Goal: Task Accomplishment & Management: Use online tool/utility

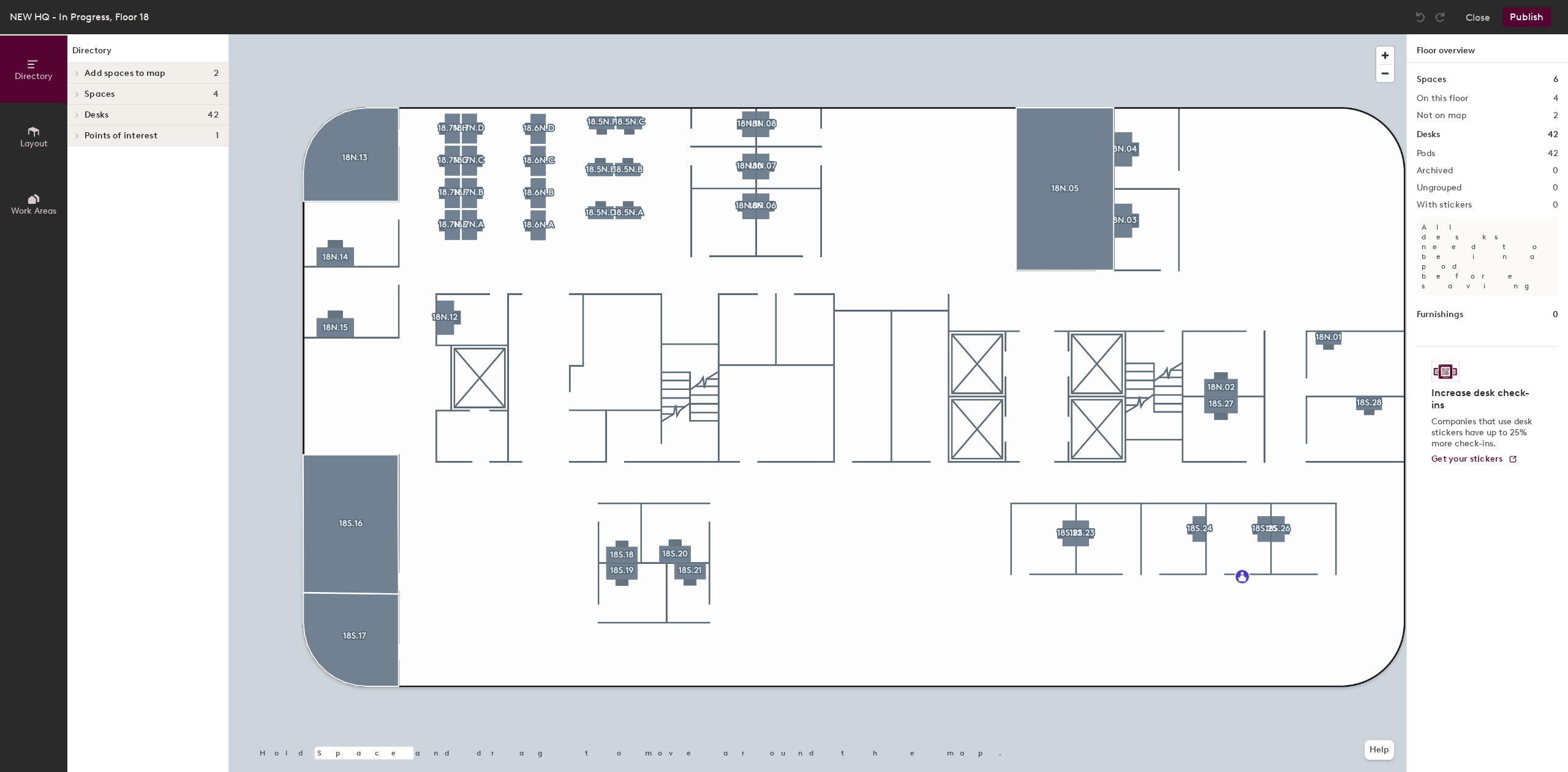
click at [935, 34] on div at bounding box center [817, 34] width 1177 height 0
click at [44, 140] on span "Layout" at bounding box center [34, 144] width 28 height 10
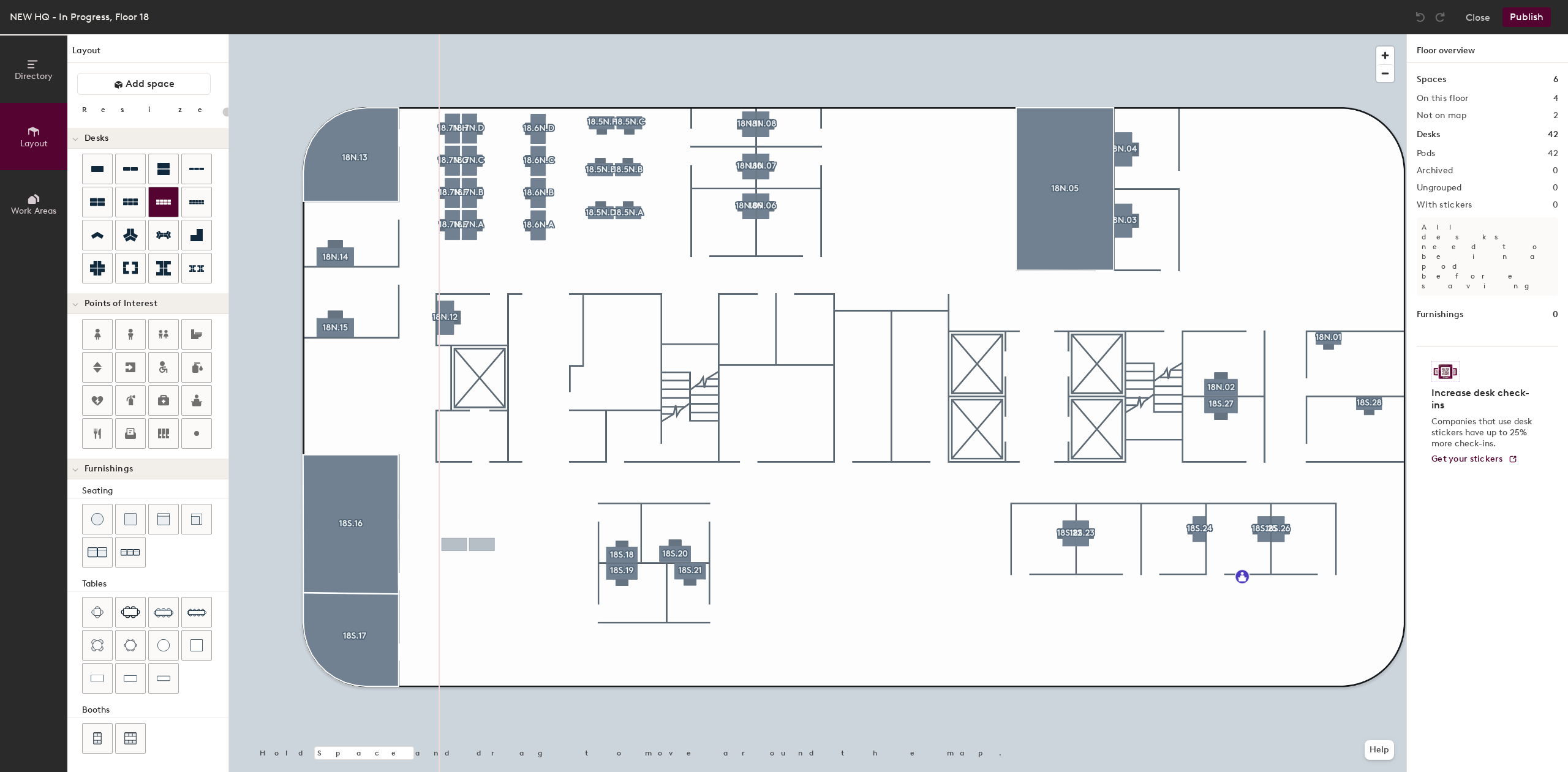
click at [468, 545] on div "Directory Layout Work Areas Layout Add space Resize Desks Points of Interest Fu…" at bounding box center [784, 403] width 1568 height 738
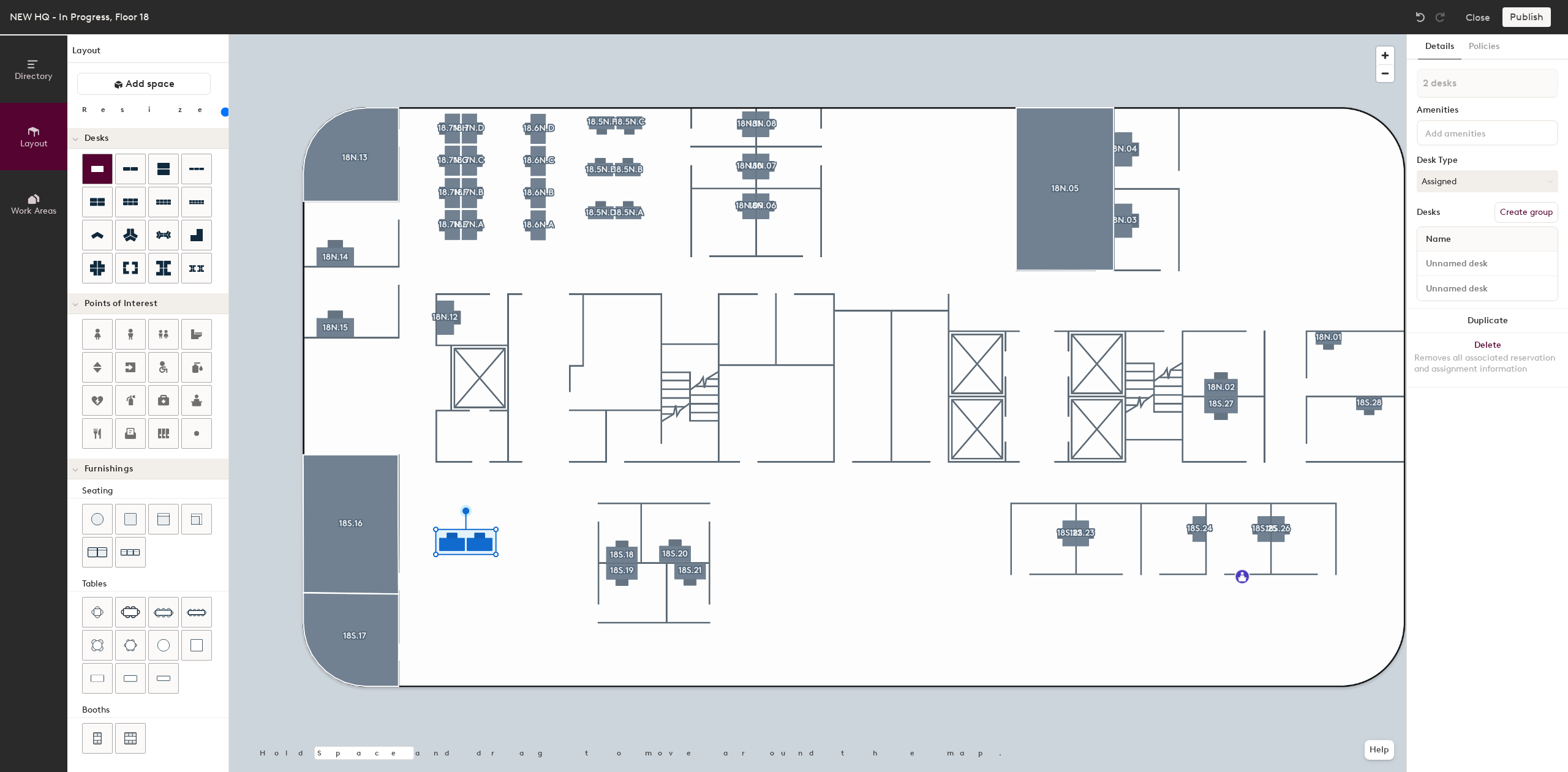
click at [100, 165] on icon at bounding box center [97, 169] width 15 height 15
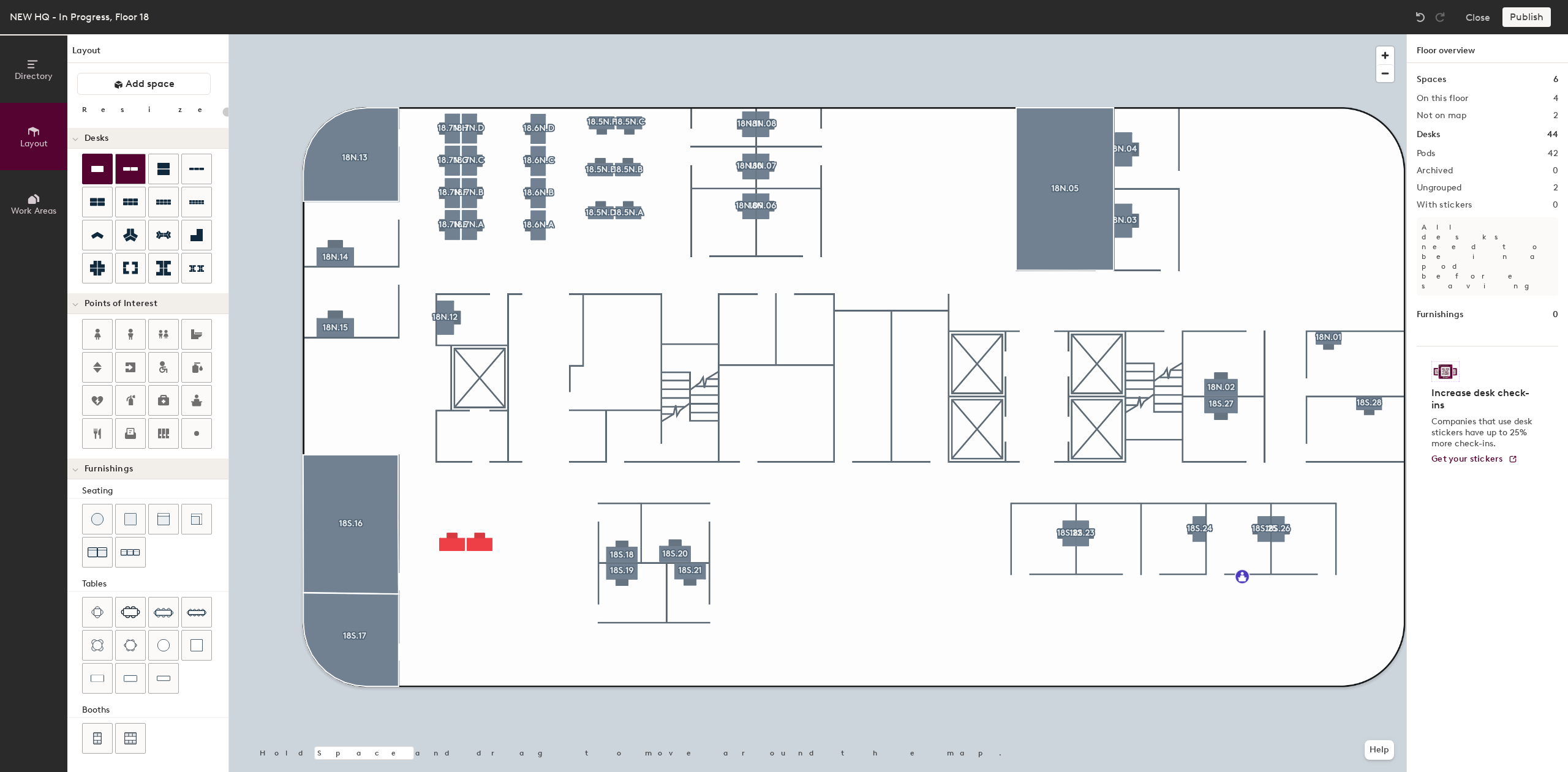
click at [130, 169] on icon at bounding box center [131, 169] width 15 height 4
click at [466, 590] on div "Directory Layout Work Areas Layout Add space Resize Desks Points of Interest Fu…" at bounding box center [784, 403] width 1568 height 738
type input "120"
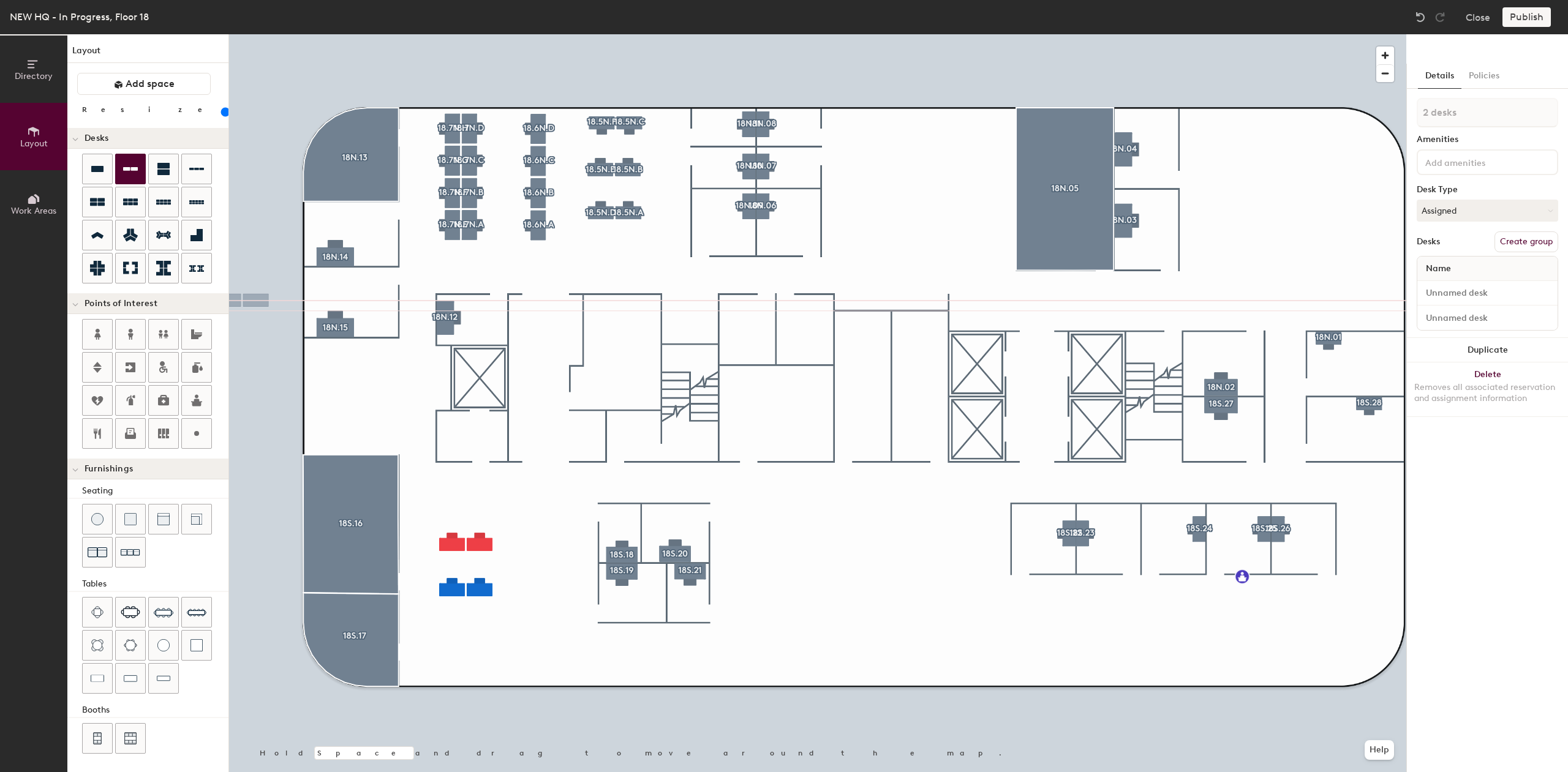
click at [30, 72] on span "Directory" at bounding box center [34, 76] width 38 height 10
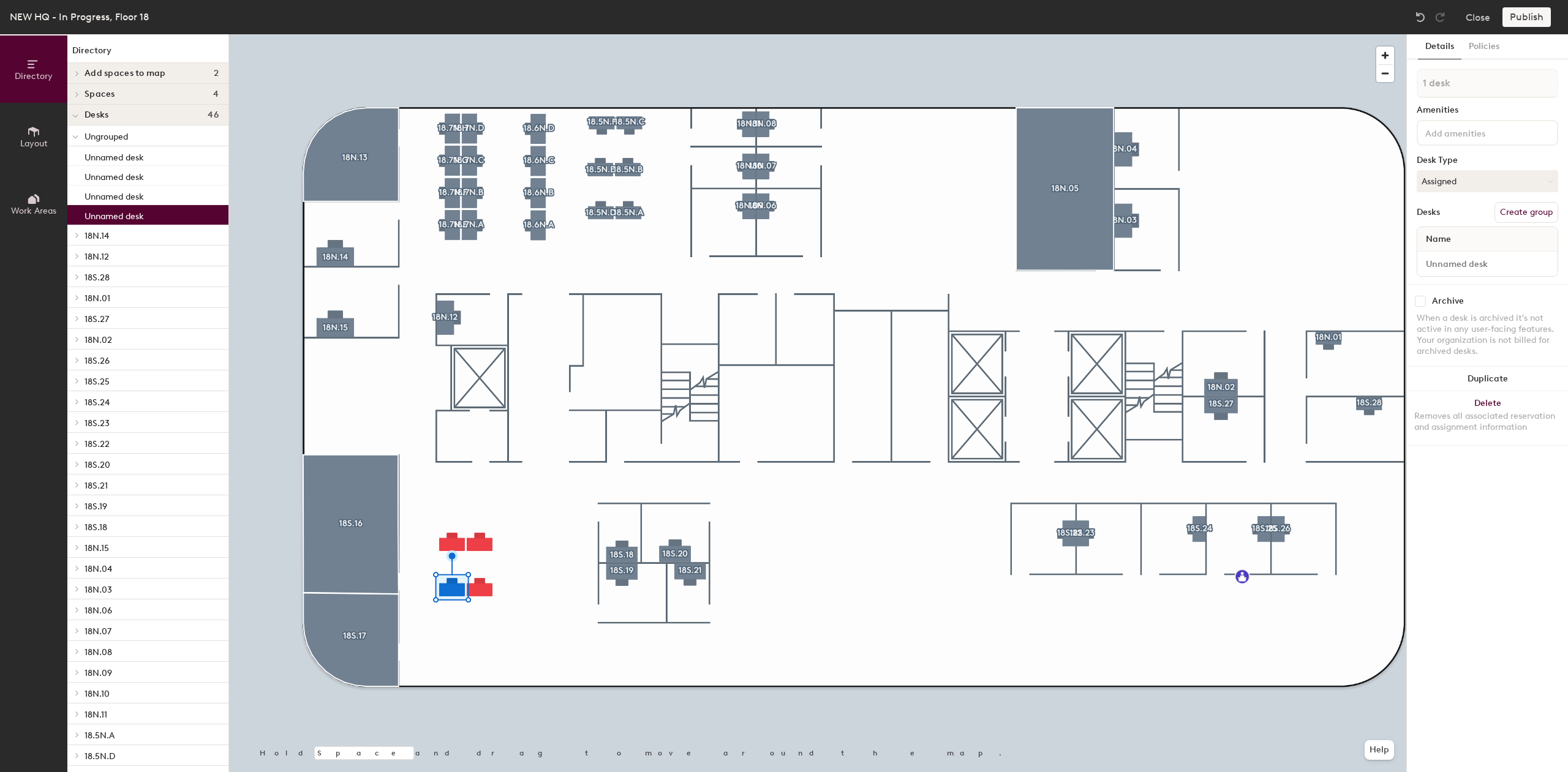
click at [493, 34] on div at bounding box center [817, 34] width 1177 height 0
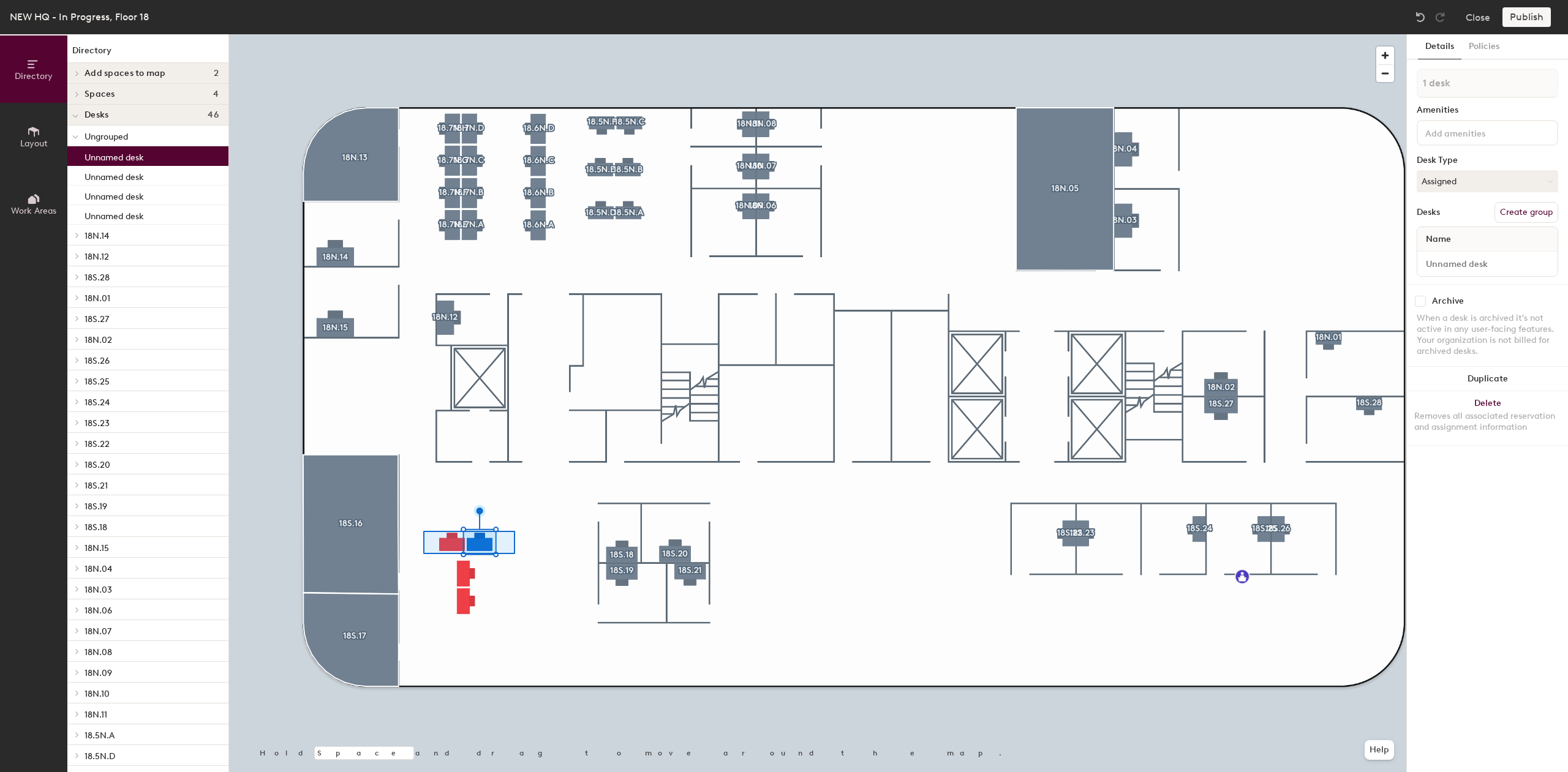
type input "2 desks"
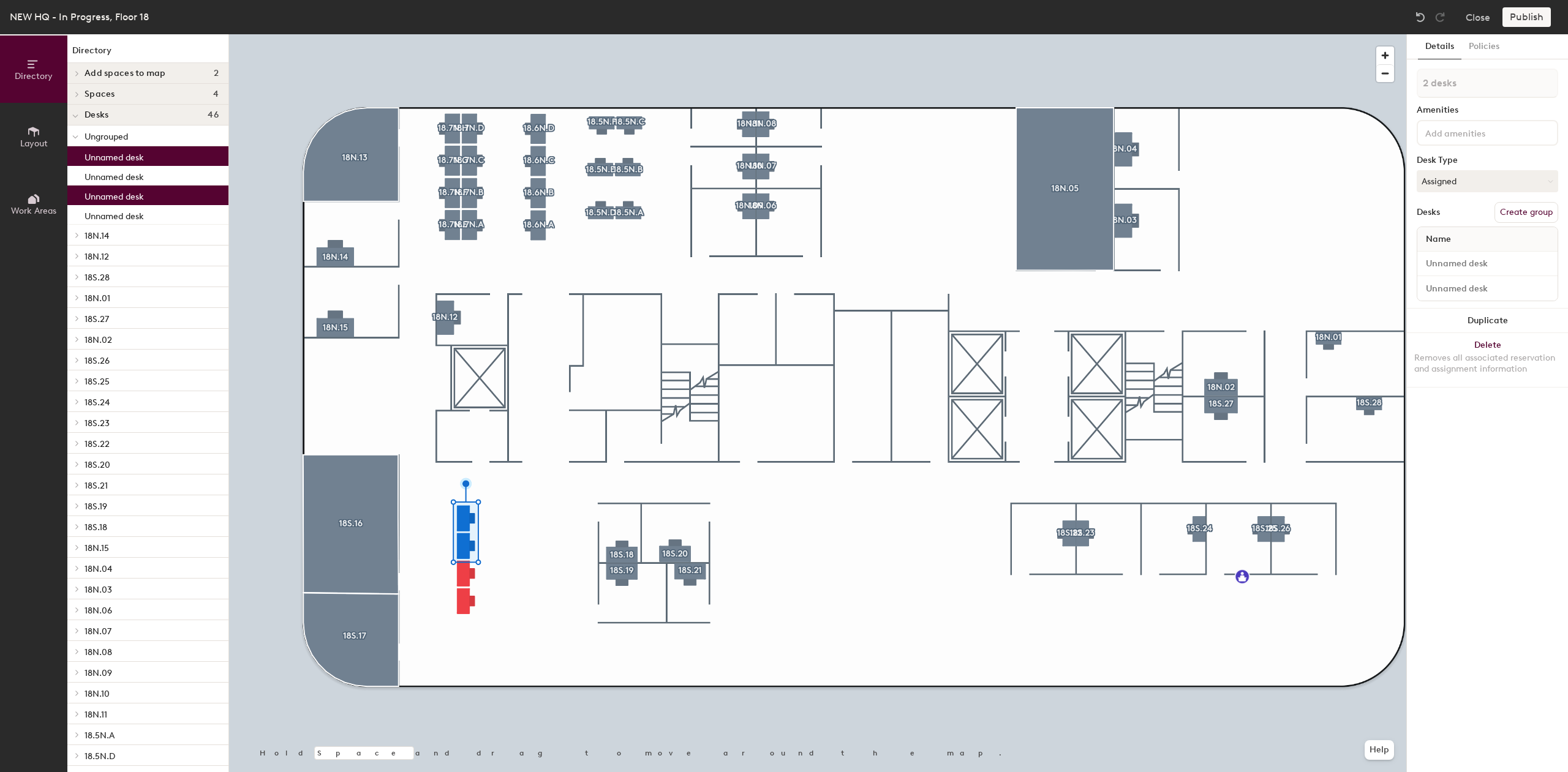
click at [432, 34] on div at bounding box center [817, 34] width 1177 height 0
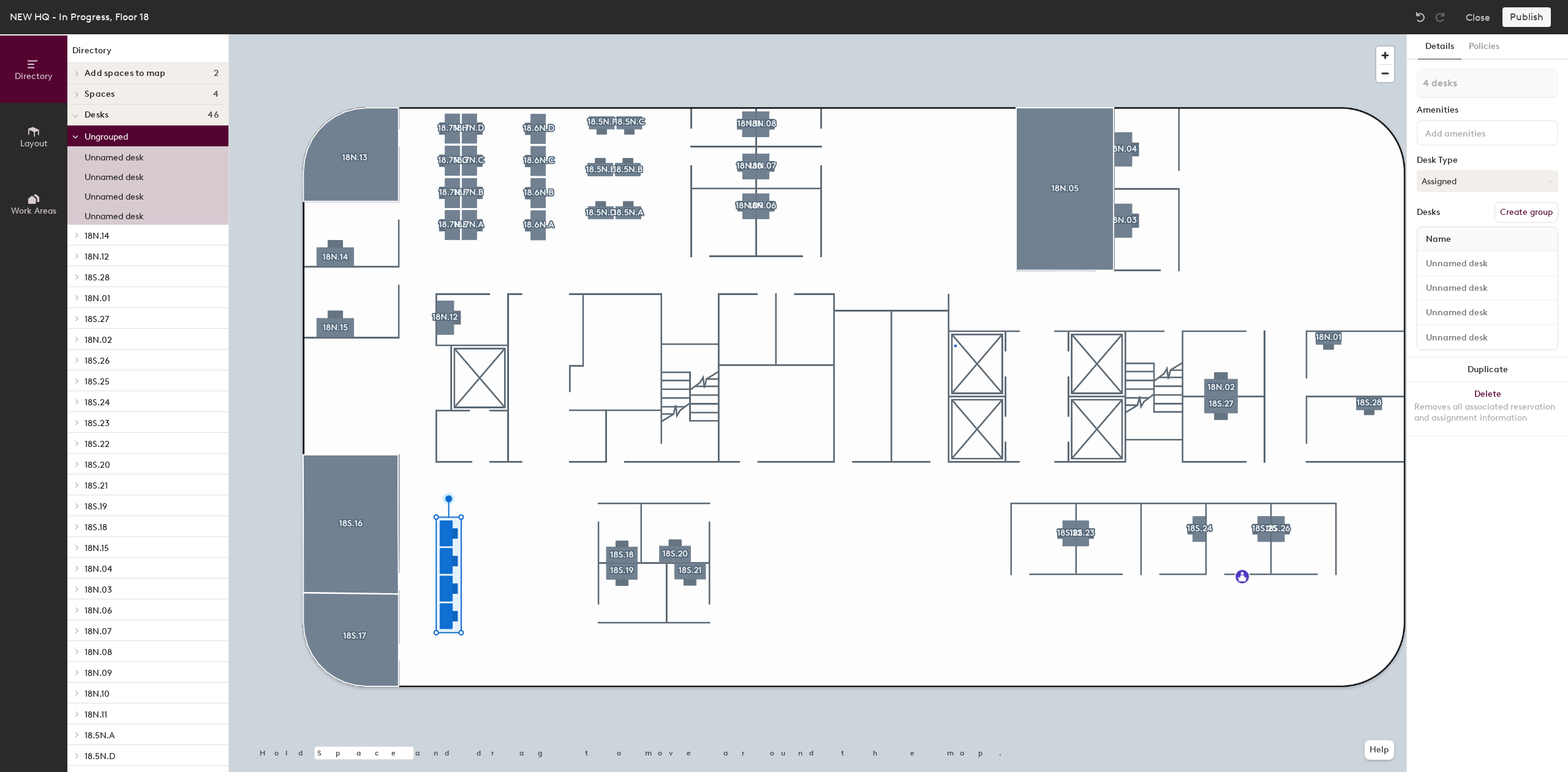
click at [954, 34] on div at bounding box center [817, 34] width 1177 height 0
click at [406, 772] on html "Skip navigation Schedule Office People Analytics Visits Deliveries Services Man…" at bounding box center [784, 386] width 1568 height 772
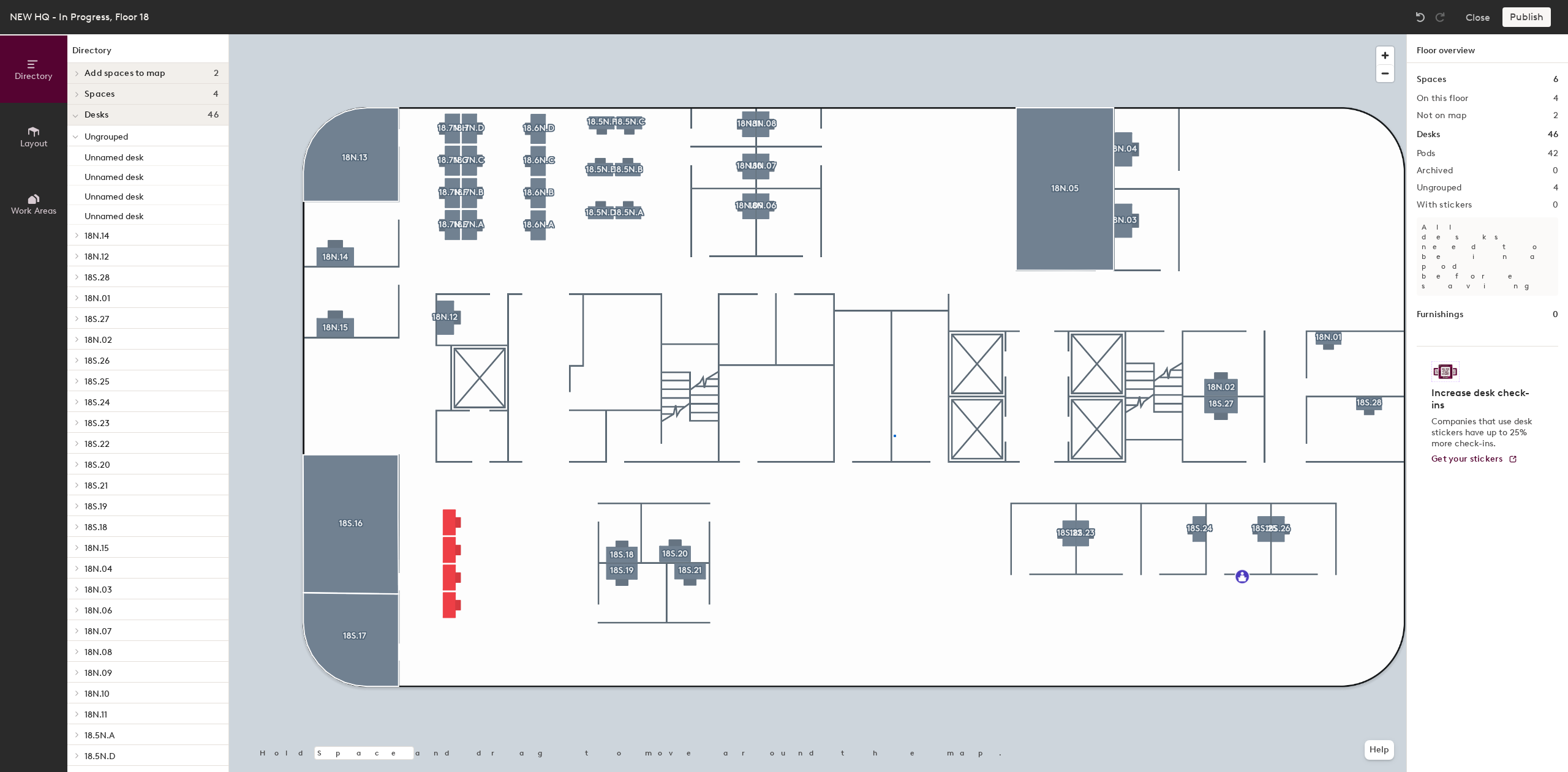
click at [895, 34] on div at bounding box center [817, 34] width 1177 height 0
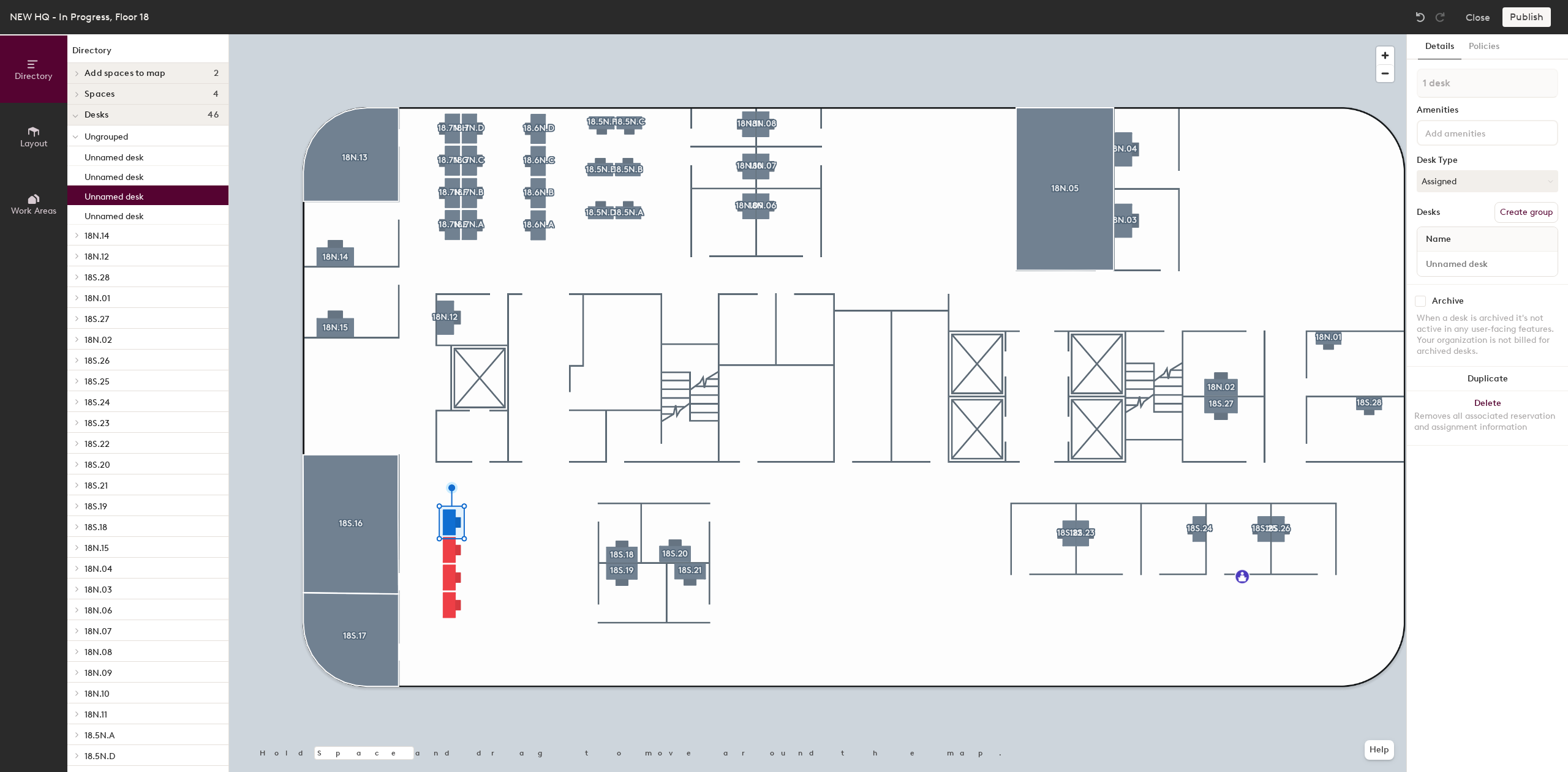
click at [1547, 212] on button "Create group" at bounding box center [1526, 212] width 63 height 21
click at [1357, 65] on div "Directory Layout Work Areas Directory Add spaces to map 2 Assigned Office Open …" at bounding box center [784, 403] width 1568 height 738
click at [1461, 86] on input "18" at bounding box center [1487, 83] width 142 height 29
click at [1472, 76] on input "18.A" at bounding box center [1487, 83] width 142 height 29
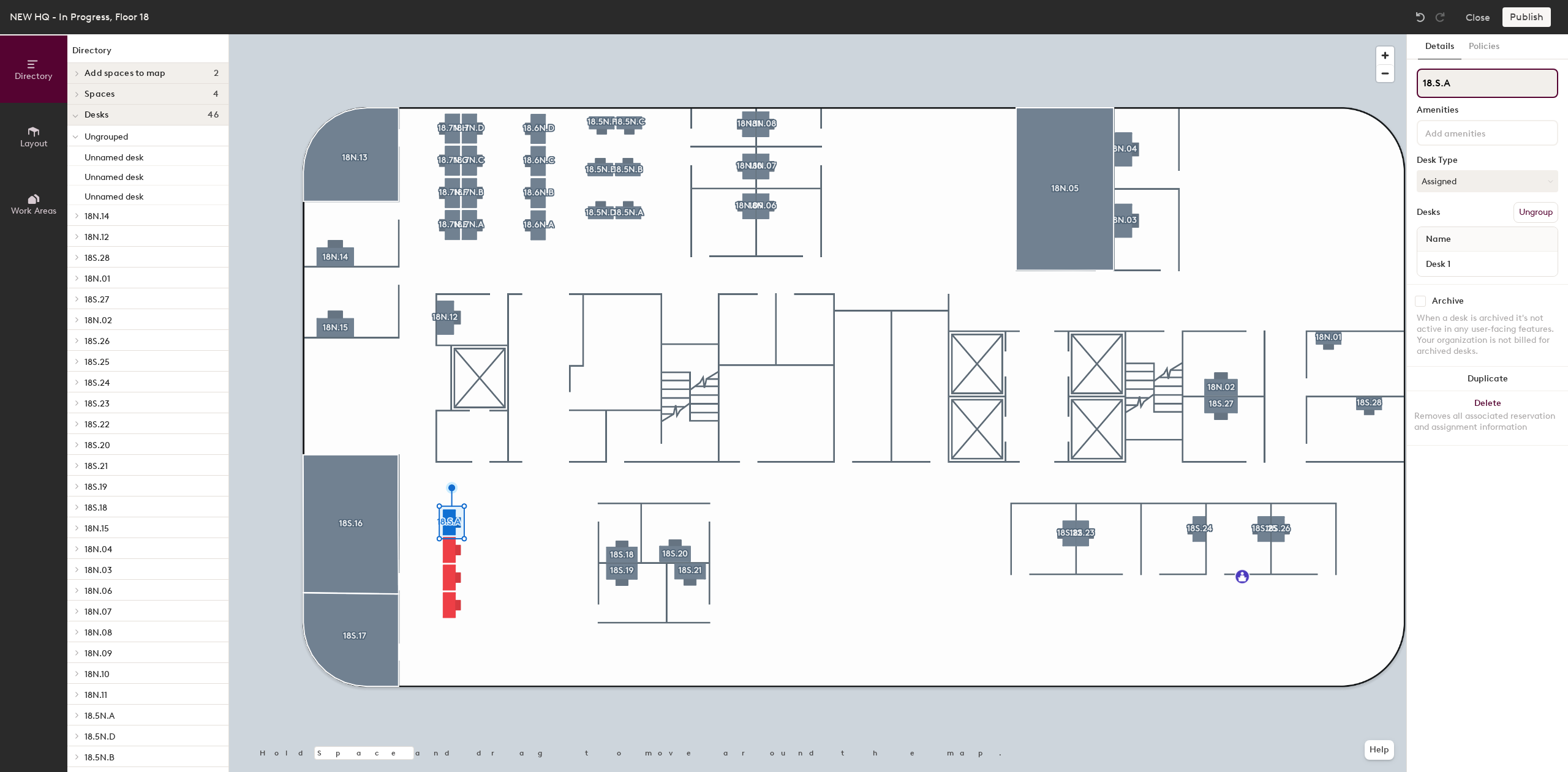
click at [1433, 82] on input "18.S.A" at bounding box center [1487, 83] width 142 height 29
click at [1435, 83] on input "18.S.A" at bounding box center [1487, 83] width 142 height 29
type input "18.8S.A"
click at [1386, 93] on div "Directory Layout Work Areas Directory Add spaces to map 2 Assigned Office Open …" at bounding box center [784, 403] width 1568 height 738
click at [1491, 181] on button "Assigned" at bounding box center [1487, 181] width 142 height 22
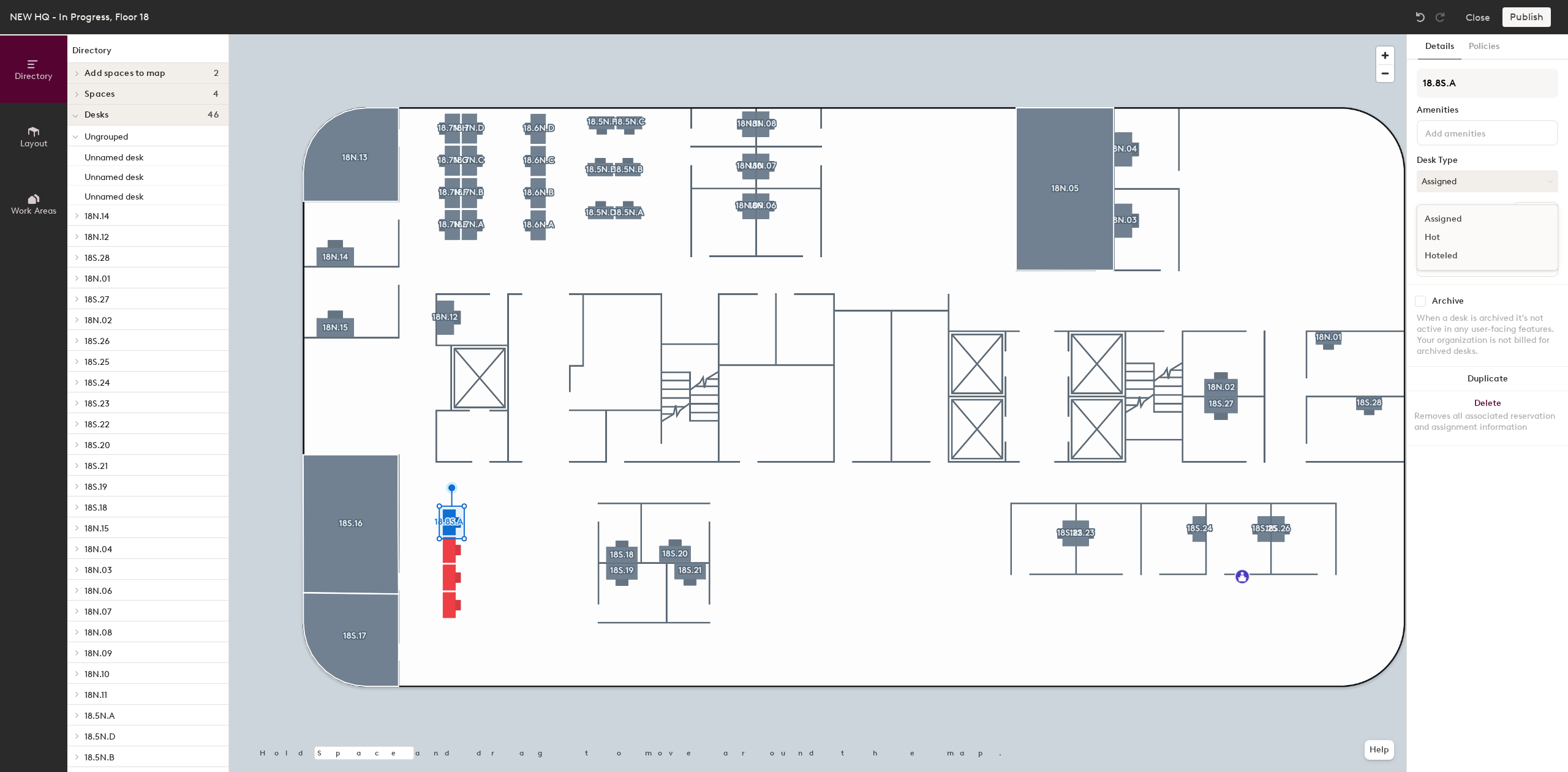
click at [1464, 256] on div "Hoteled" at bounding box center [1478, 255] width 123 height 18
click at [1534, 178] on button "Assigned" at bounding box center [1487, 181] width 142 height 22
click at [1510, 252] on div "Hoteled" at bounding box center [1478, 255] width 123 height 18
click at [1531, 210] on button "Create group" at bounding box center [1526, 212] width 63 height 21
type input "P"
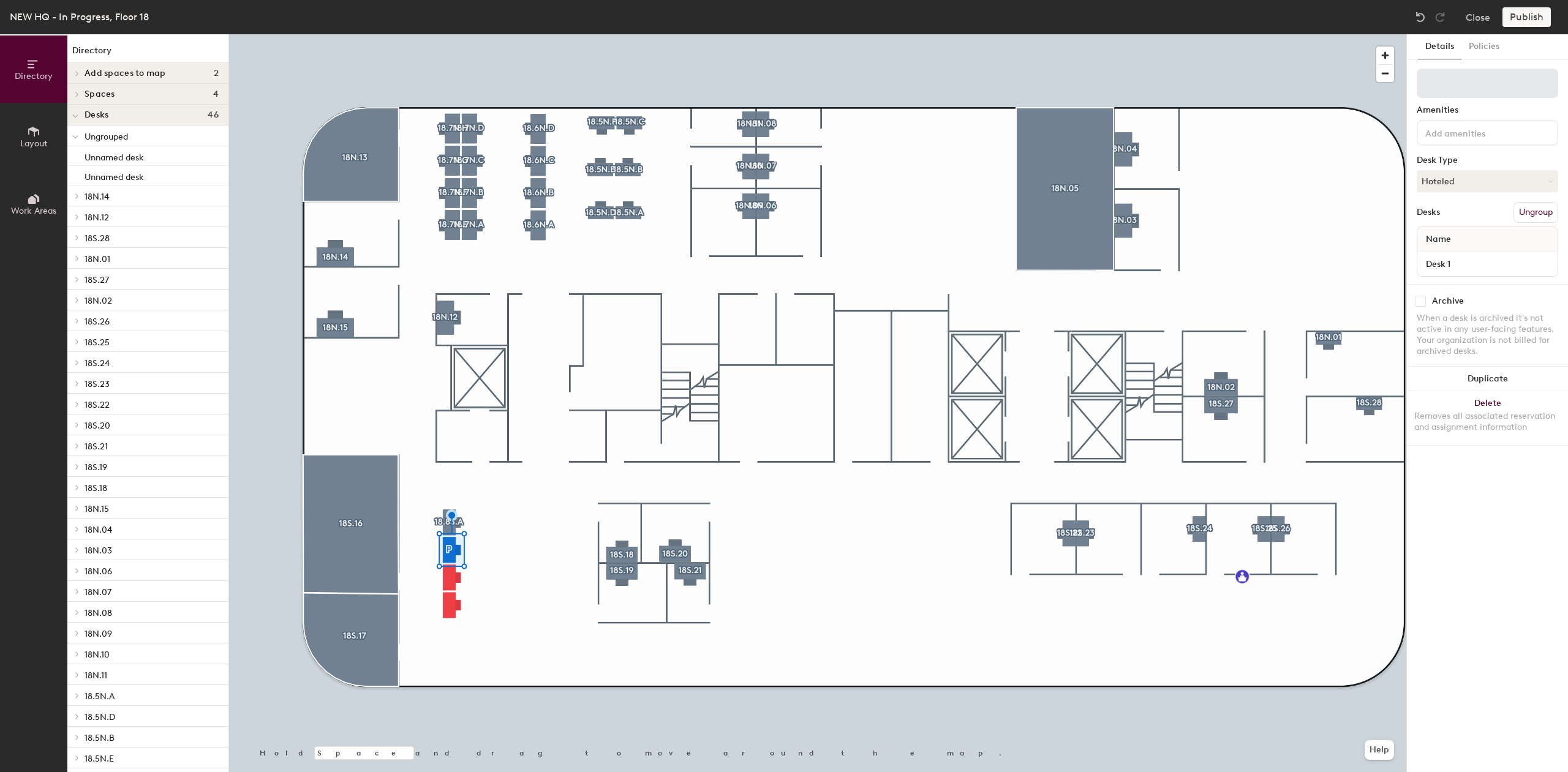
drag, startPoint x: 1483, startPoint y: 86, endPoint x: 1475, endPoint y: 92, distance: 10.0
type input "18.8S.B"
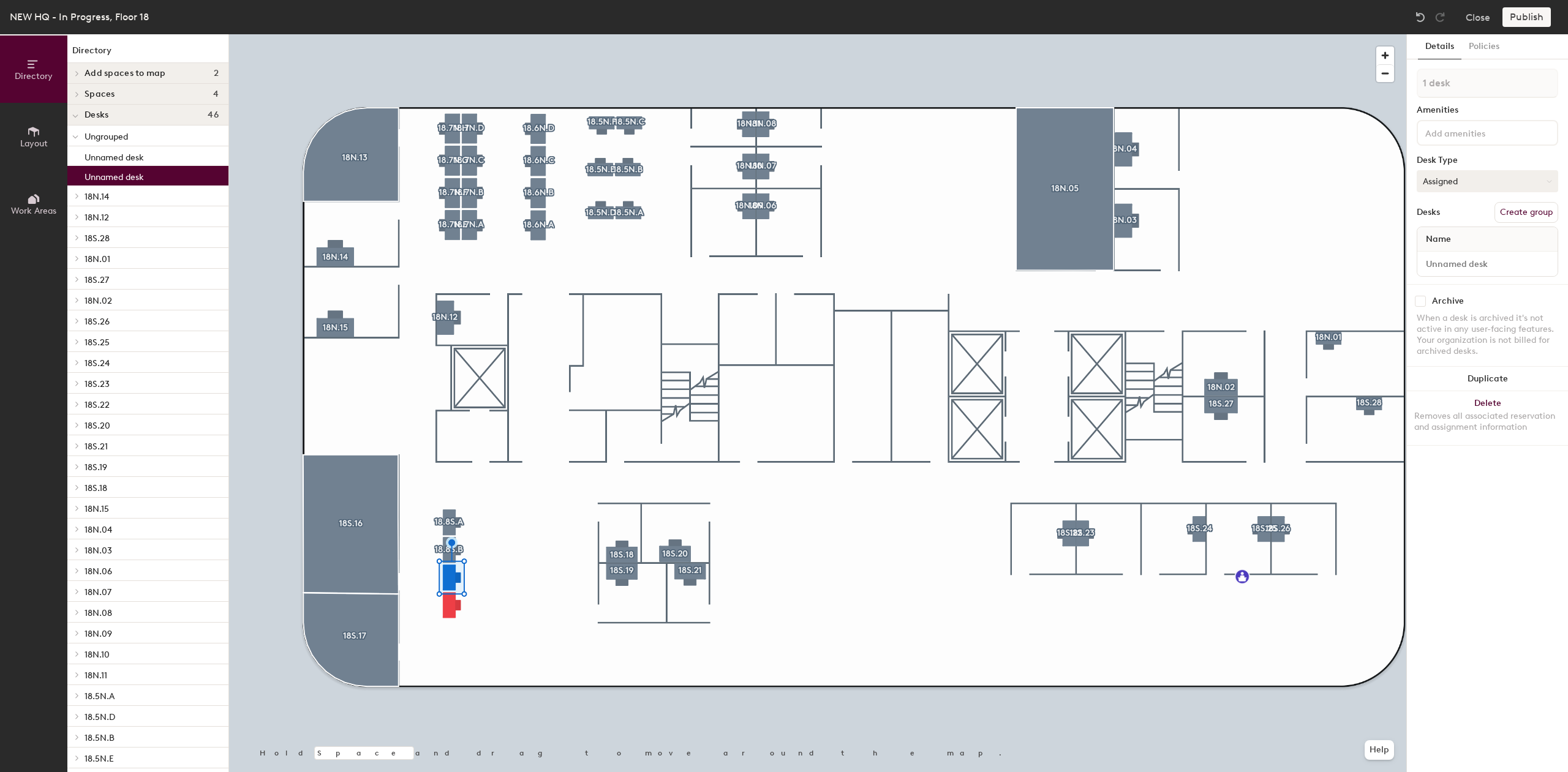
click at [1507, 181] on button "Assigned" at bounding box center [1487, 181] width 142 height 22
click at [1486, 260] on div "Hoteled" at bounding box center [1478, 255] width 123 height 18
click at [1537, 209] on button "Create group" at bounding box center [1526, 212] width 63 height 21
type input "P"
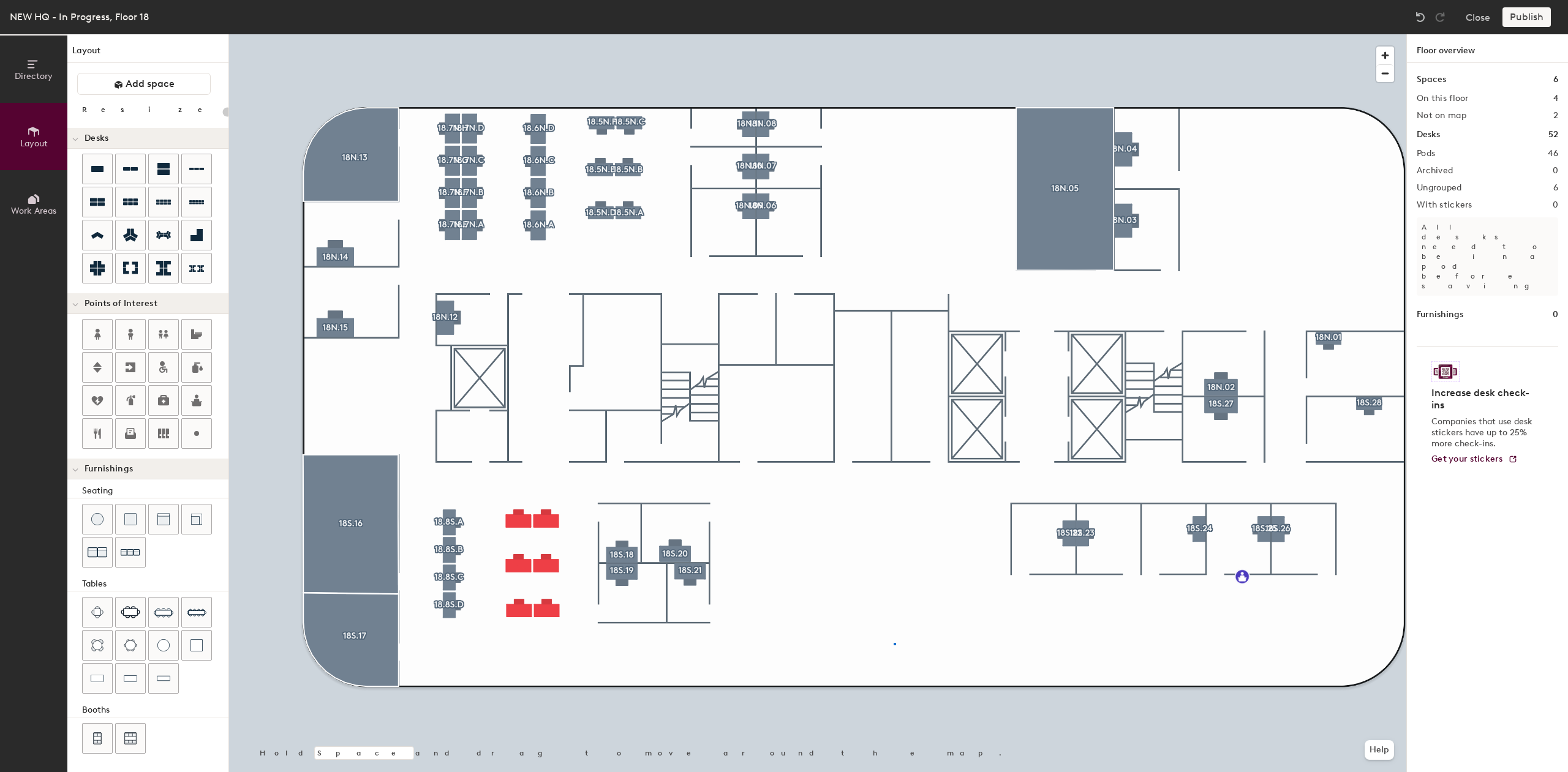
click at [894, 34] on div at bounding box center [817, 34] width 1177 height 0
type input "120"
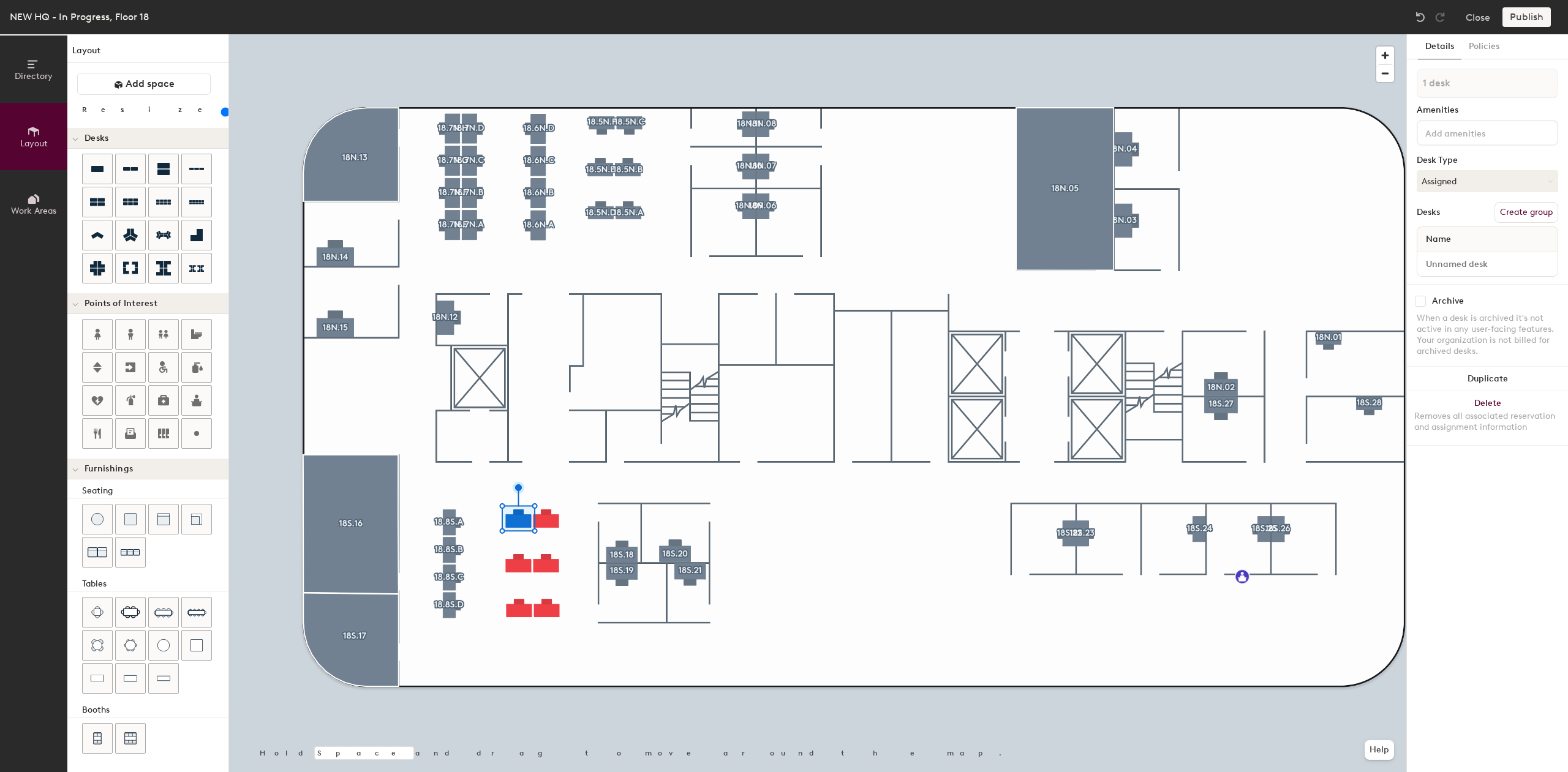
click at [1443, 169] on div "1 desk Amenities Desk Type Assigned Desks Create group Name" at bounding box center [1487, 176] width 142 height 215
click at [1439, 174] on button "Assigned" at bounding box center [1487, 181] width 142 height 22
click at [1469, 258] on div "Hoteled" at bounding box center [1478, 255] width 123 height 18
click at [1490, 271] on input at bounding box center [1487, 264] width 135 height 18
click at [1535, 215] on button "Create group" at bounding box center [1526, 212] width 63 height 21
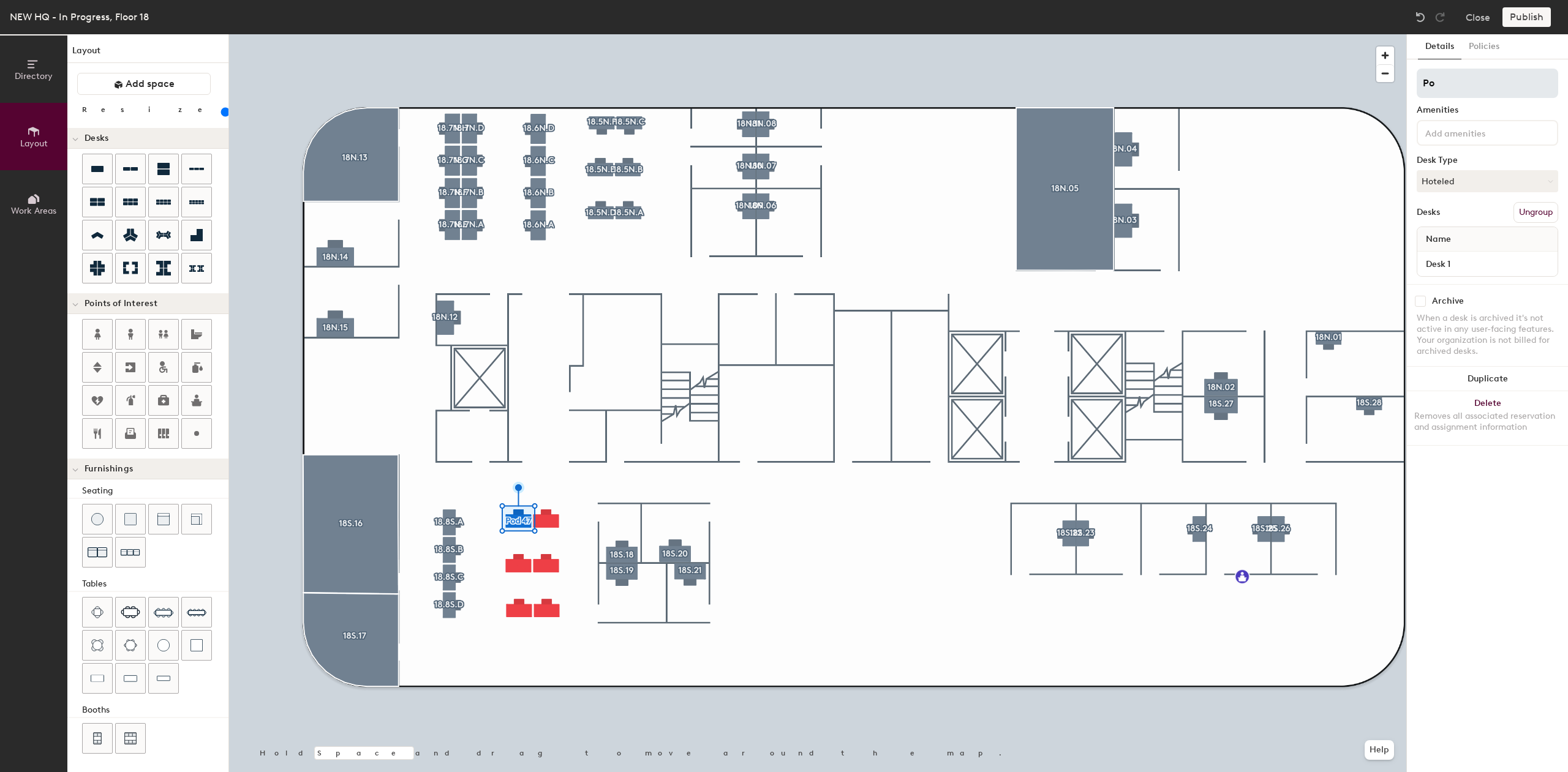
type input "P"
type input "18.8S.A"
click at [862, 34] on div at bounding box center [817, 34] width 1177 height 0
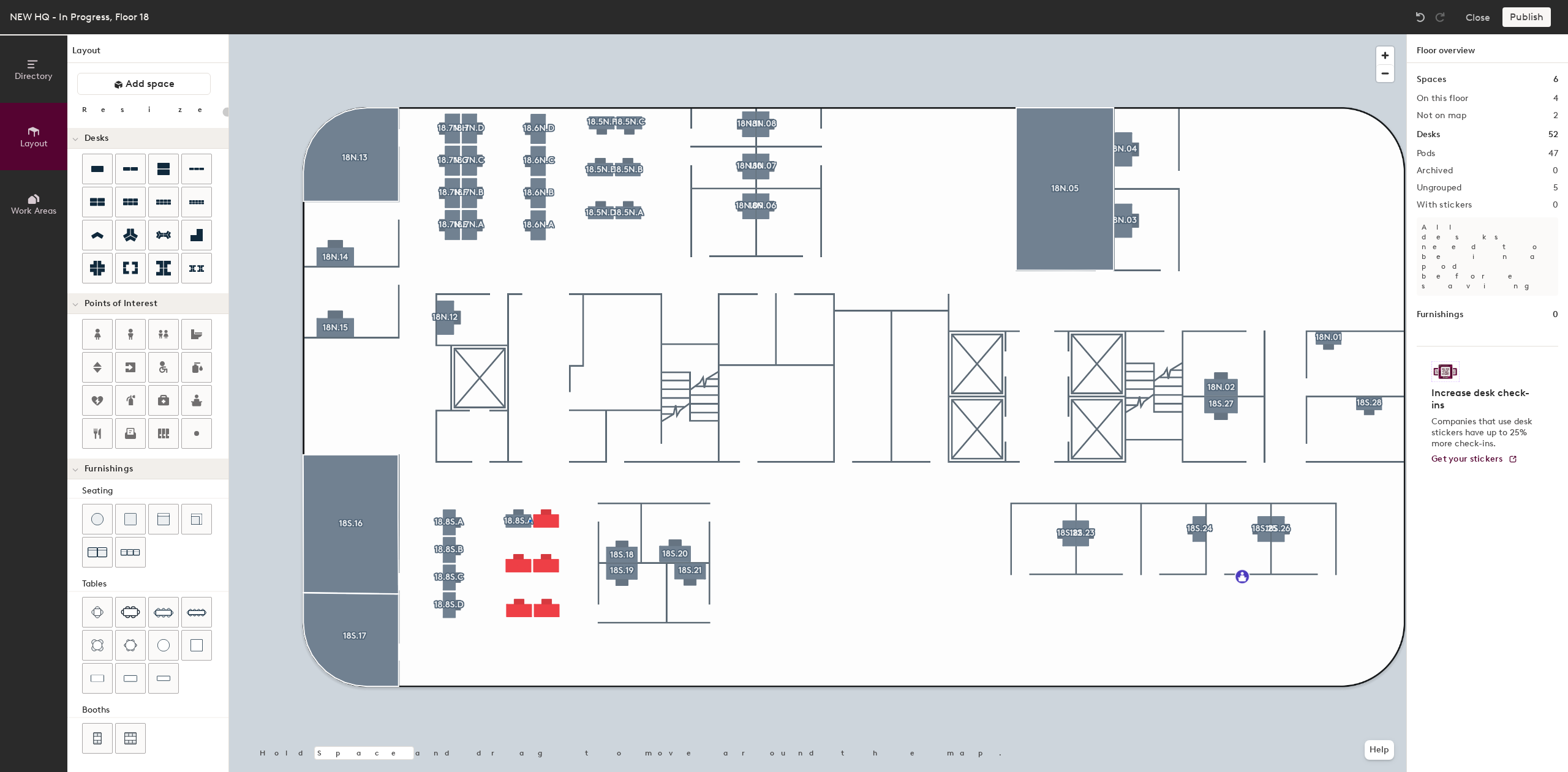
click at [528, 34] on div at bounding box center [817, 34] width 1177 height 0
type input "120"
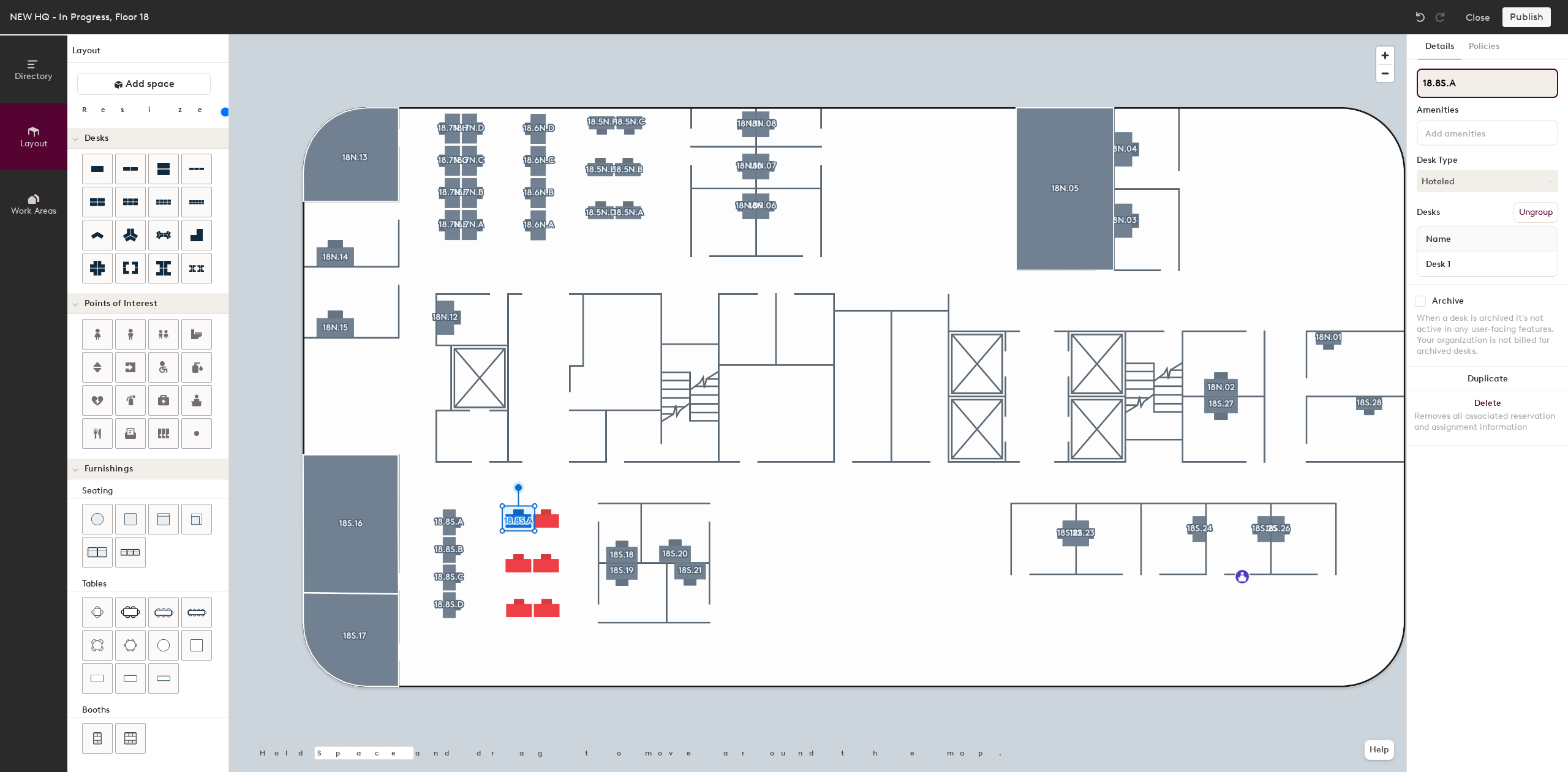
click at [1439, 81] on input "18.8S.A" at bounding box center [1487, 83] width 142 height 29
type input "18.9S.A"
click at [946, 34] on div at bounding box center [817, 34] width 1177 height 0
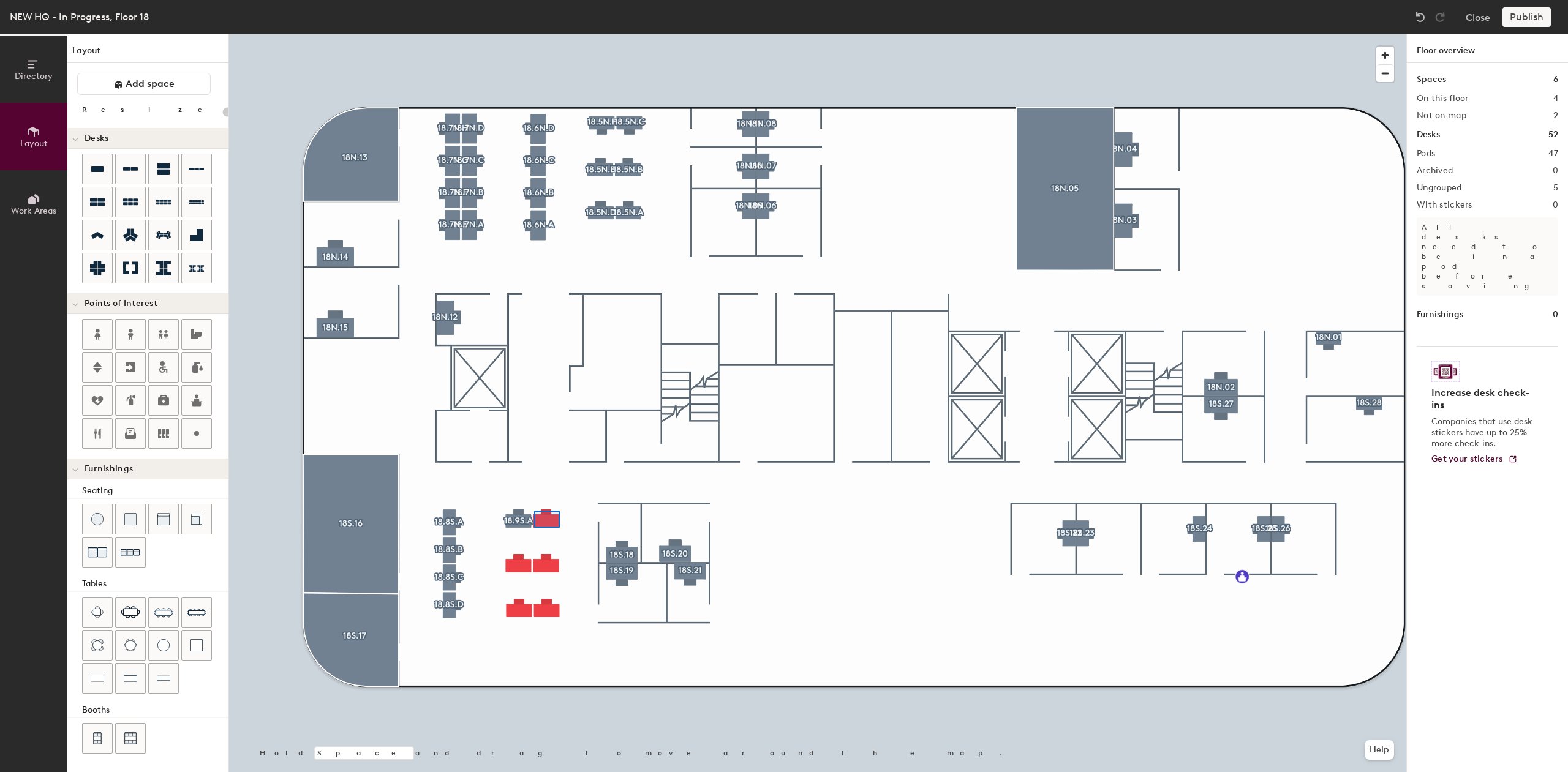
type input "120"
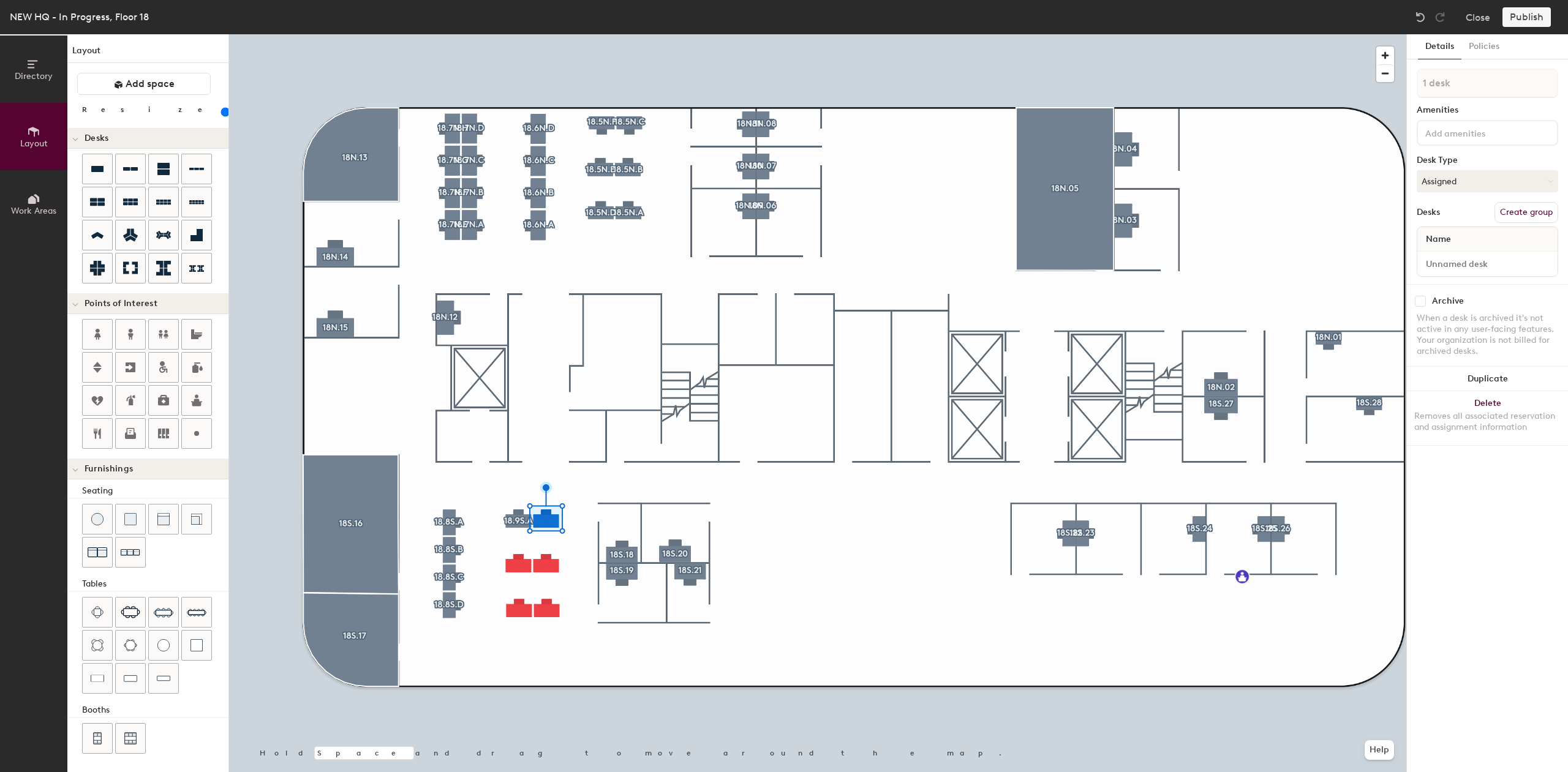
click at [1525, 208] on button "Create group" at bounding box center [1526, 212] width 63 height 21
click at [1490, 182] on button "Assigned" at bounding box center [1487, 181] width 142 height 22
click at [1469, 259] on div "Hoteled" at bounding box center [1478, 255] width 123 height 18
click at [1469, 261] on input "Desk 1" at bounding box center [1487, 264] width 135 height 18
click at [1488, 83] on input "Pod 48" at bounding box center [1487, 83] width 142 height 29
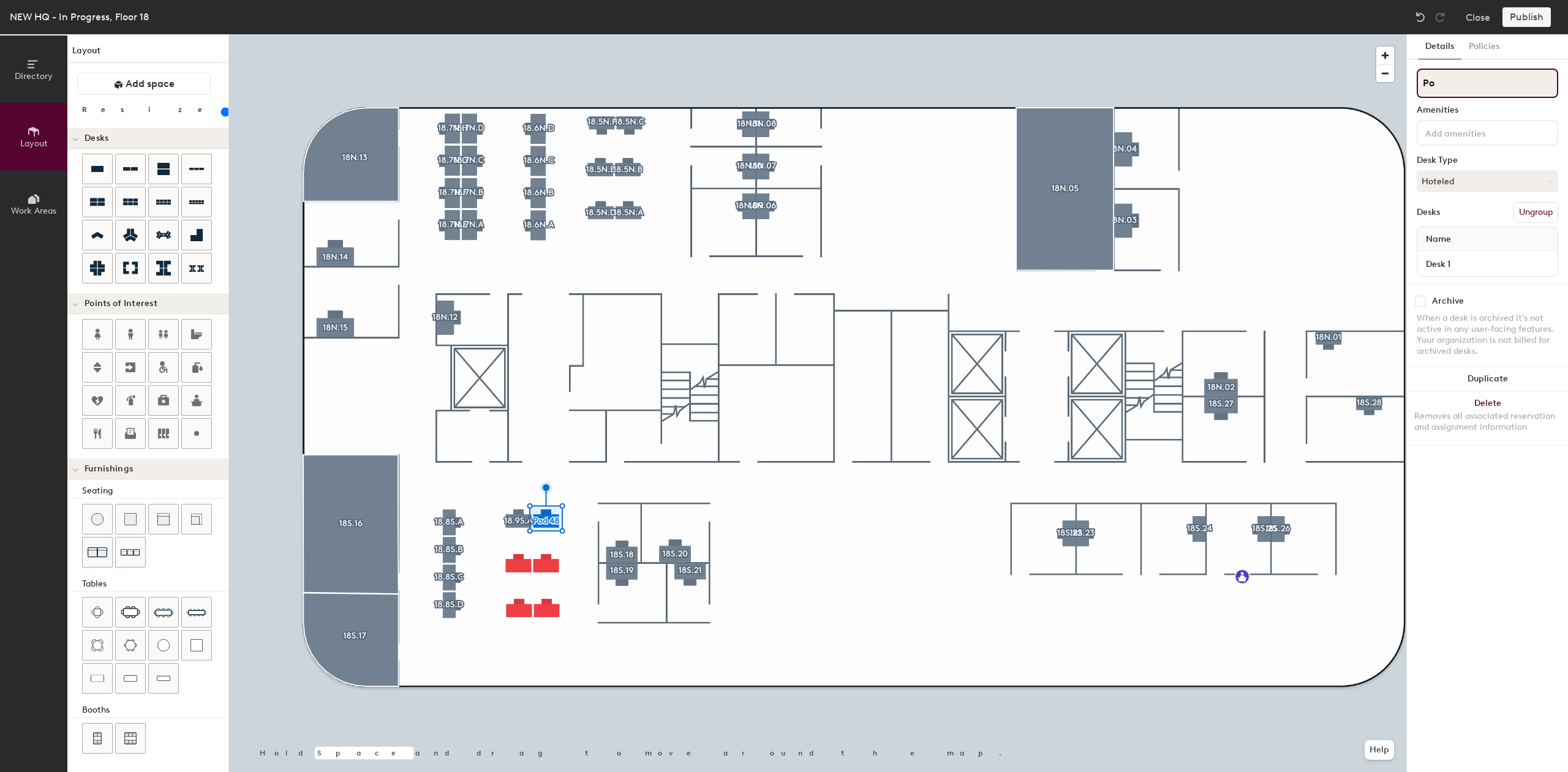
type input "P"
drag, startPoint x: 1488, startPoint y: 86, endPoint x: 1496, endPoint y: 83, distance: 8.5
paste input "18.8S.A"
click at [1441, 88] on input "18.8S.A" at bounding box center [1487, 83] width 142 height 29
drag, startPoint x: 1526, startPoint y: 87, endPoint x: 1414, endPoint y: 93, distance: 112.2
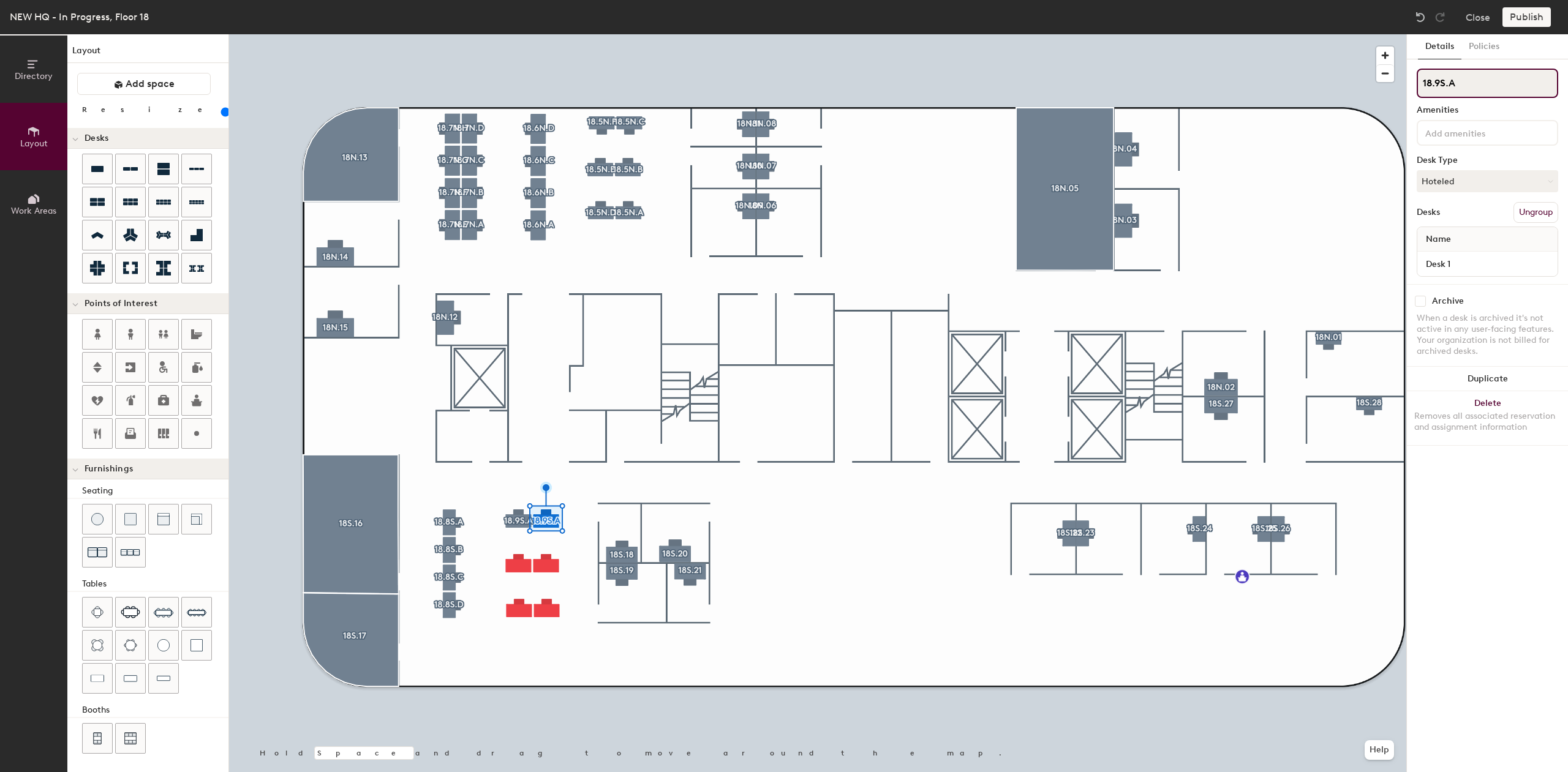
click at [1414, 93] on div "Details Policies 18.9S.A Amenities Desk Type Hoteled Desks Ungroup Name Desk 1 …" at bounding box center [1487, 403] width 161 height 738
click at [1467, 86] on input "18.9S.A" at bounding box center [1487, 83] width 142 height 29
click at [1496, 87] on input "18.9S." at bounding box center [1487, 83] width 142 height 29
type input "18.9S.D"
click at [489, 34] on div at bounding box center [817, 34] width 1177 height 0
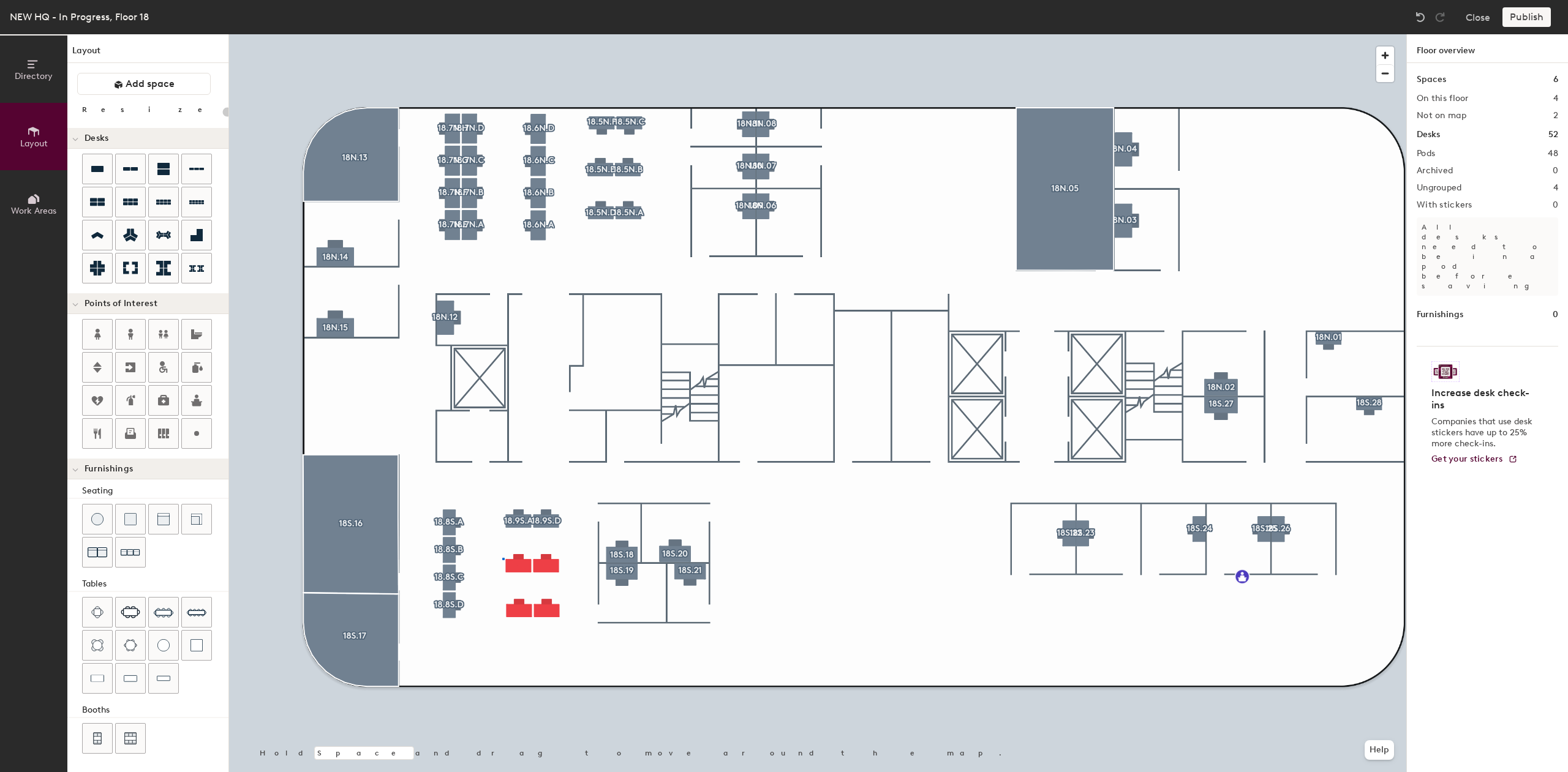
type input "120"
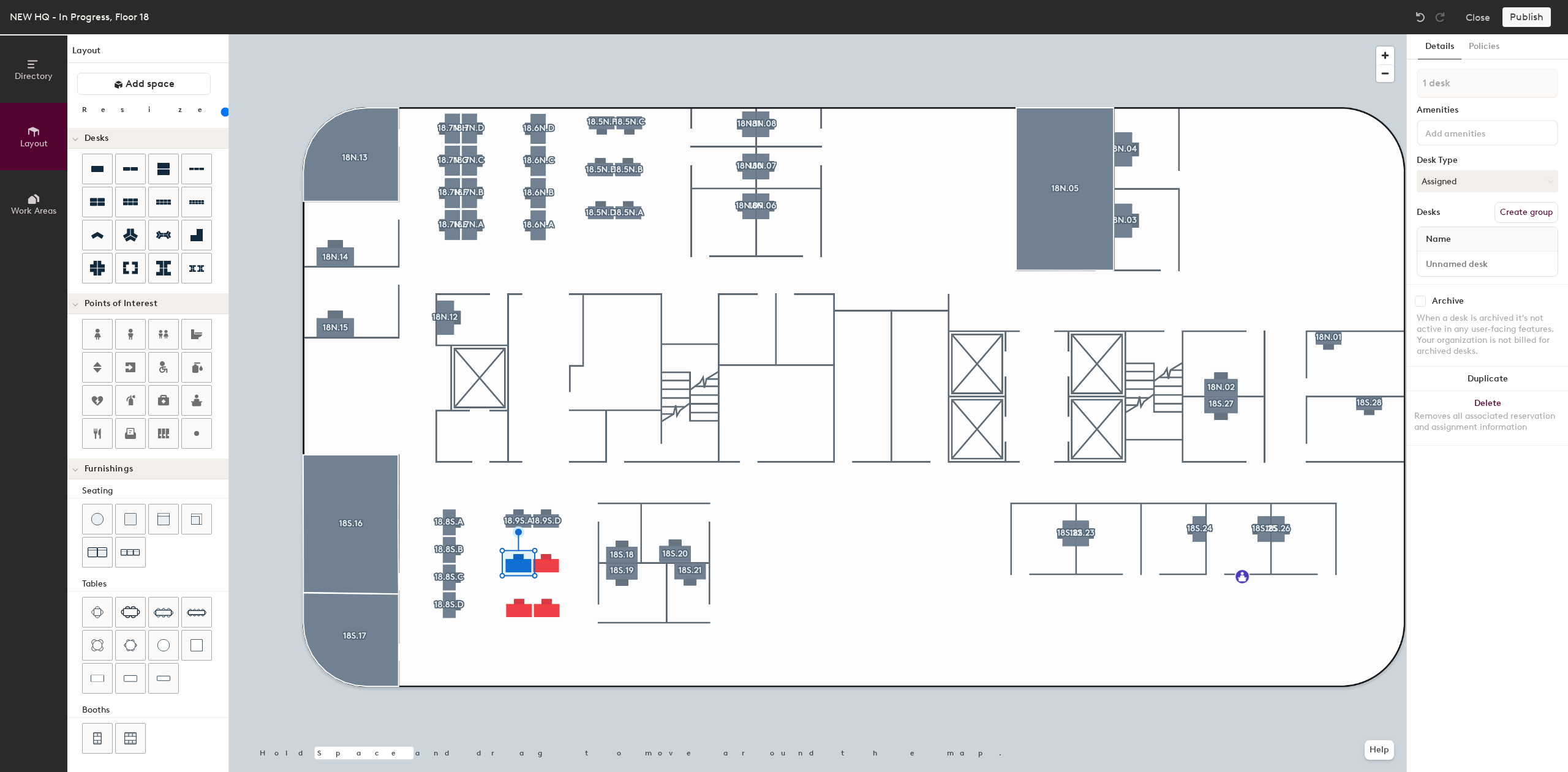
click at [1540, 209] on button "Create group" at bounding box center [1526, 212] width 63 height 21
type input "P"
type input "18.9S.B"
click at [1483, 181] on button "Assigned" at bounding box center [1487, 181] width 142 height 22
click at [1472, 260] on div "Hoteled" at bounding box center [1478, 255] width 123 height 18
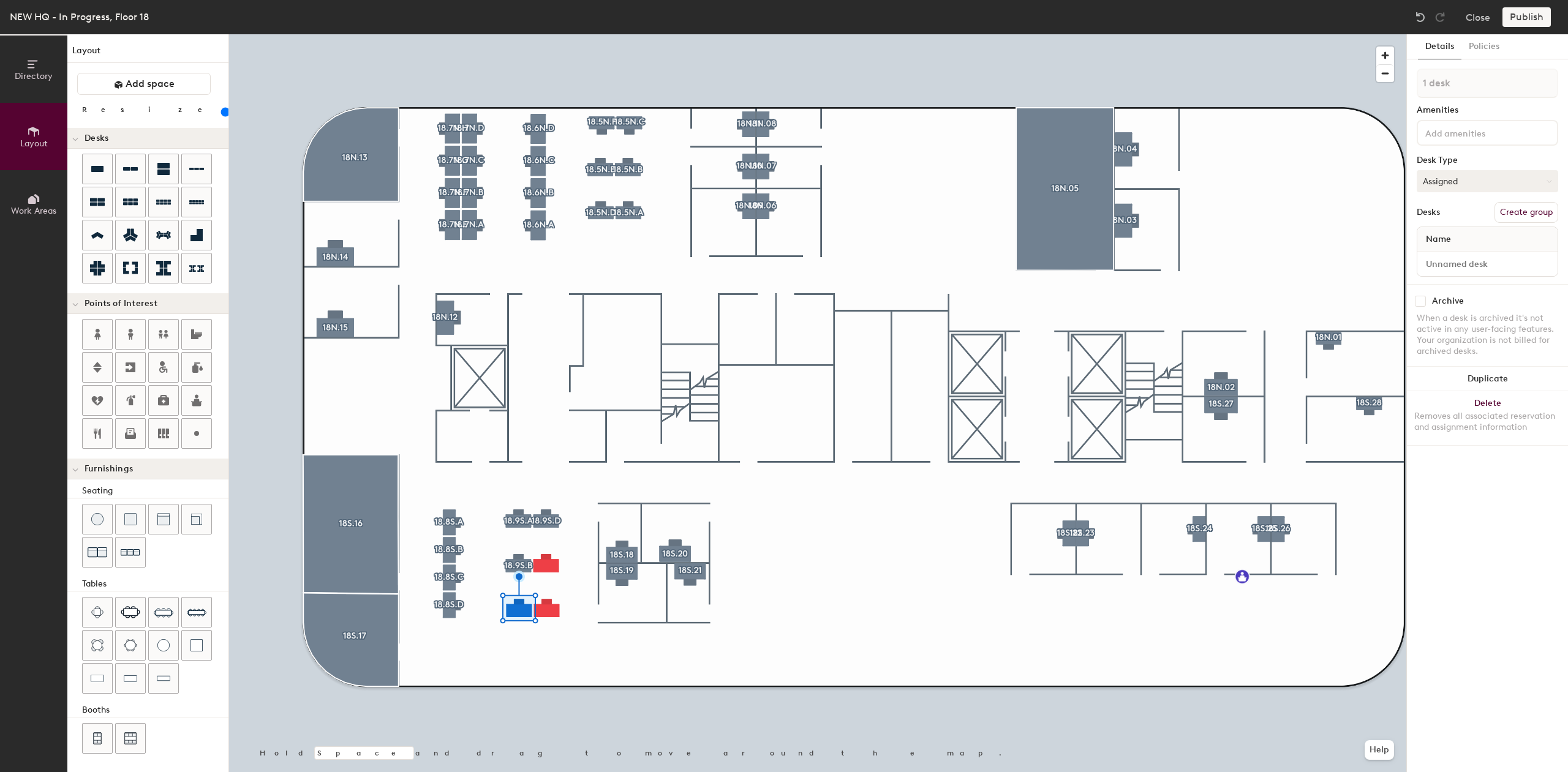
click at [1521, 177] on button "Assigned" at bounding box center [1487, 181] width 142 height 22
click at [1483, 253] on div "Hoteled" at bounding box center [1478, 255] width 123 height 18
click at [1542, 211] on button "Create group" at bounding box center [1526, 212] width 63 height 21
type input "P"
type input "18.9S.C"
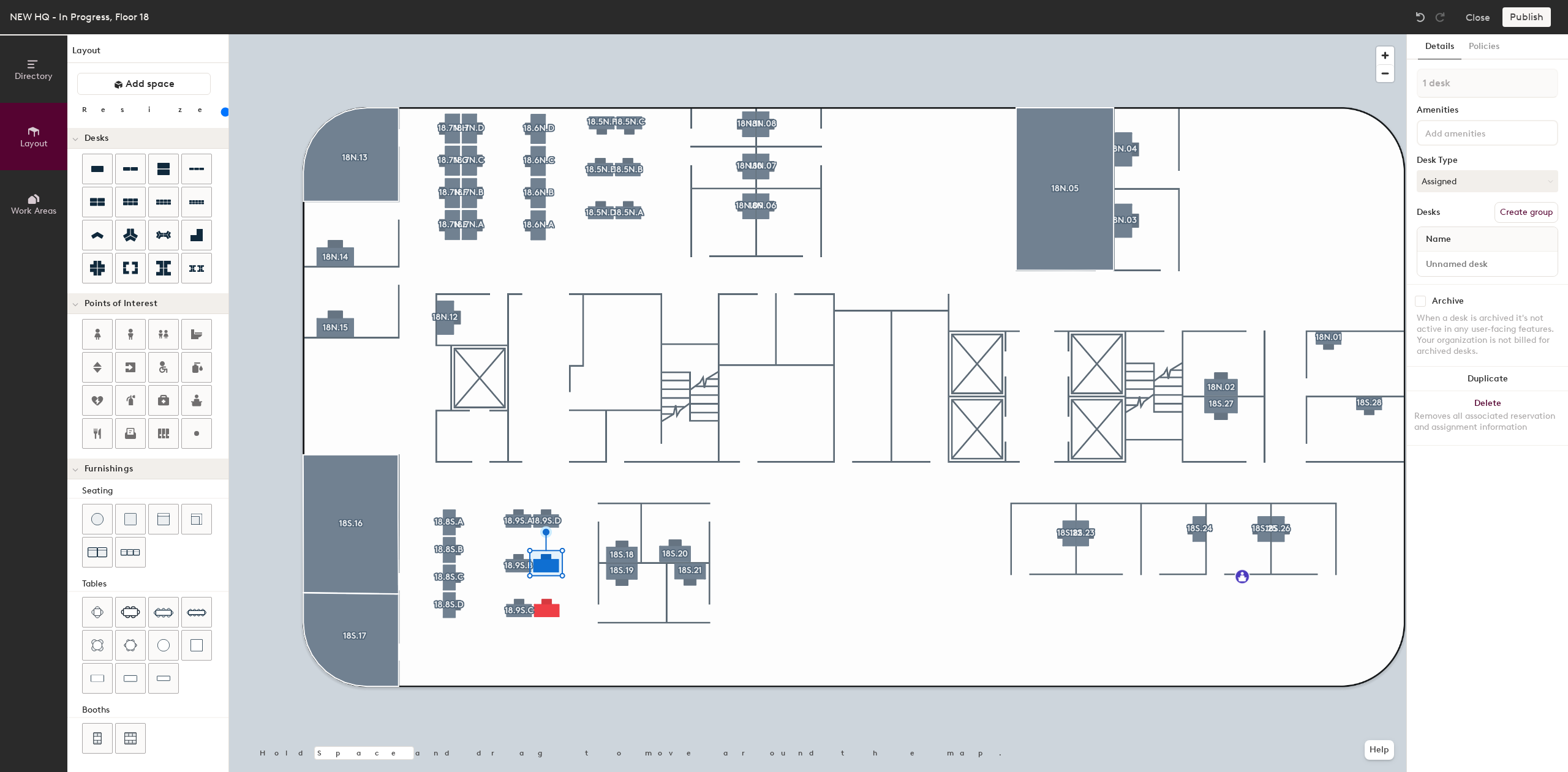
click at [1515, 166] on div "1 desk Amenities Desk Type Assigned Desks Create group Name" at bounding box center [1487, 176] width 142 height 215
click at [1516, 174] on button "Assigned" at bounding box center [1487, 181] width 142 height 22
click at [1492, 260] on div "Hoteled" at bounding box center [1478, 255] width 123 height 18
click at [1518, 209] on button "Create group" at bounding box center [1526, 212] width 63 height 21
type input "P"
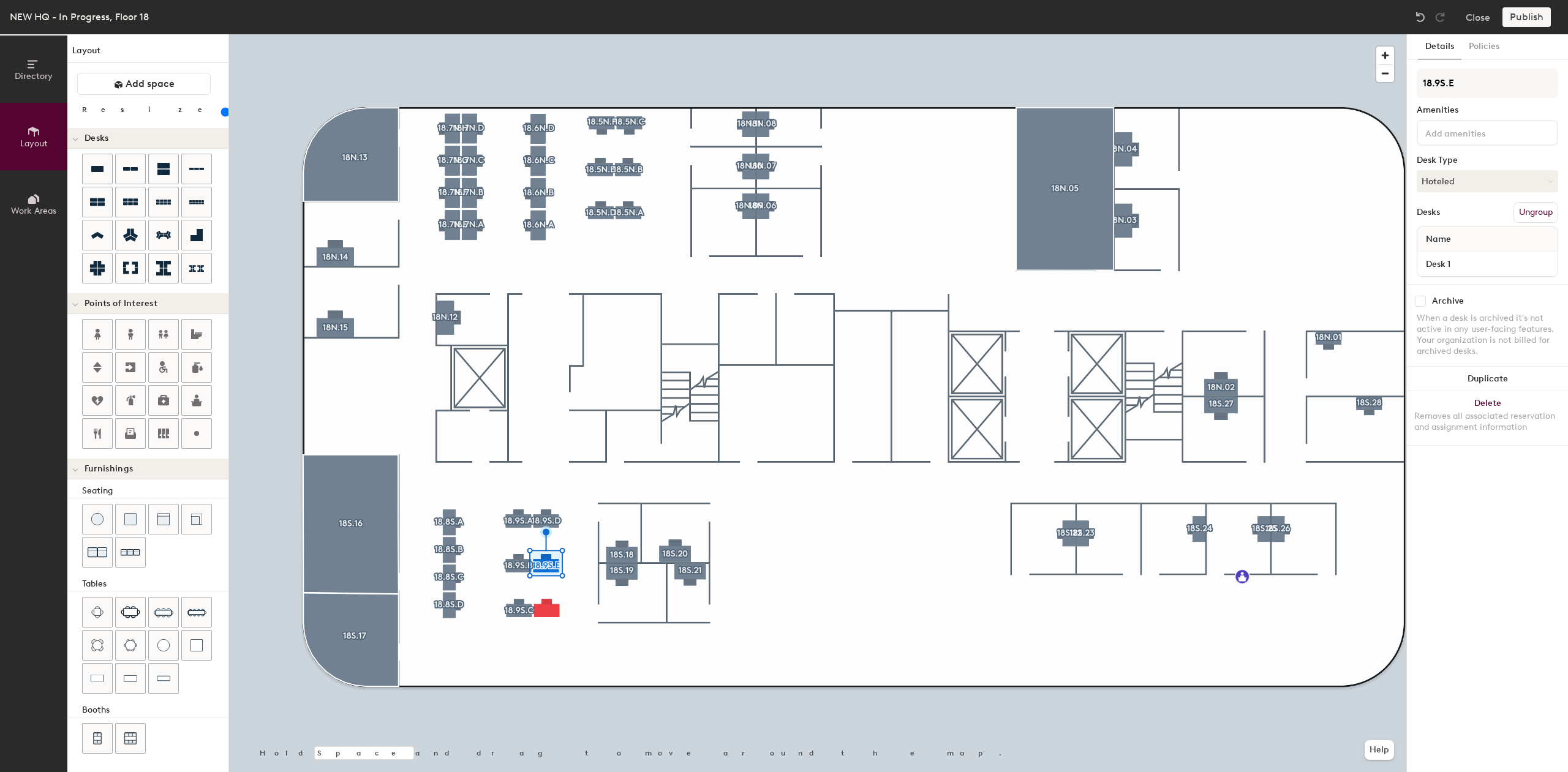
type input "18.9S.E"
click at [549, 34] on div at bounding box center [817, 34] width 1177 height 0
click at [1523, 212] on button "Create group" at bounding box center [1526, 212] width 63 height 21
type input "P"
type input "18.9S.F"
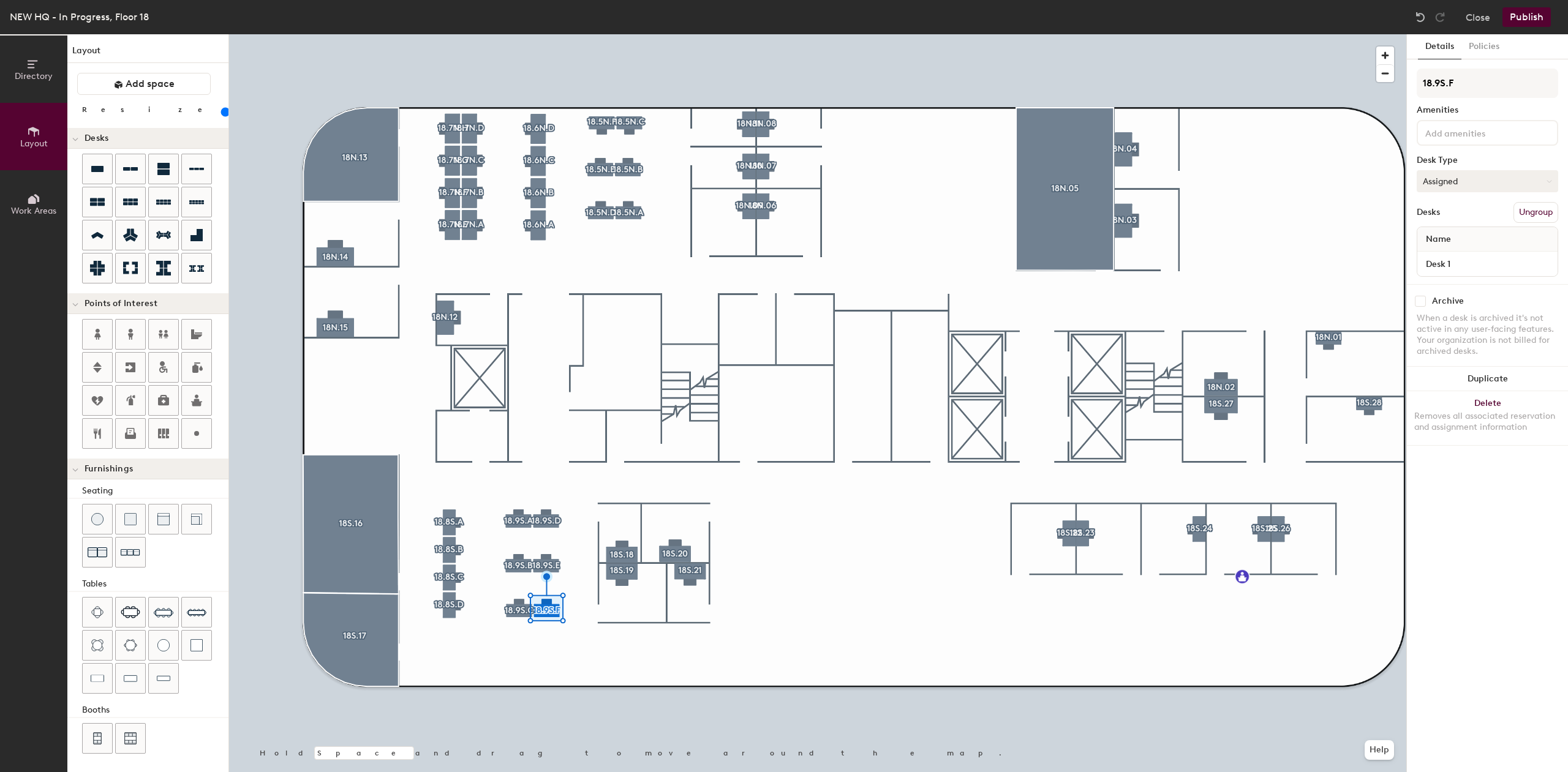
click at [1467, 182] on button "Assigned" at bounding box center [1487, 181] width 142 height 22
click at [1453, 258] on div "Hoteled" at bounding box center [1478, 255] width 123 height 18
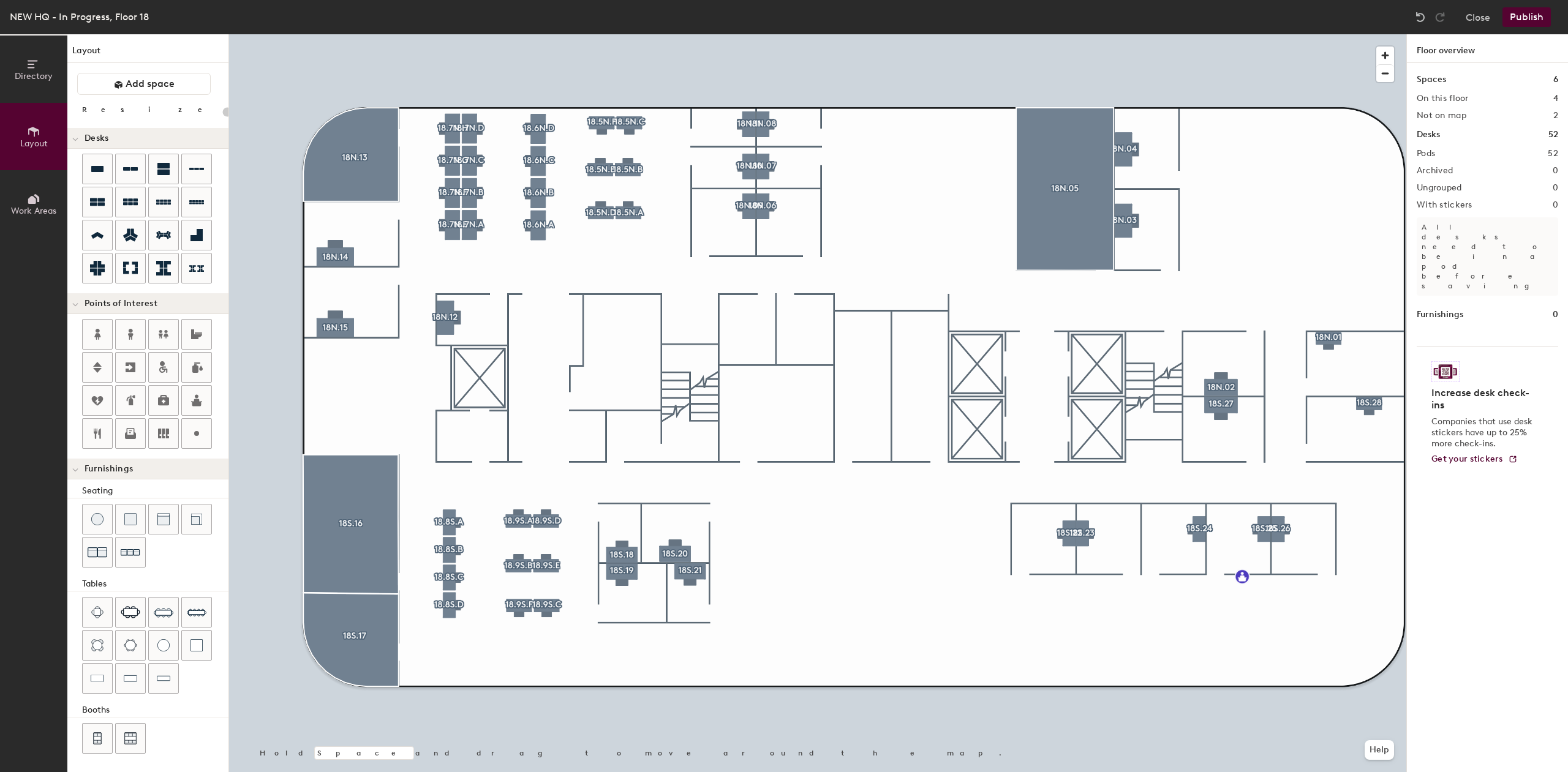
type input "20"
click at [833, 34] on div at bounding box center [817, 34] width 1177 height 0
click at [1531, 15] on button "Publish" at bounding box center [1526, 17] width 48 height 20
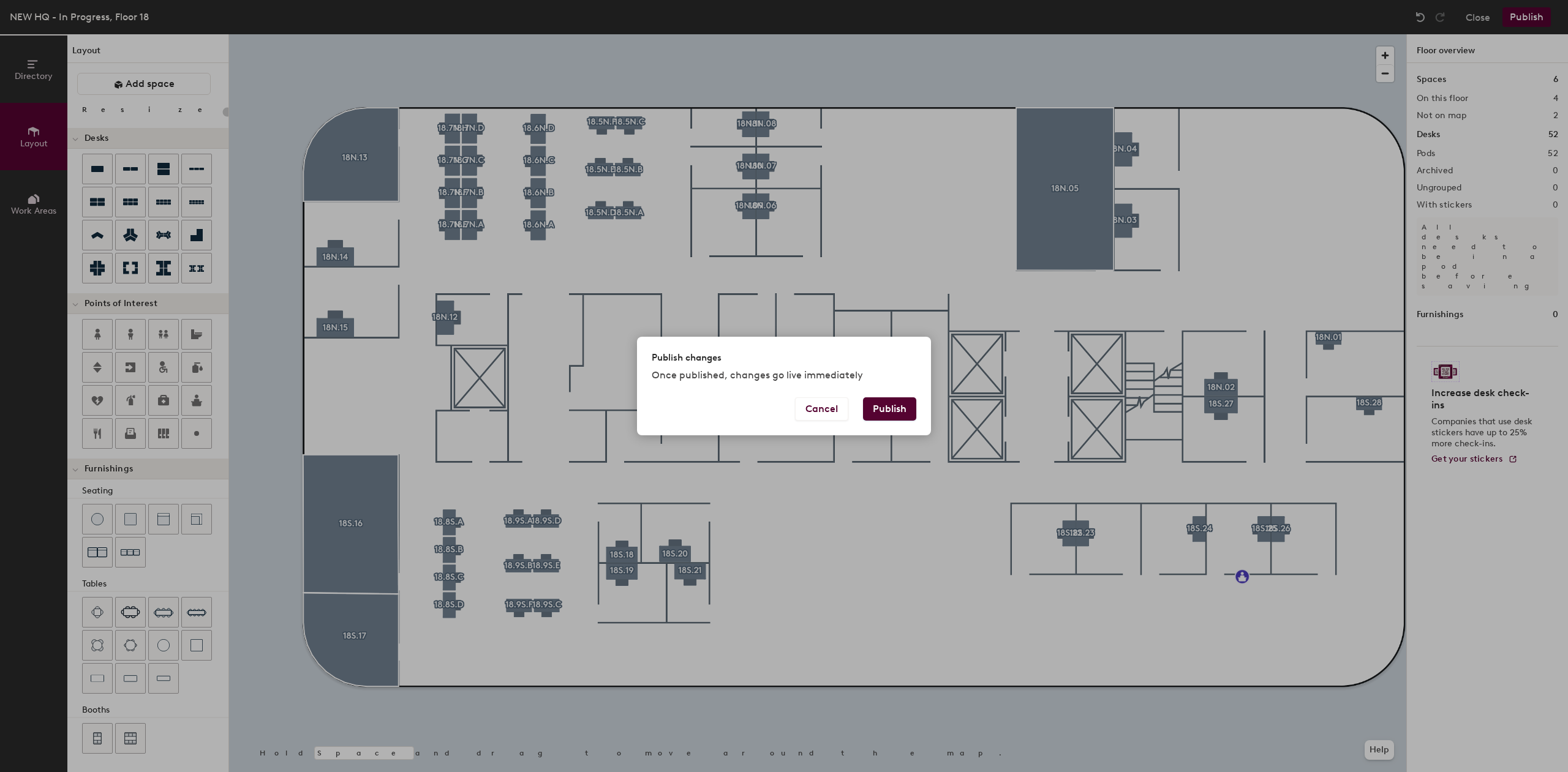
click at [894, 406] on button "Publish" at bounding box center [889, 409] width 53 height 23
type input "20"
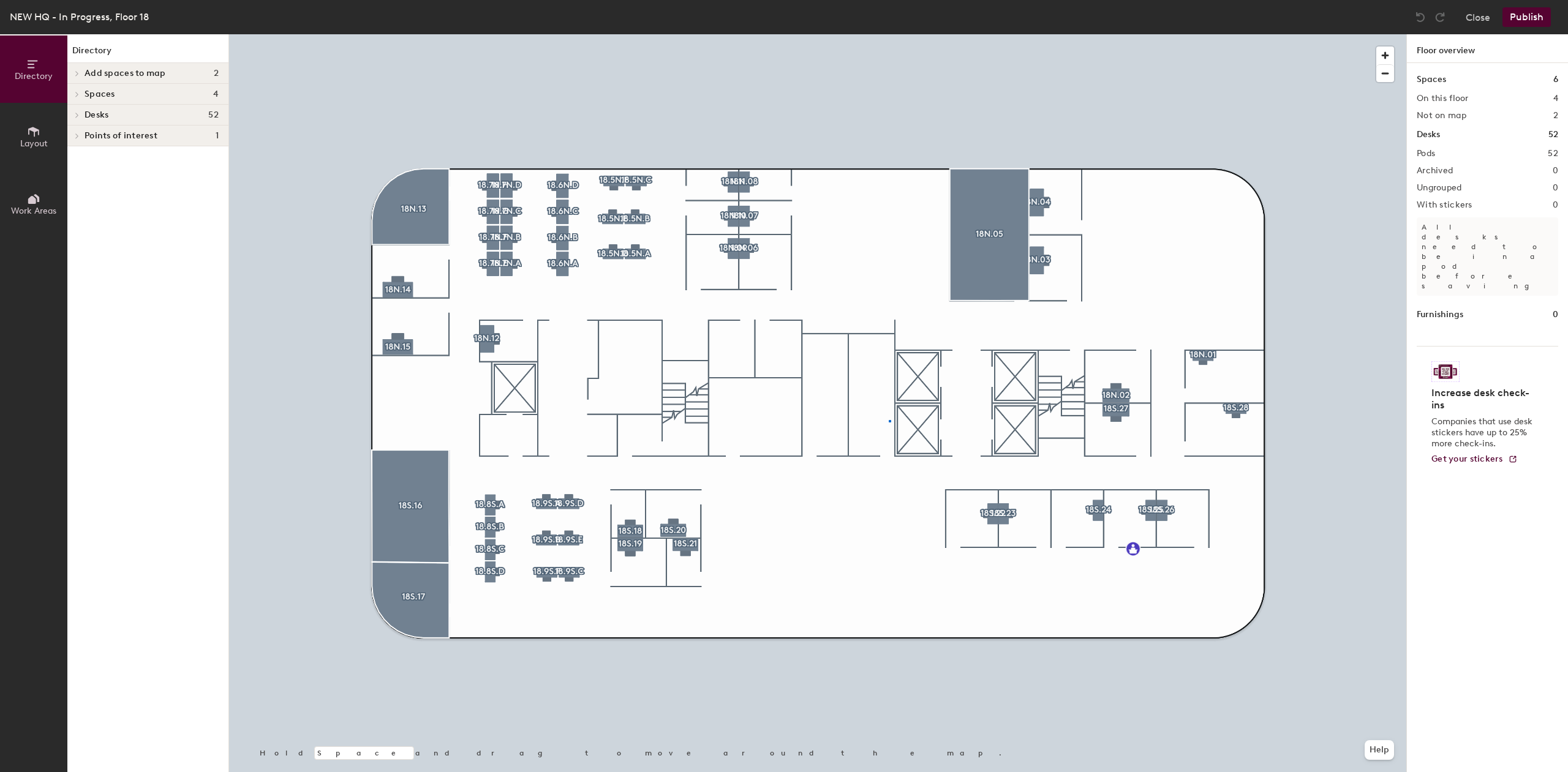
click at [889, 34] on div at bounding box center [817, 34] width 1177 height 0
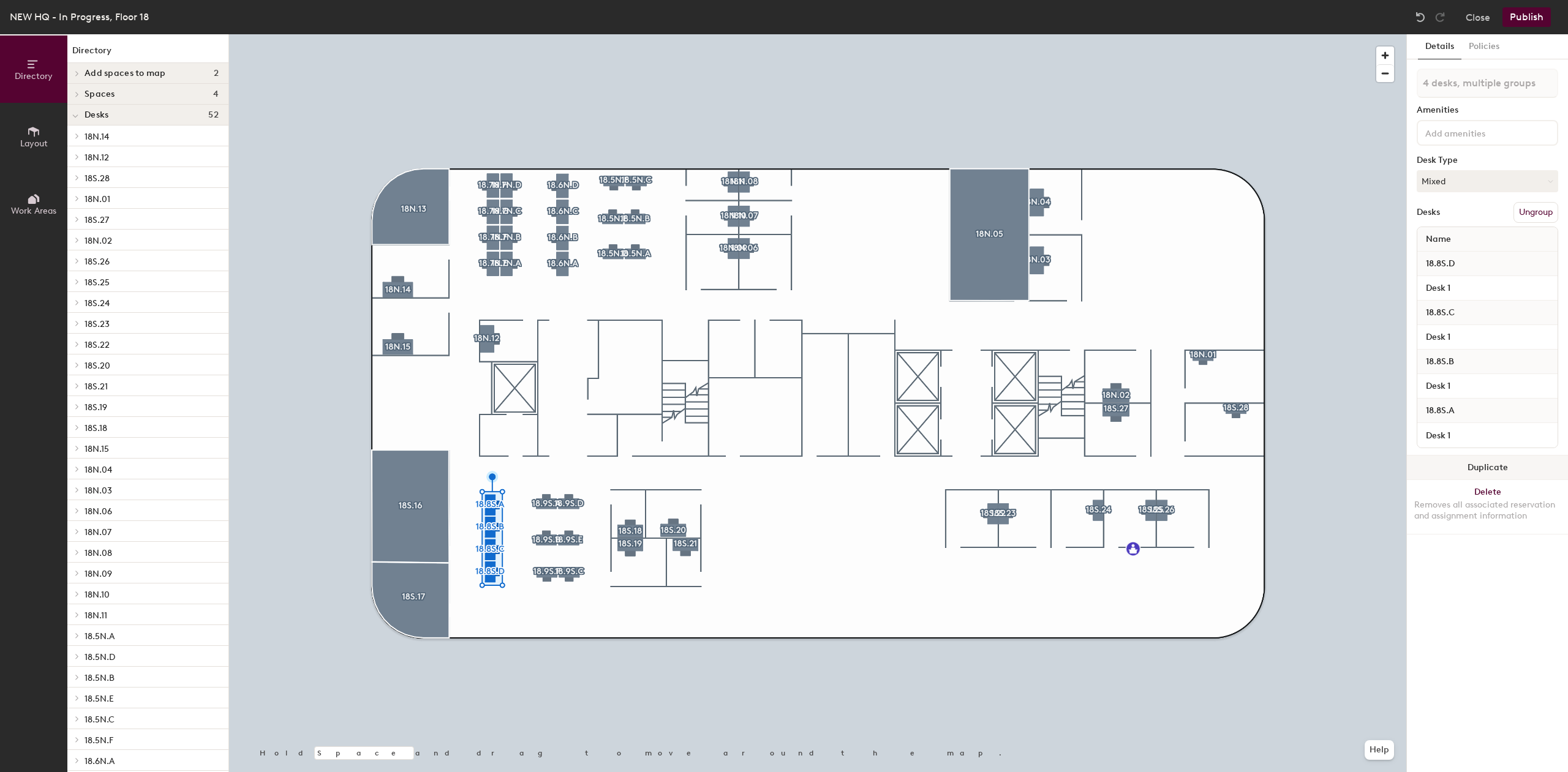
click at [1483, 463] on button "Duplicate" at bounding box center [1487, 468] width 161 height 25
type input "4 desks"
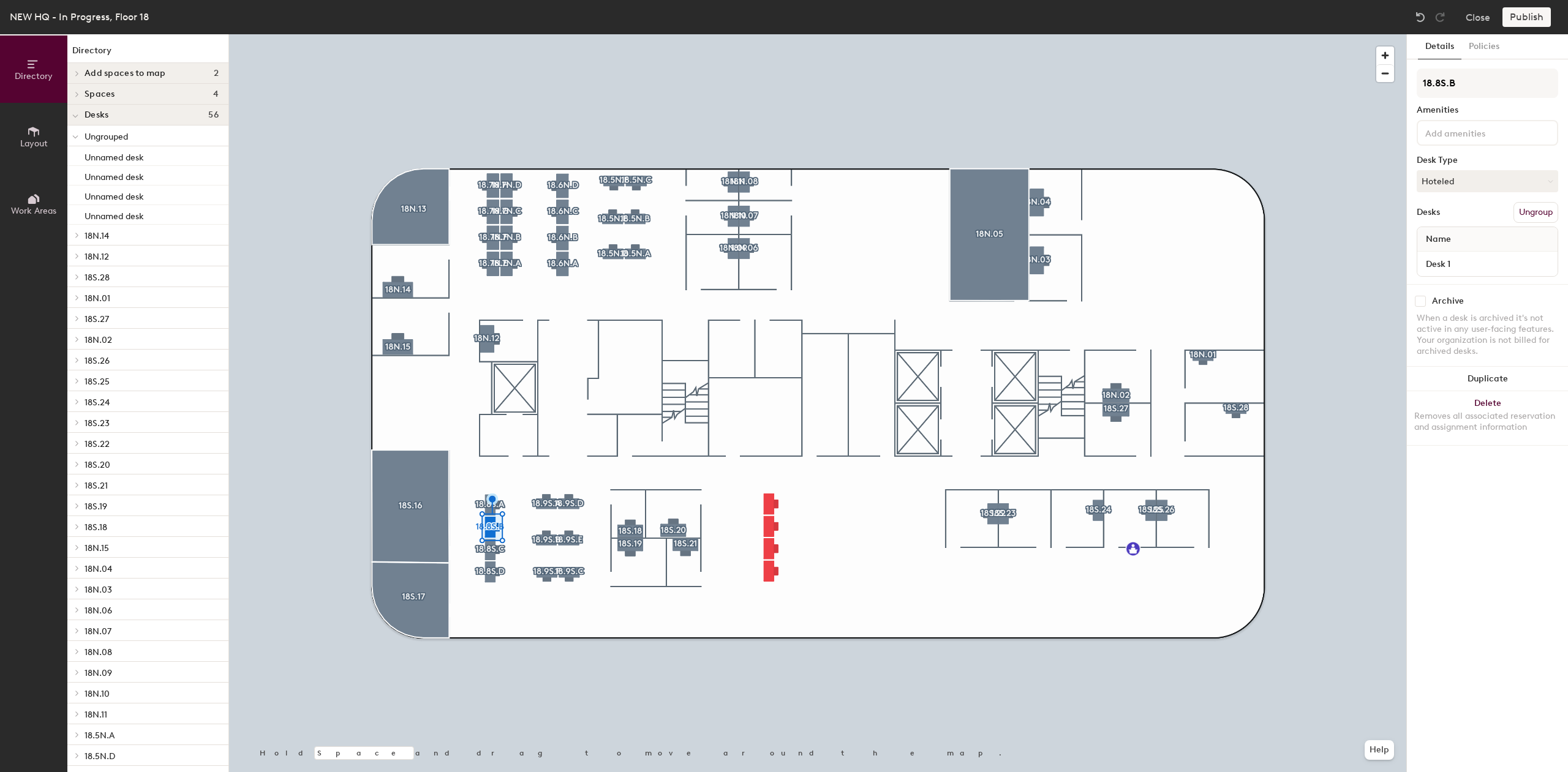
click at [472, 34] on div at bounding box center [817, 34] width 1177 height 0
drag, startPoint x: 500, startPoint y: 572, endPoint x: 1470, endPoint y: 468, distance: 975.6
click at [1470, 468] on button "Duplicate" at bounding box center [1487, 468] width 161 height 25
type input "4 desks"
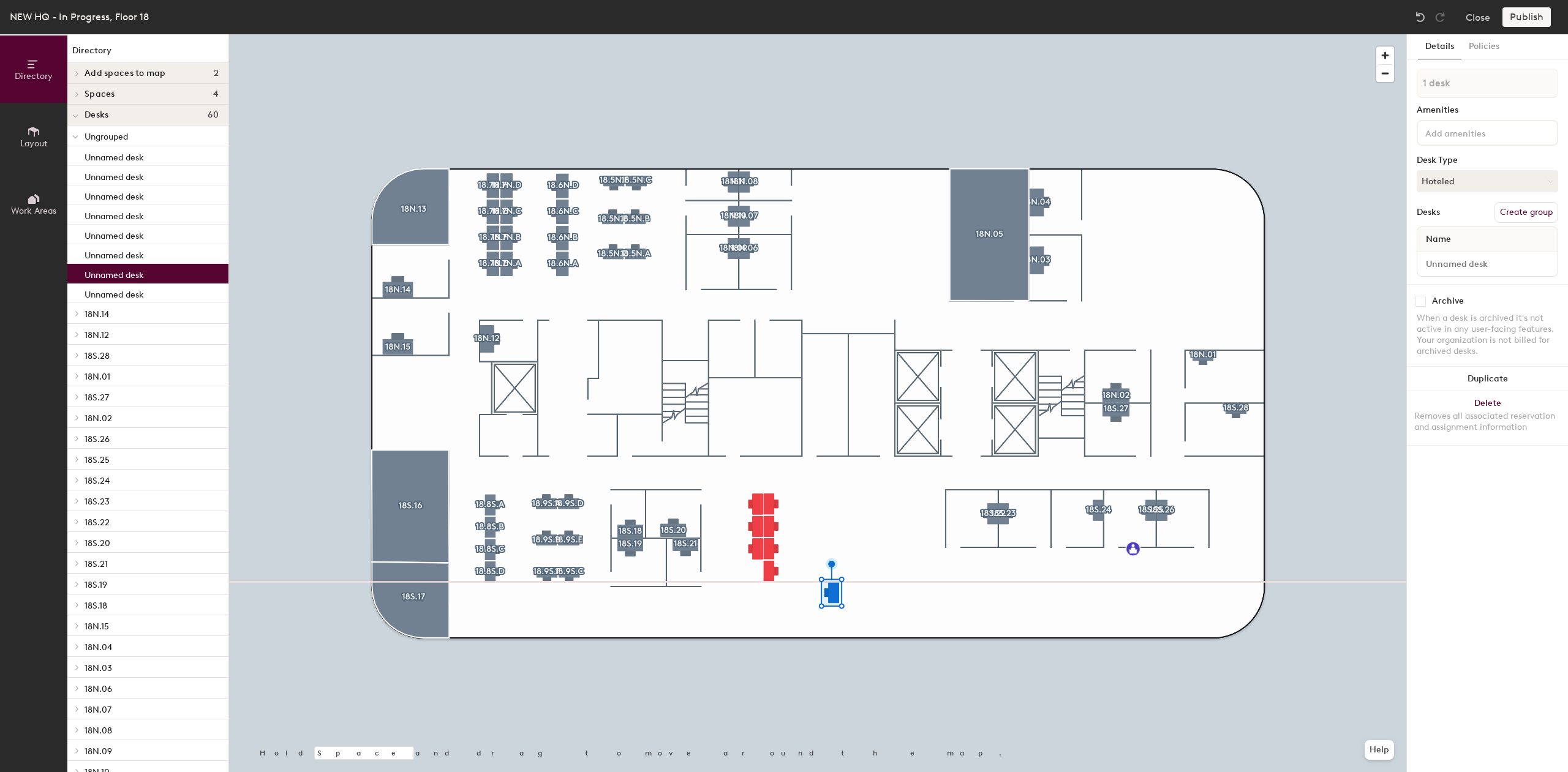
click at [856, 34] on div at bounding box center [817, 34] width 1177 height 0
click at [1479, 398] on button "Delete Removes all associated reservation and assignment information" at bounding box center [1487, 418] width 161 height 54
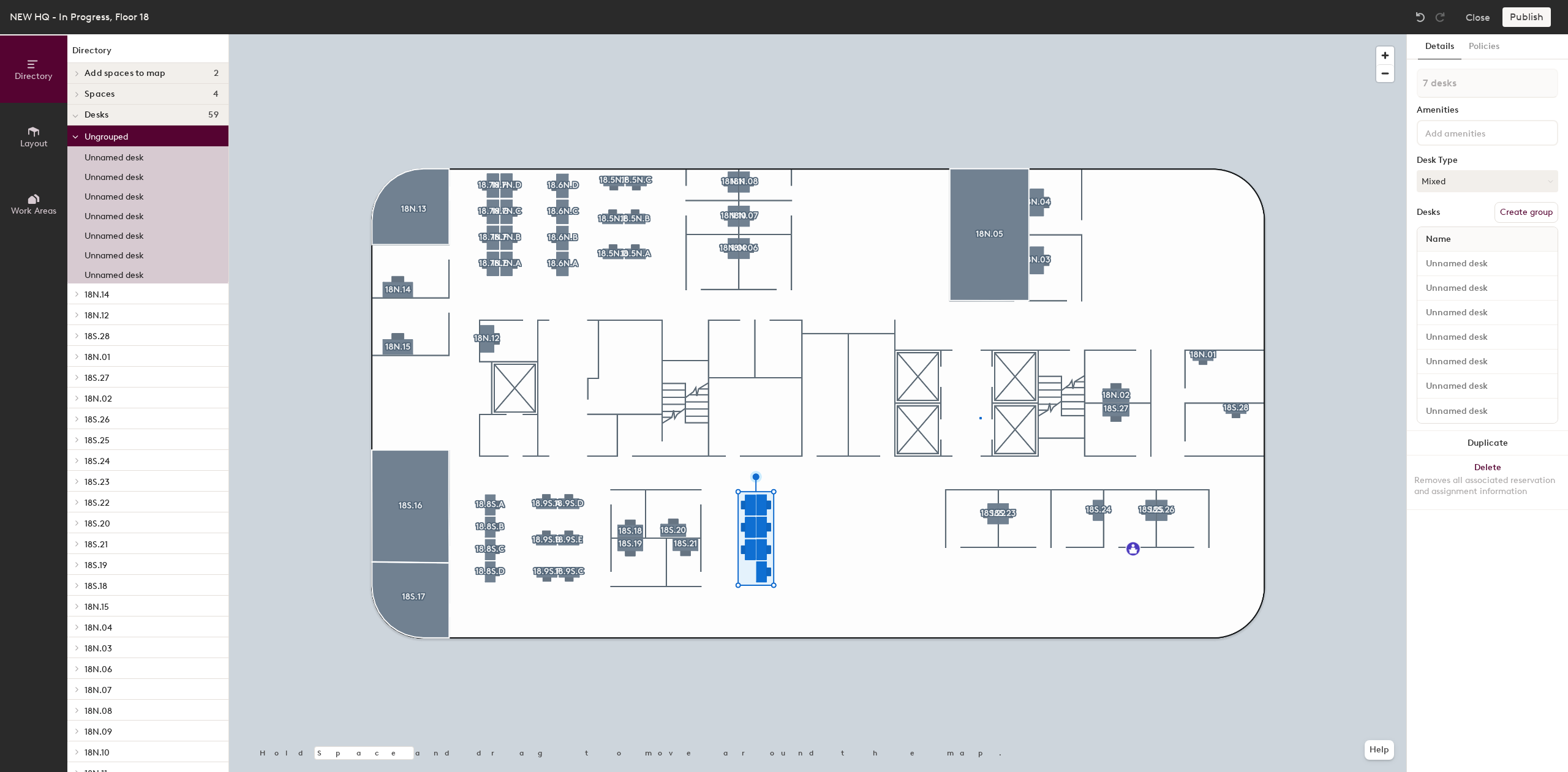
click at [979, 34] on div at bounding box center [817, 34] width 1177 height 0
click at [859, 34] on div at bounding box center [817, 34] width 1177 height 0
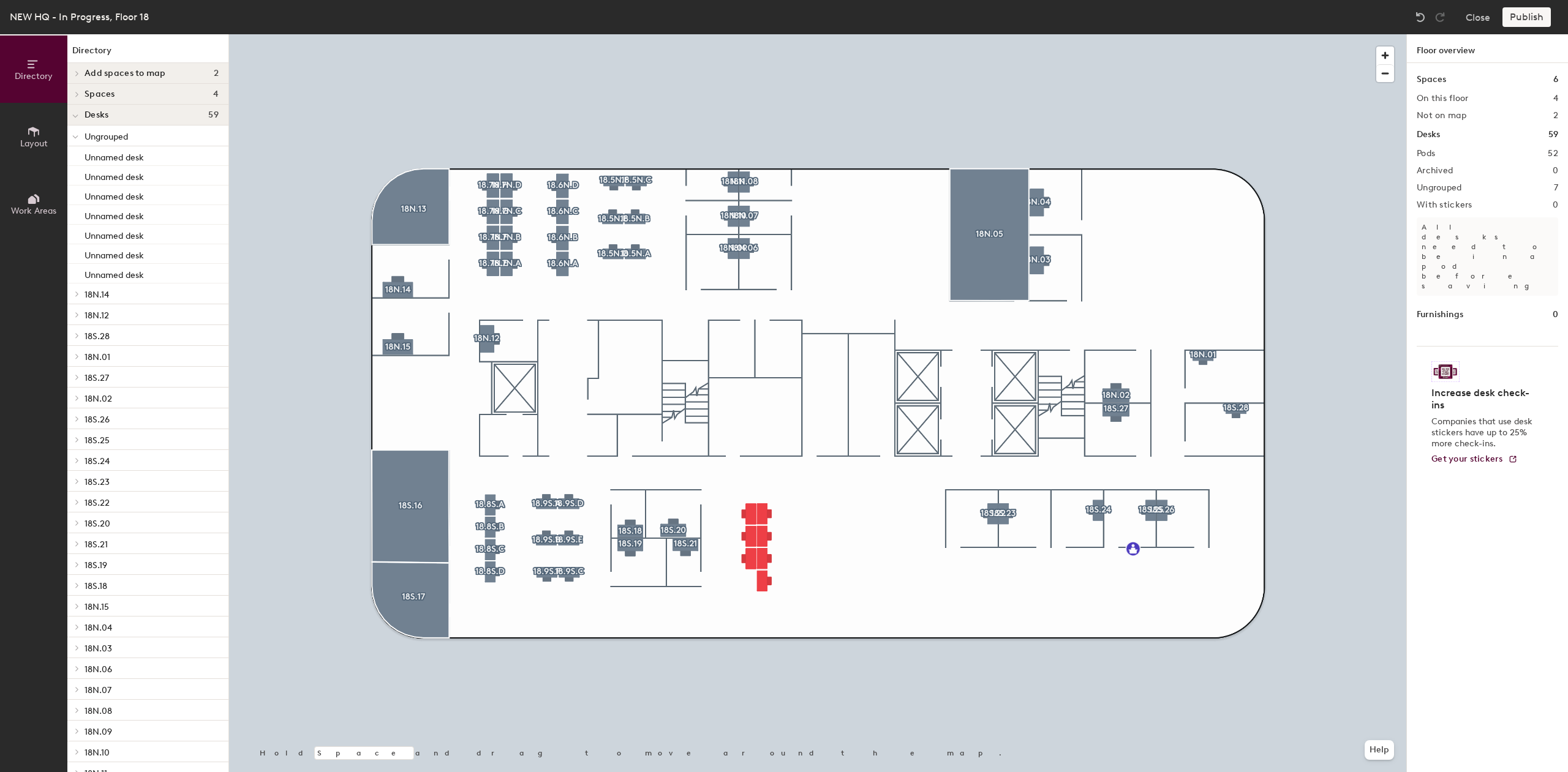
click at [746, 34] on div at bounding box center [817, 34] width 1177 height 0
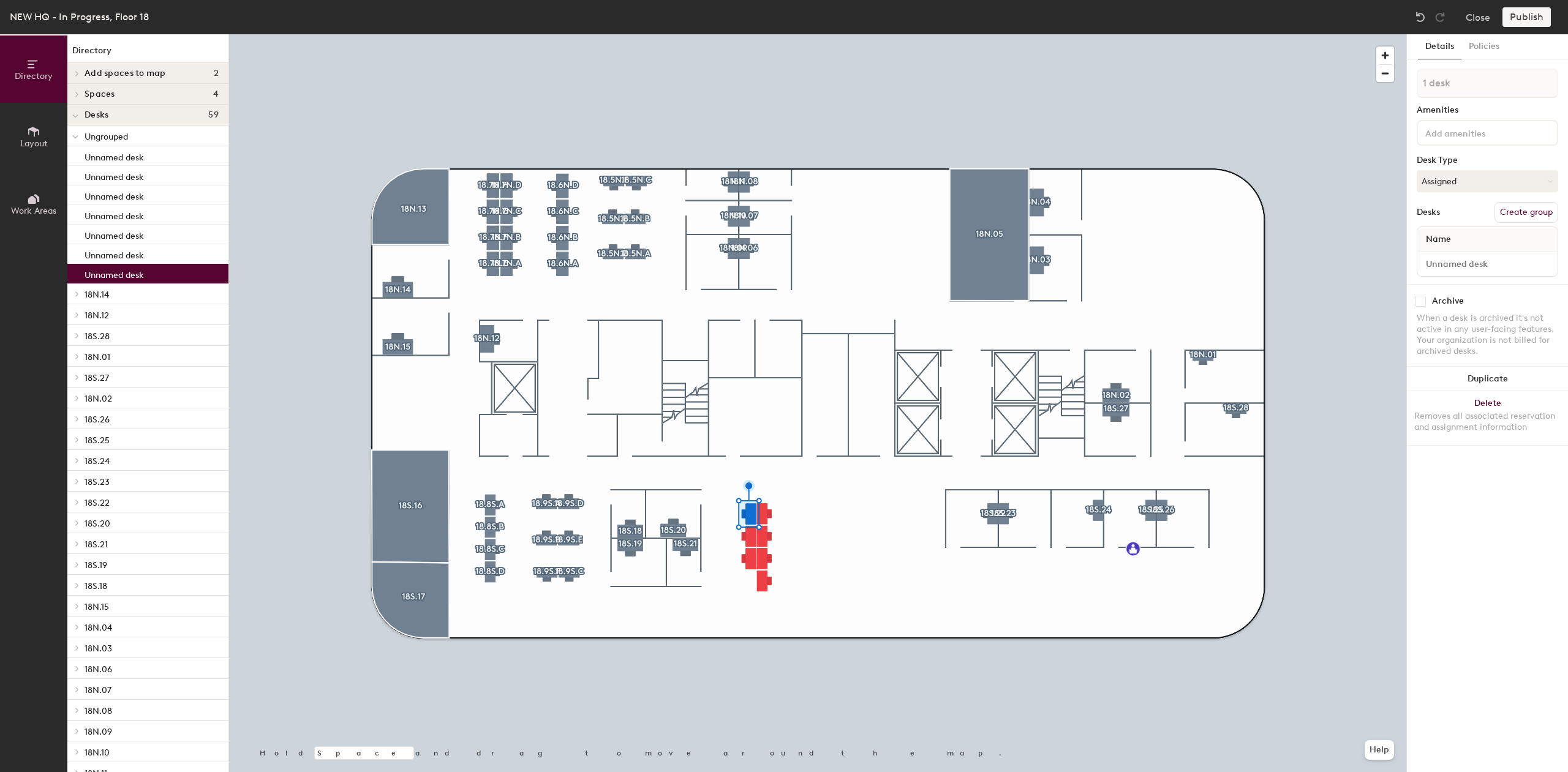
click at [1543, 204] on button "Create group" at bounding box center [1526, 212] width 63 height 21
type input "P"
click at [1475, 177] on button "Assigned" at bounding box center [1487, 181] width 142 height 22
click at [1469, 262] on div "Hoteled" at bounding box center [1478, 255] width 123 height 18
click at [1486, 88] on input at bounding box center [1487, 83] width 142 height 29
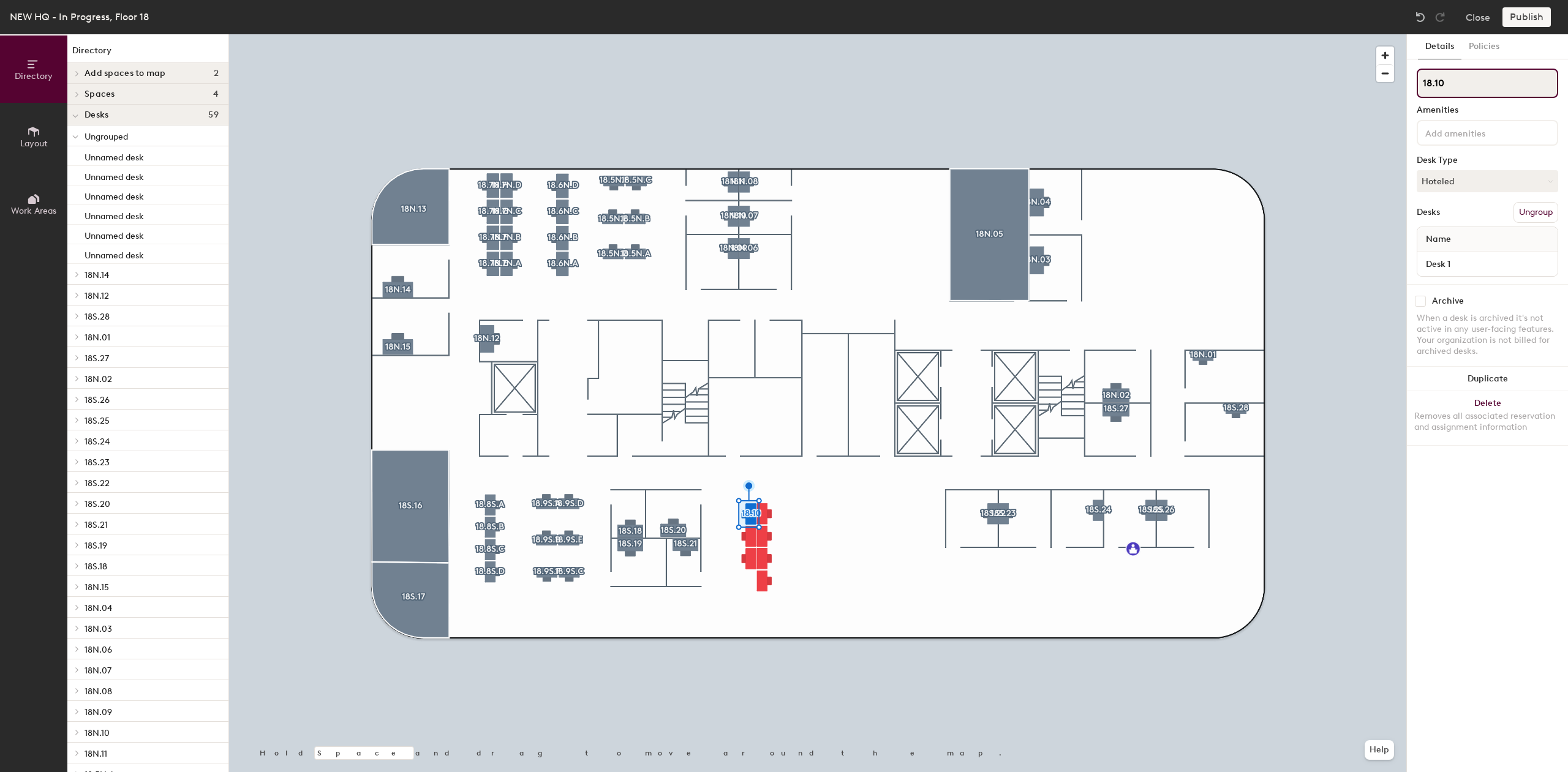
click at [1480, 81] on input "18.10" at bounding box center [1487, 83] width 142 height 29
type input "18.10S.A"
click at [1031, 34] on div at bounding box center [817, 34] width 1177 height 0
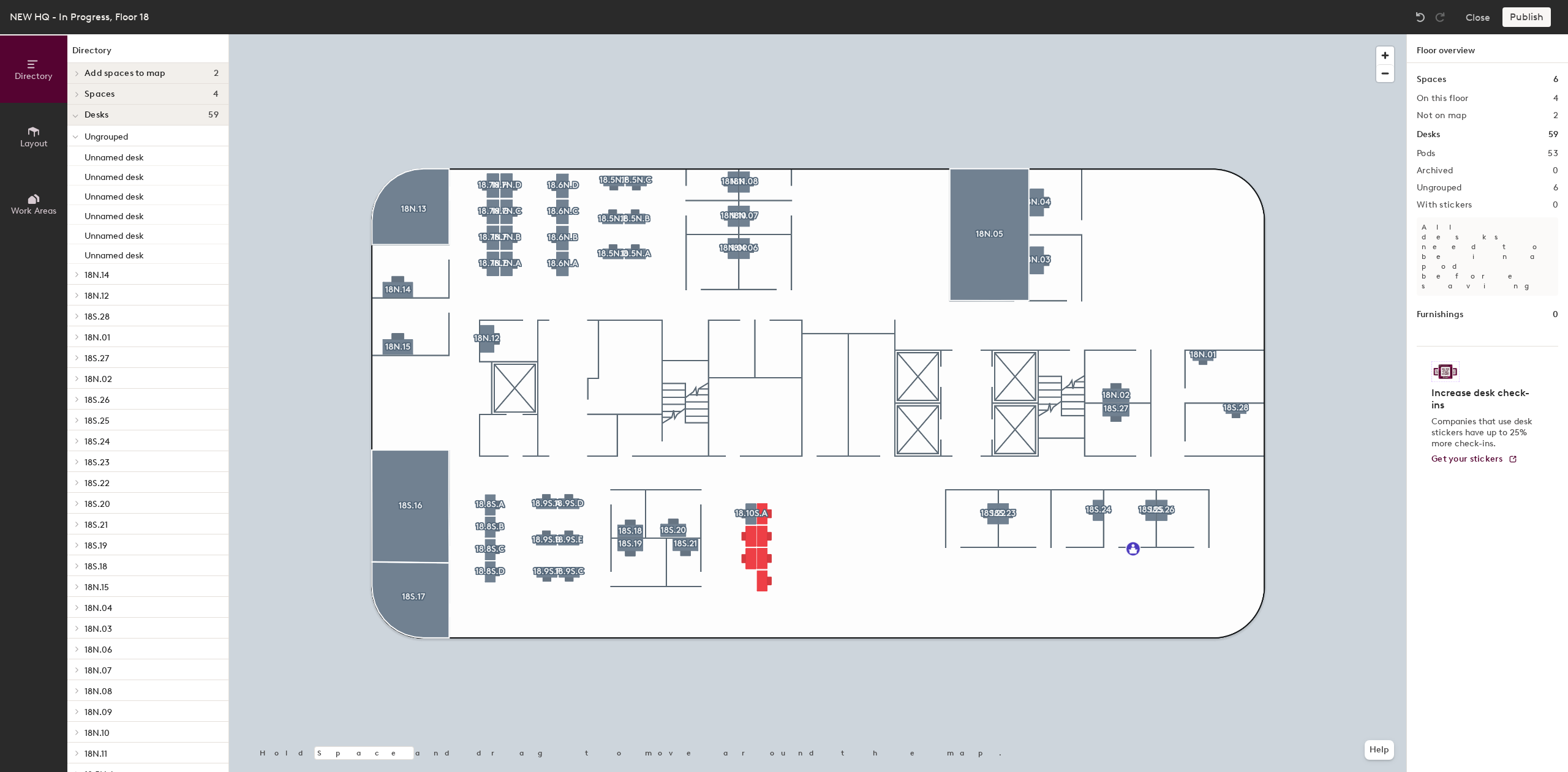
click at [749, 34] on div at bounding box center [817, 34] width 1177 height 0
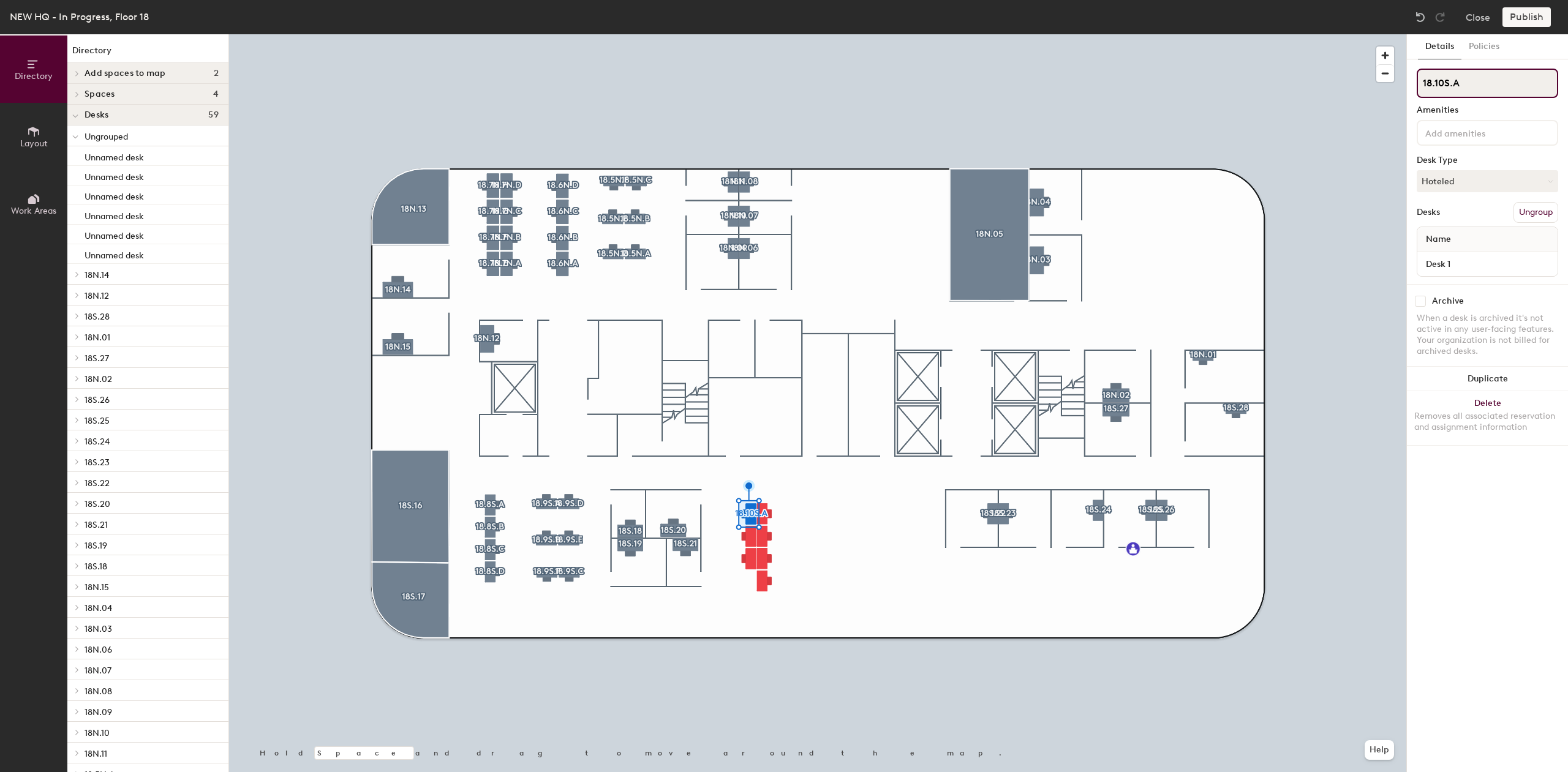
drag, startPoint x: 1507, startPoint y: 83, endPoint x: 1408, endPoint y: 90, distance: 99.2
click at [1408, 90] on div "Details Policies 18.10S.A Amenities Desk Type Hoteled Desks Ungroup Name Desk 1…" at bounding box center [1487, 403] width 161 height 738
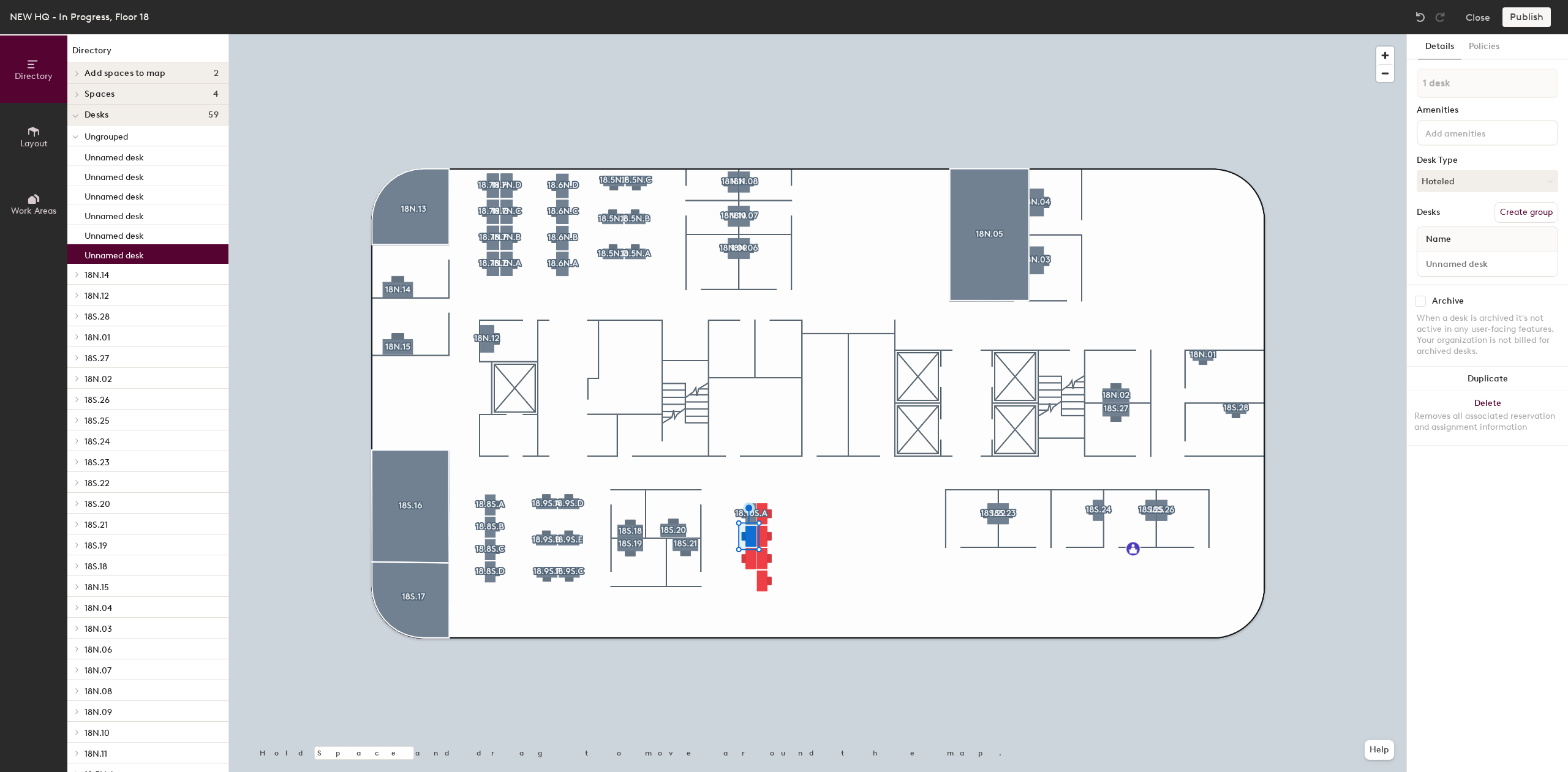
click at [1511, 212] on button "Create group" at bounding box center [1526, 212] width 63 height 21
type input "P"
type input "18.10S.B"
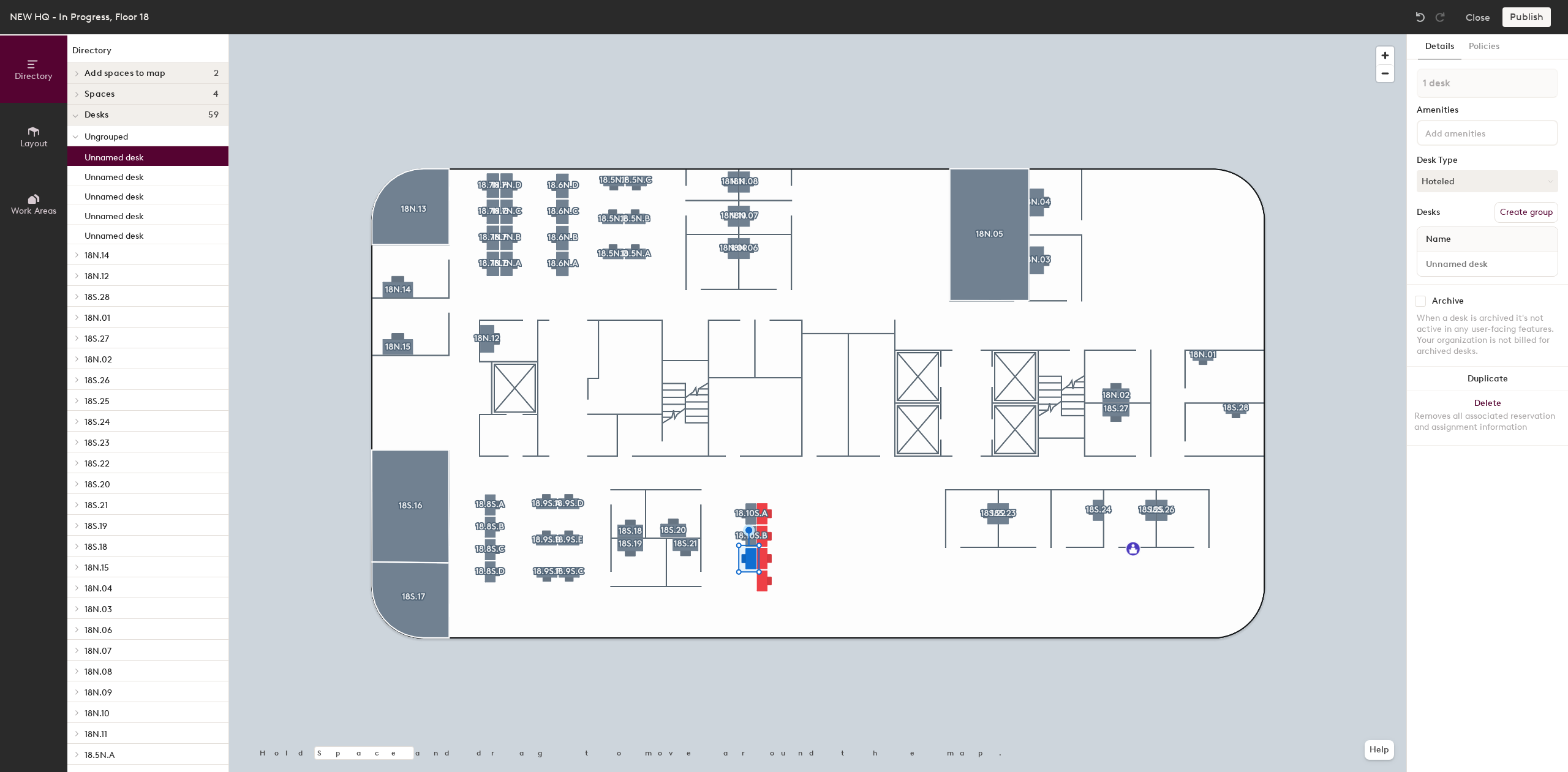
click at [1545, 206] on button "Create group" at bounding box center [1526, 212] width 63 height 21
type input "P"
type input "18.10S.C"
click at [929, 34] on div at bounding box center [817, 34] width 1177 height 0
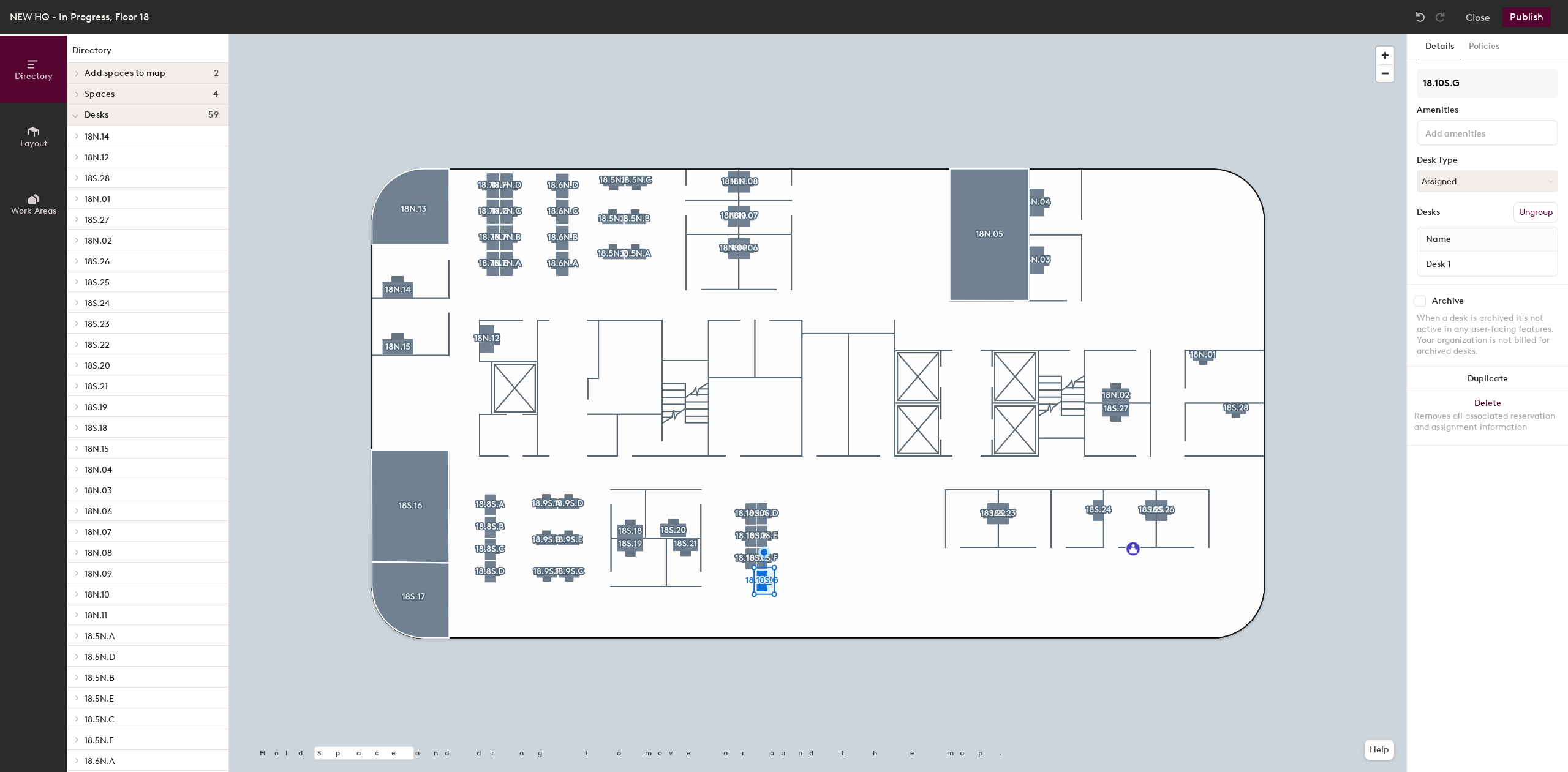
type input "18.10S.G"
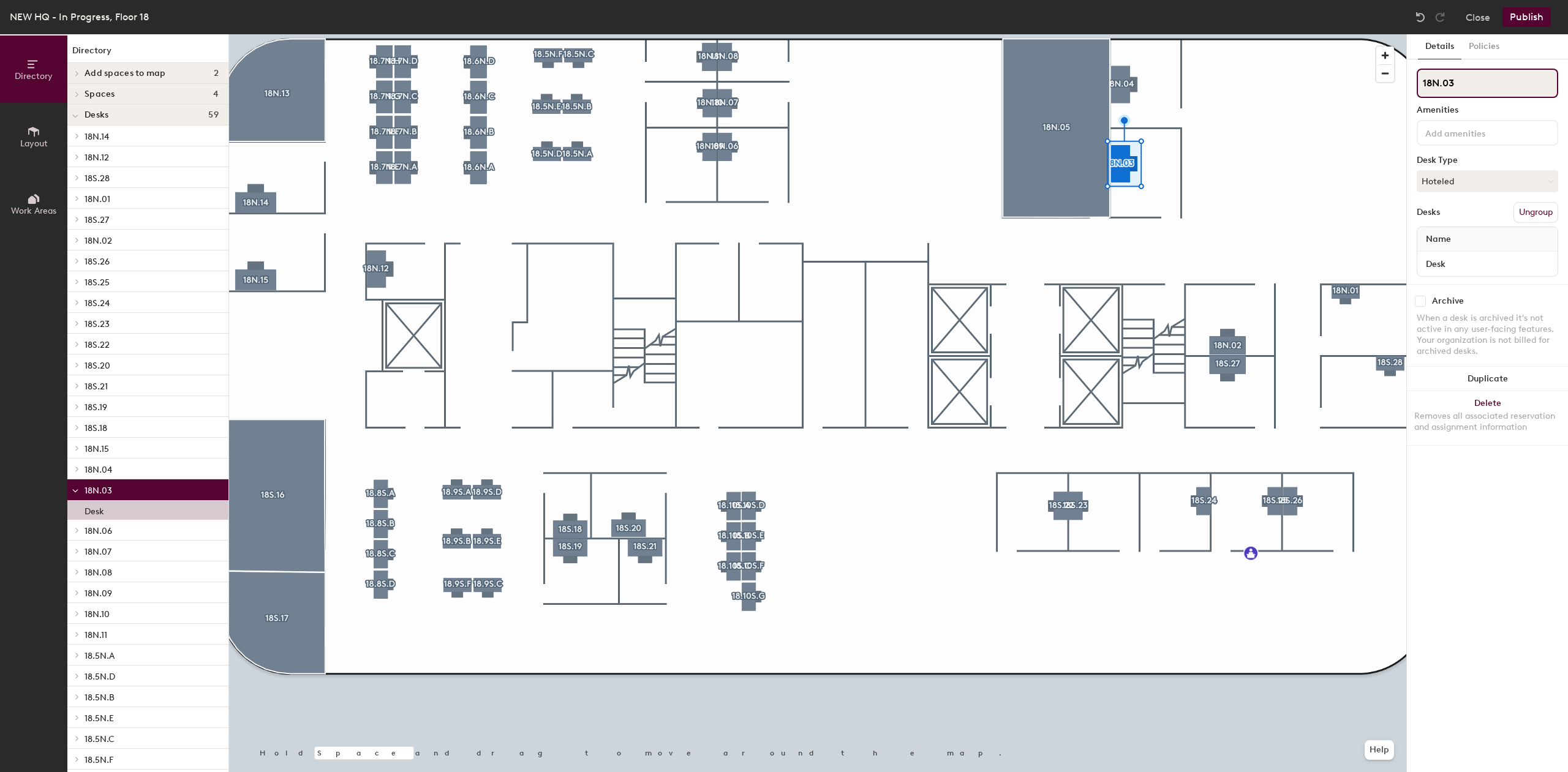
click at [1425, 89] on input "18N.03" at bounding box center [1487, 83] width 142 height 29
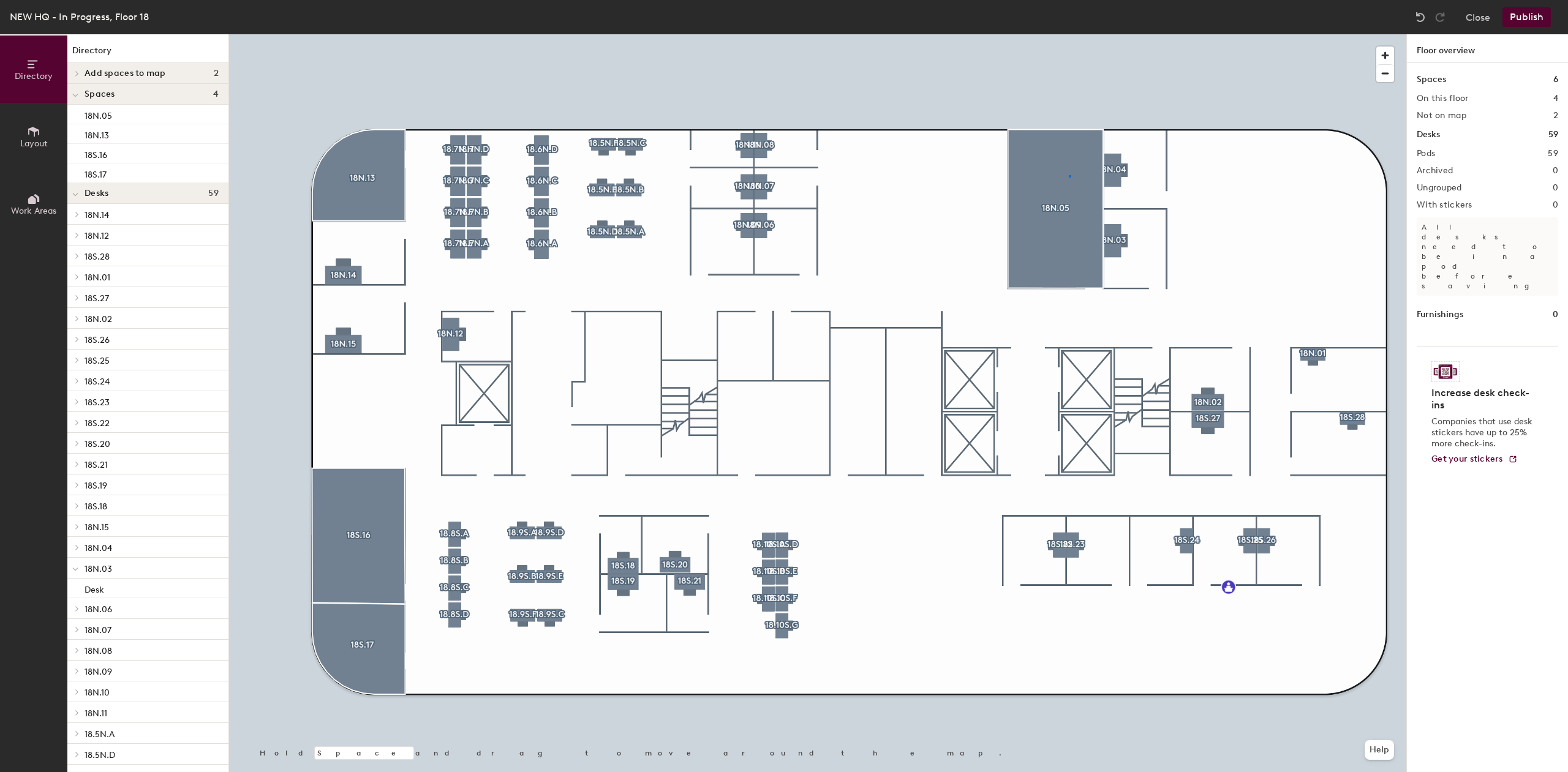
click at [1069, 34] on div at bounding box center [817, 34] width 1177 height 0
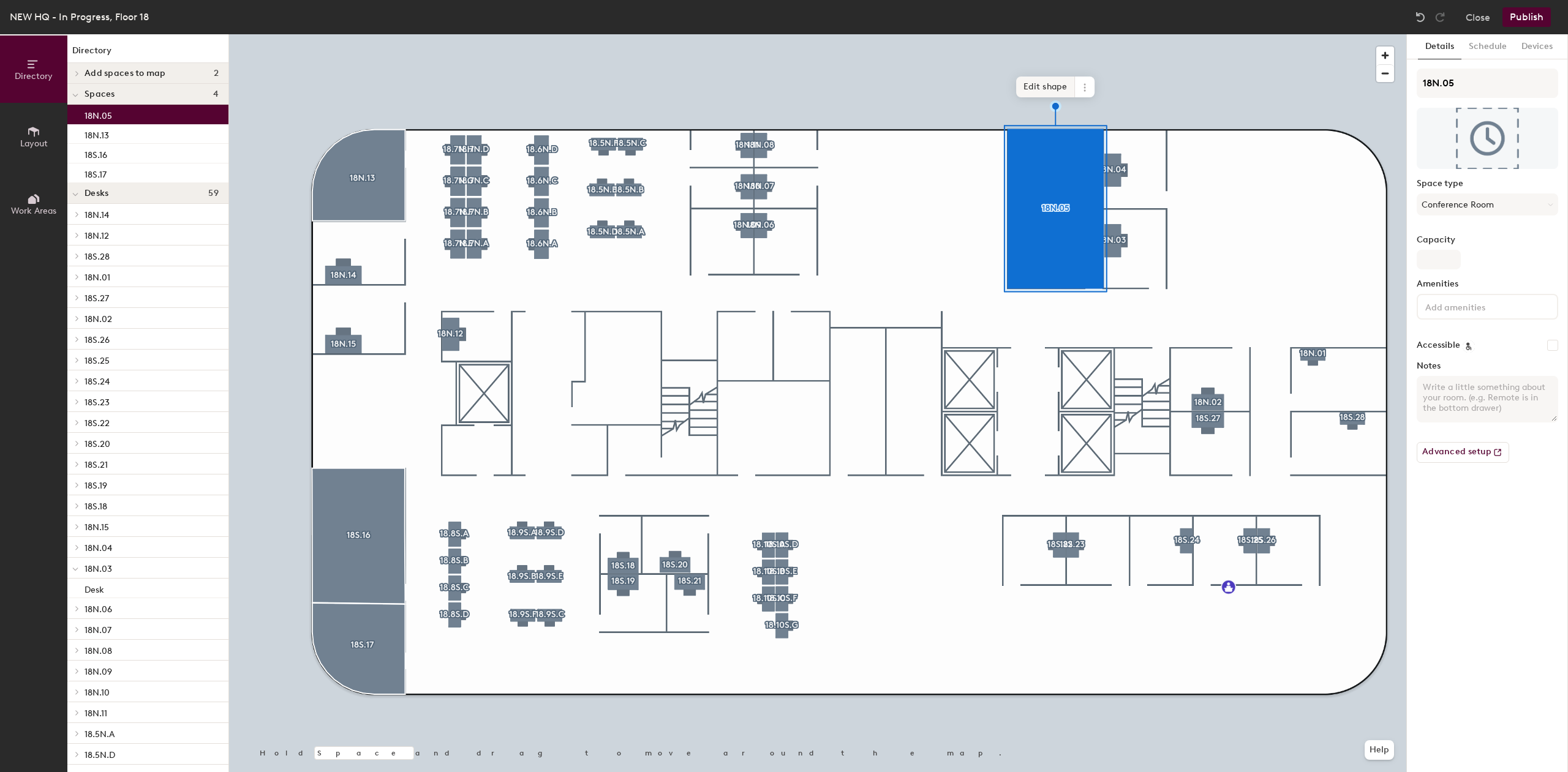
click at [1054, 87] on span "Edit shape" at bounding box center [1045, 87] width 59 height 21
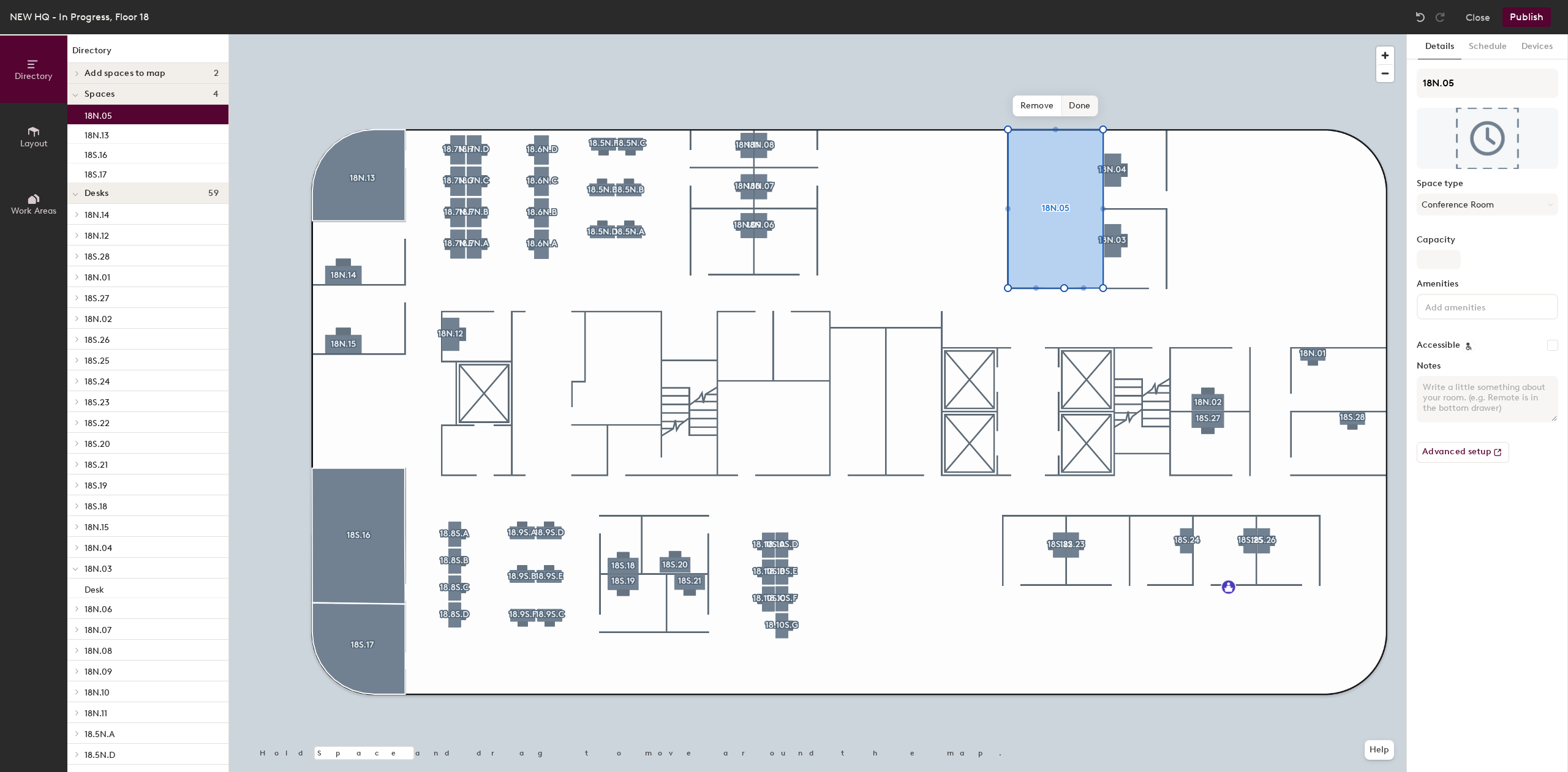
click at [1070, 114] on span "Done" at bounding box center [1080, 106] width 36 height 21
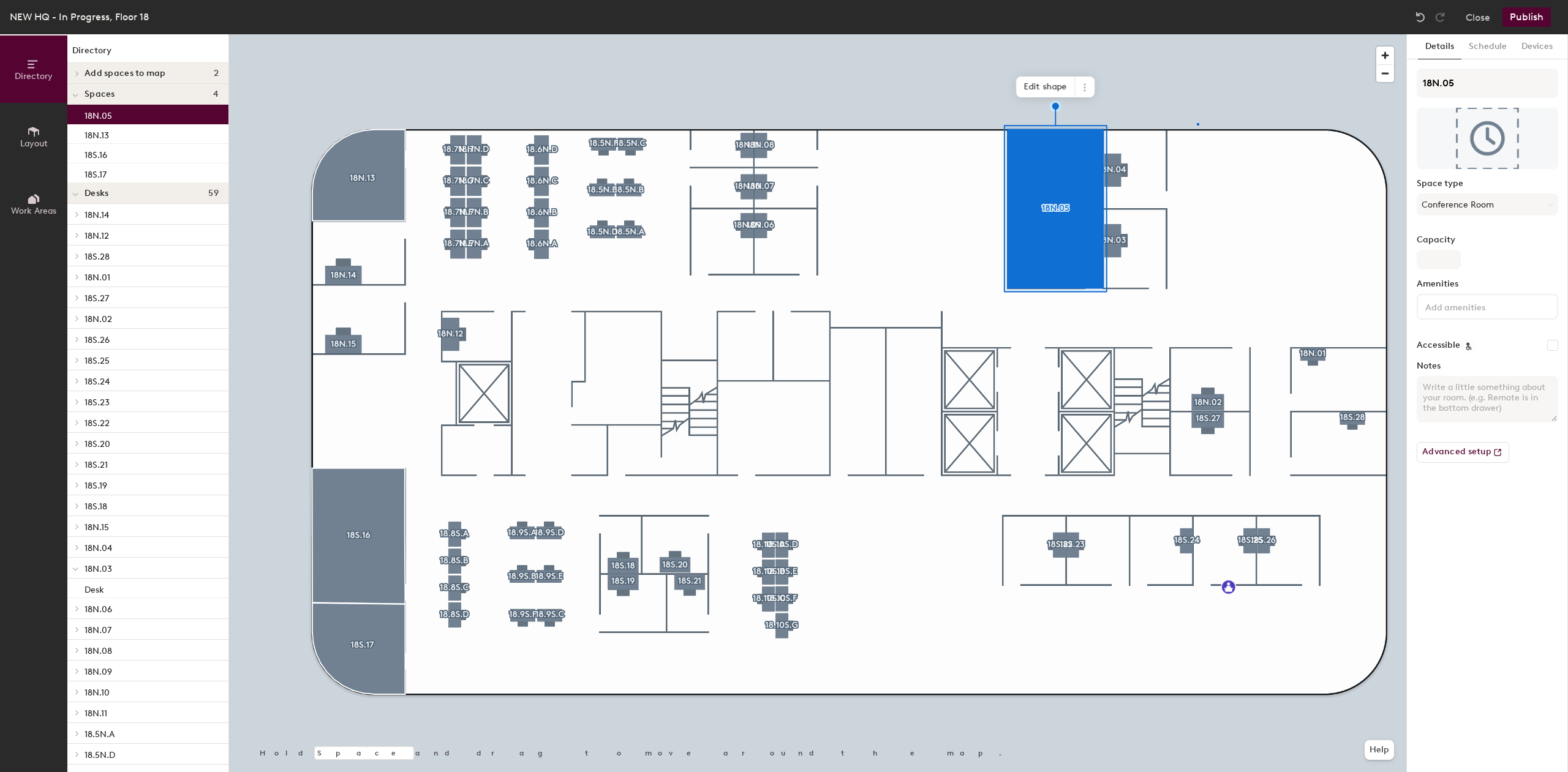
click at [1197, 34] on div at bounding box center [817, 34] width 1177 height 0
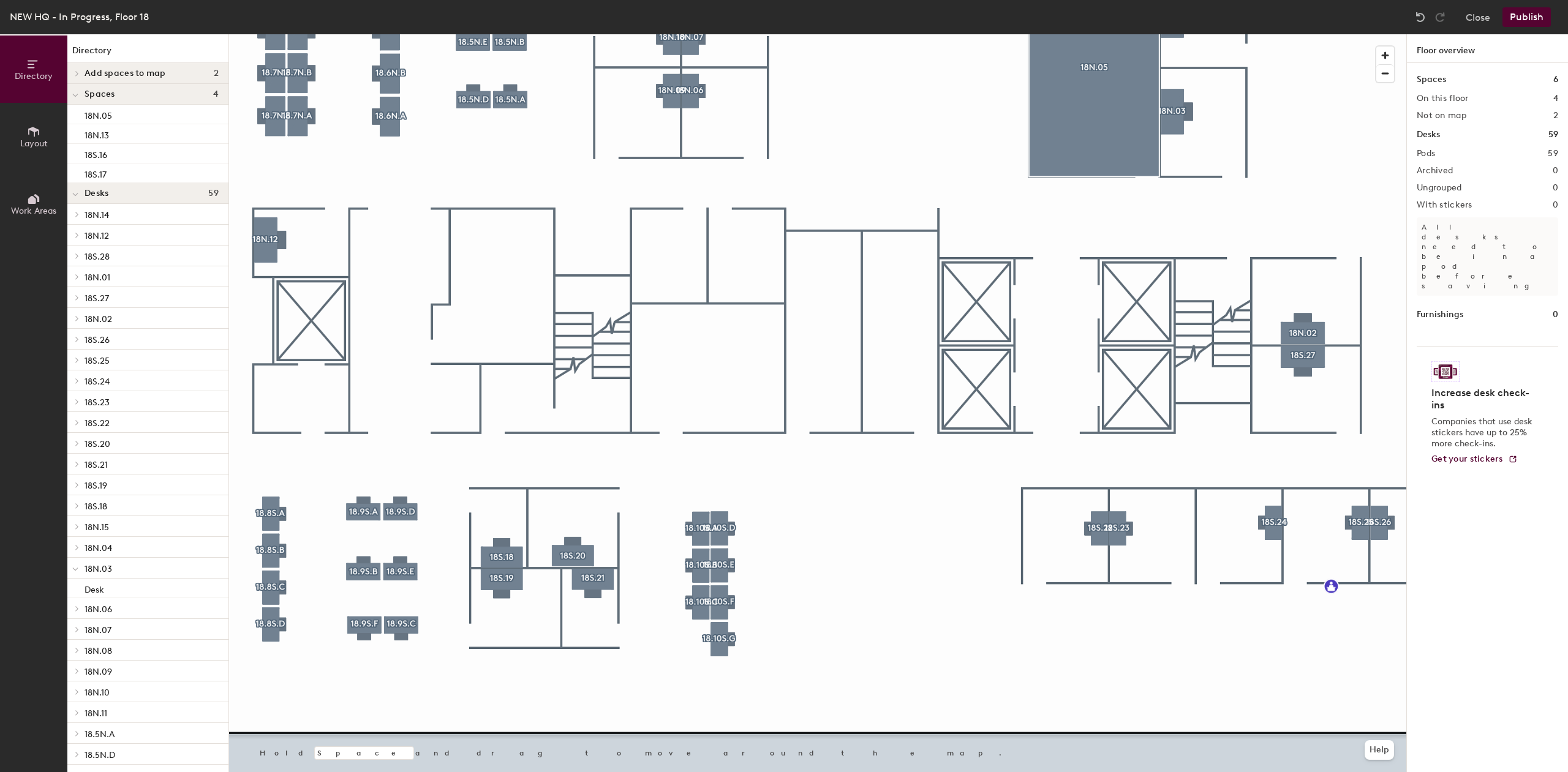
click at [35, 147] on span "Layout" at bounding box center [34, 144] width 28 height 10
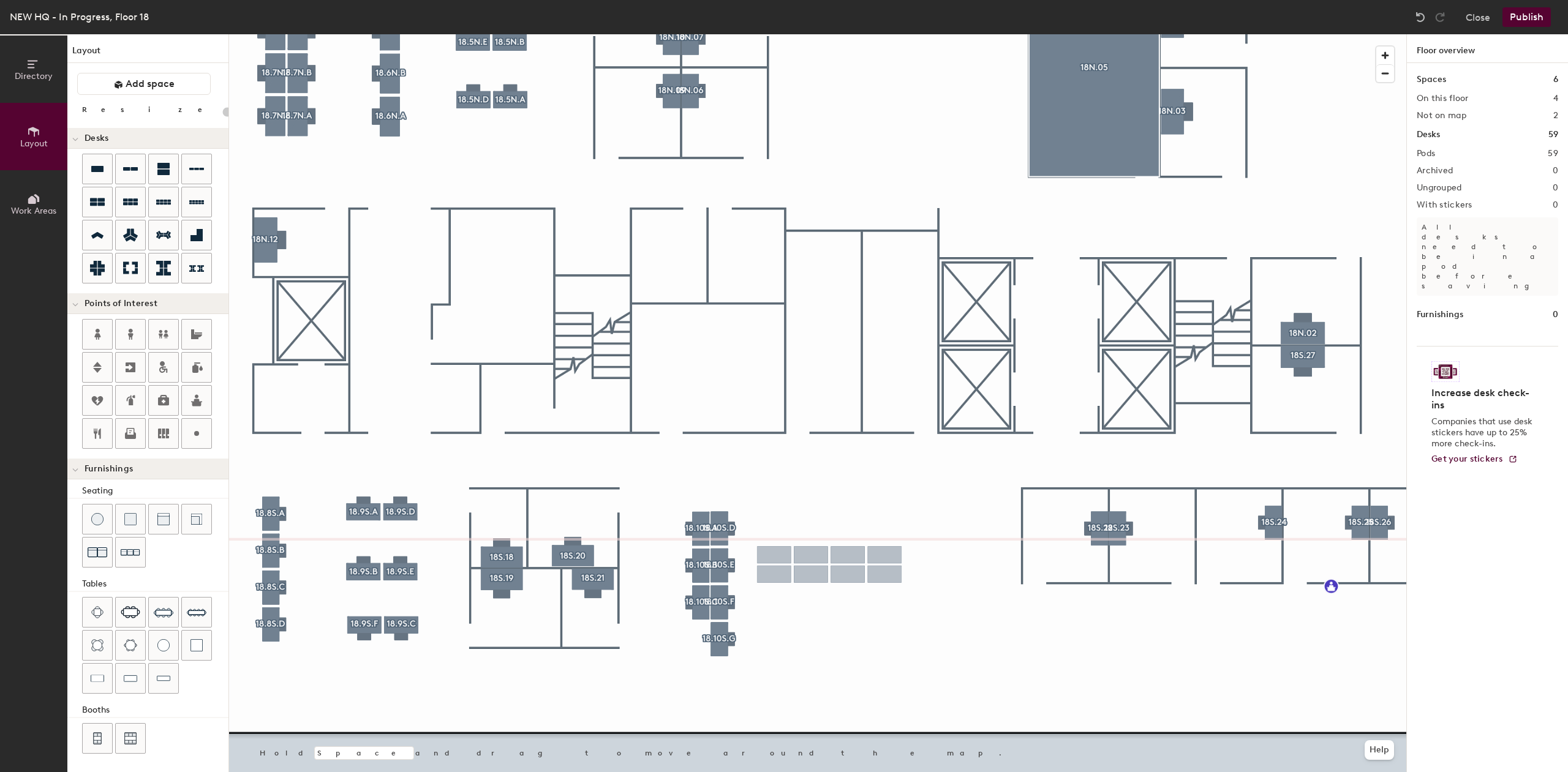
click at [830, 568] on div "Directory Layout Work Areas Layout Add space Resize Desks Points of Interest Fu…" at bounding box center [784, 403] width 1568 height 738
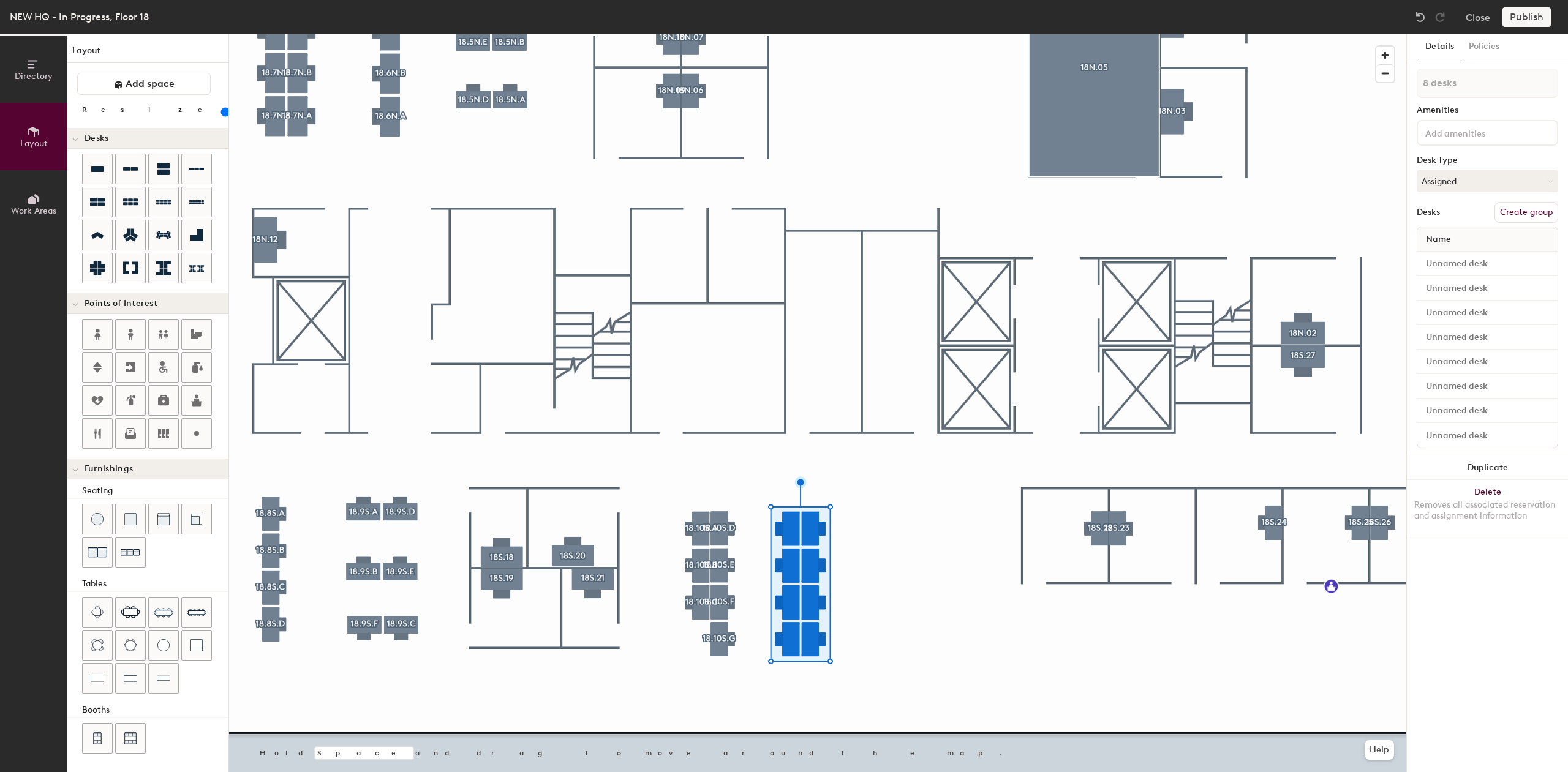
click at [916, 34] on div at bounding box center [817, 34] width 1177 height 0
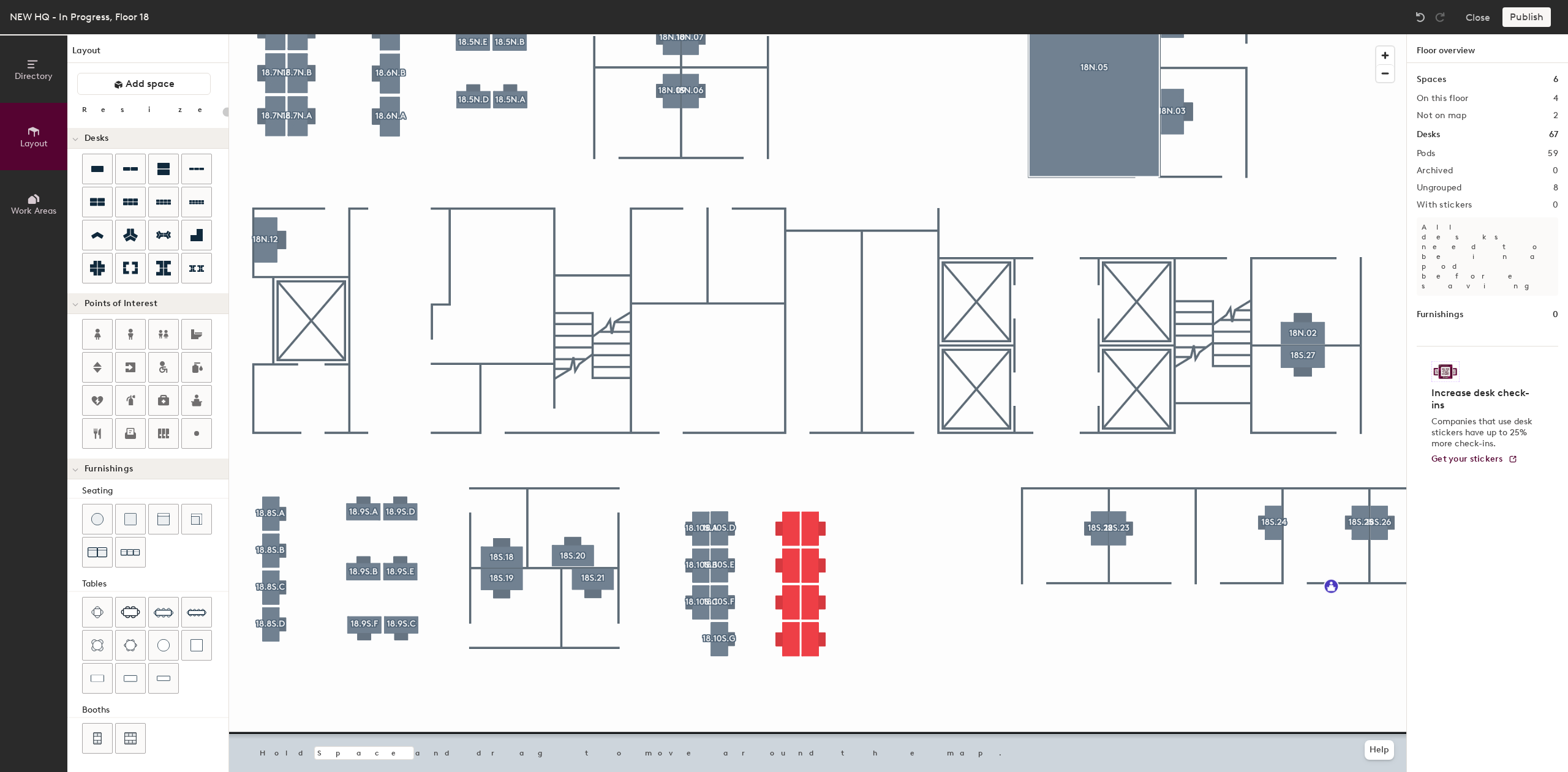
type input "120"
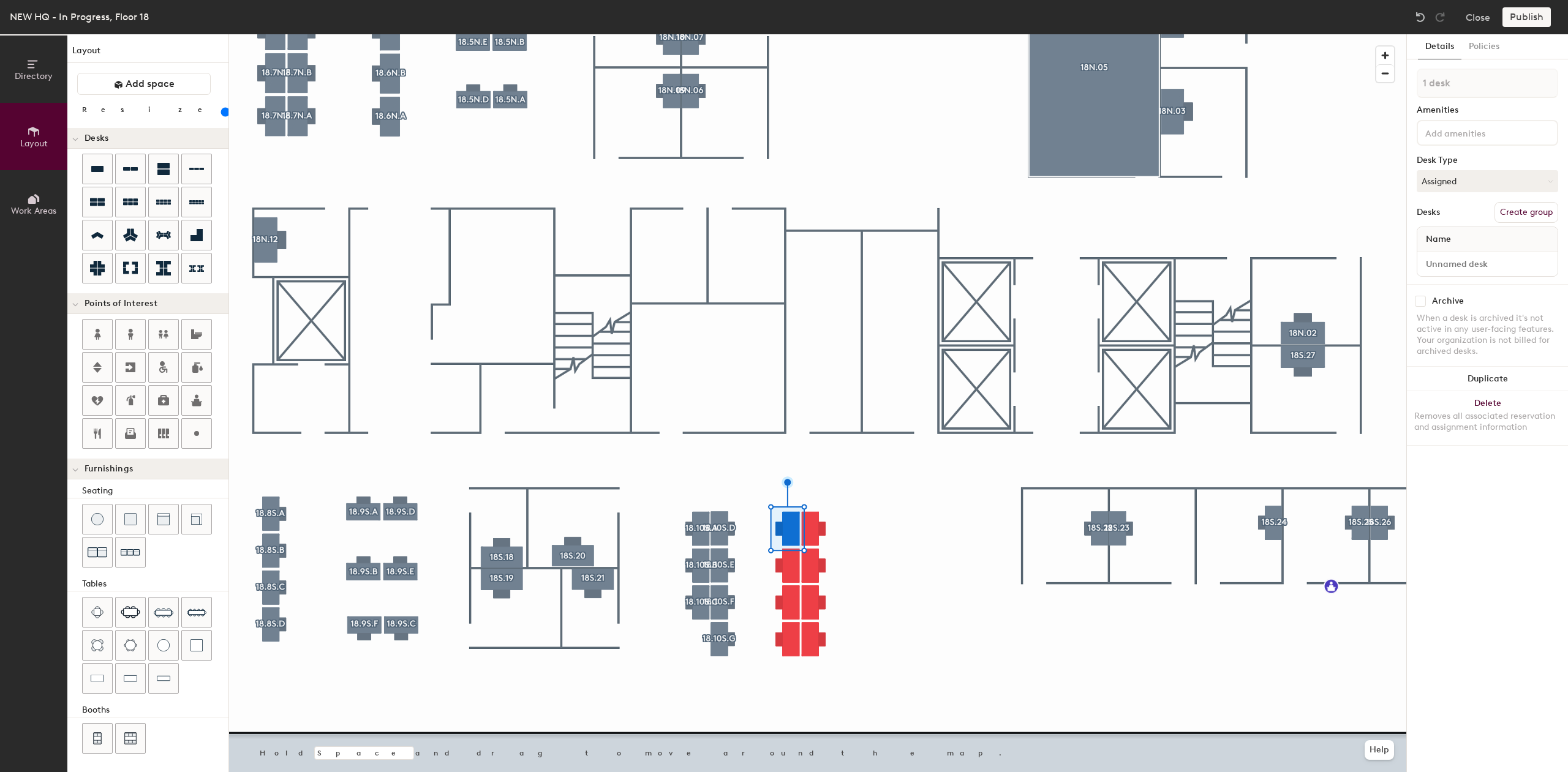
click at [1534, 216] on button "Create group" at bounding box center [1526, 212] width 63 height 21
click at [1494, 170] on button "Assigned" at bounding box center [1487, 181] width 142 height 22
click at [1451, 265] on div "Hoteled" at bounding box center [1478, 255] width 123 height 18
click at [1402, 85] on div "Directory Layout Work Areas Layout Add space Resize Desks Points of Interest Fu…" at bounding box center [784, 403] width 1568 height 738
click at [1461, 77] on input "18.11" at bounding box center [1487, 83] width 142 height 29
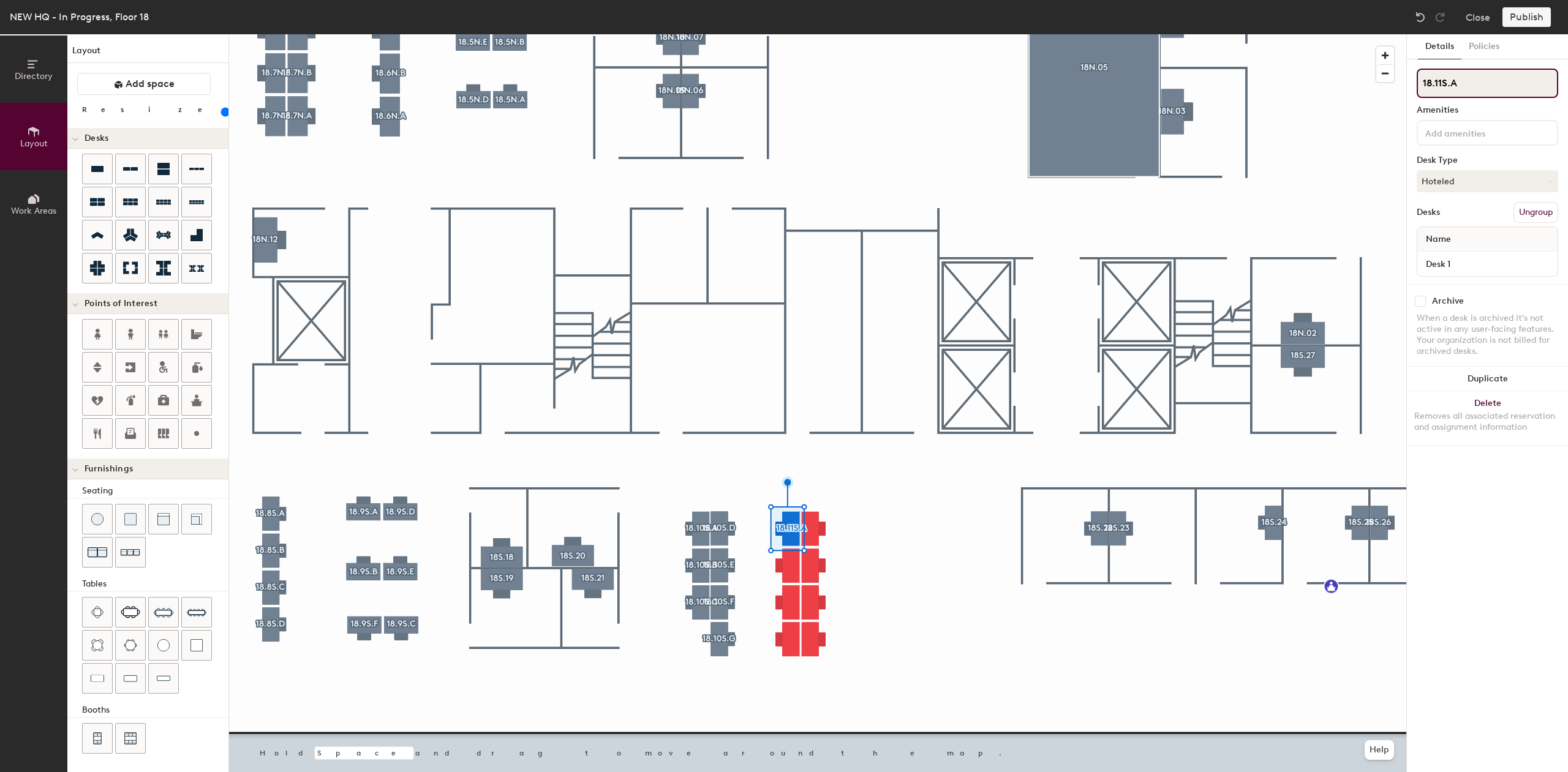
click at [1477, 85] on input "18.11S.A" at bounding box center [1487, 83] width 142 height 29
type input "18.11S.A"
drag, startPoint x: 1515, startPoint y: 96, endPoint x: 1416, endPoint y: 89, distance: 99.2
click at [1416, 89] on input "18.11S.A" at bounding box center [1487, 83] width 142 height 29
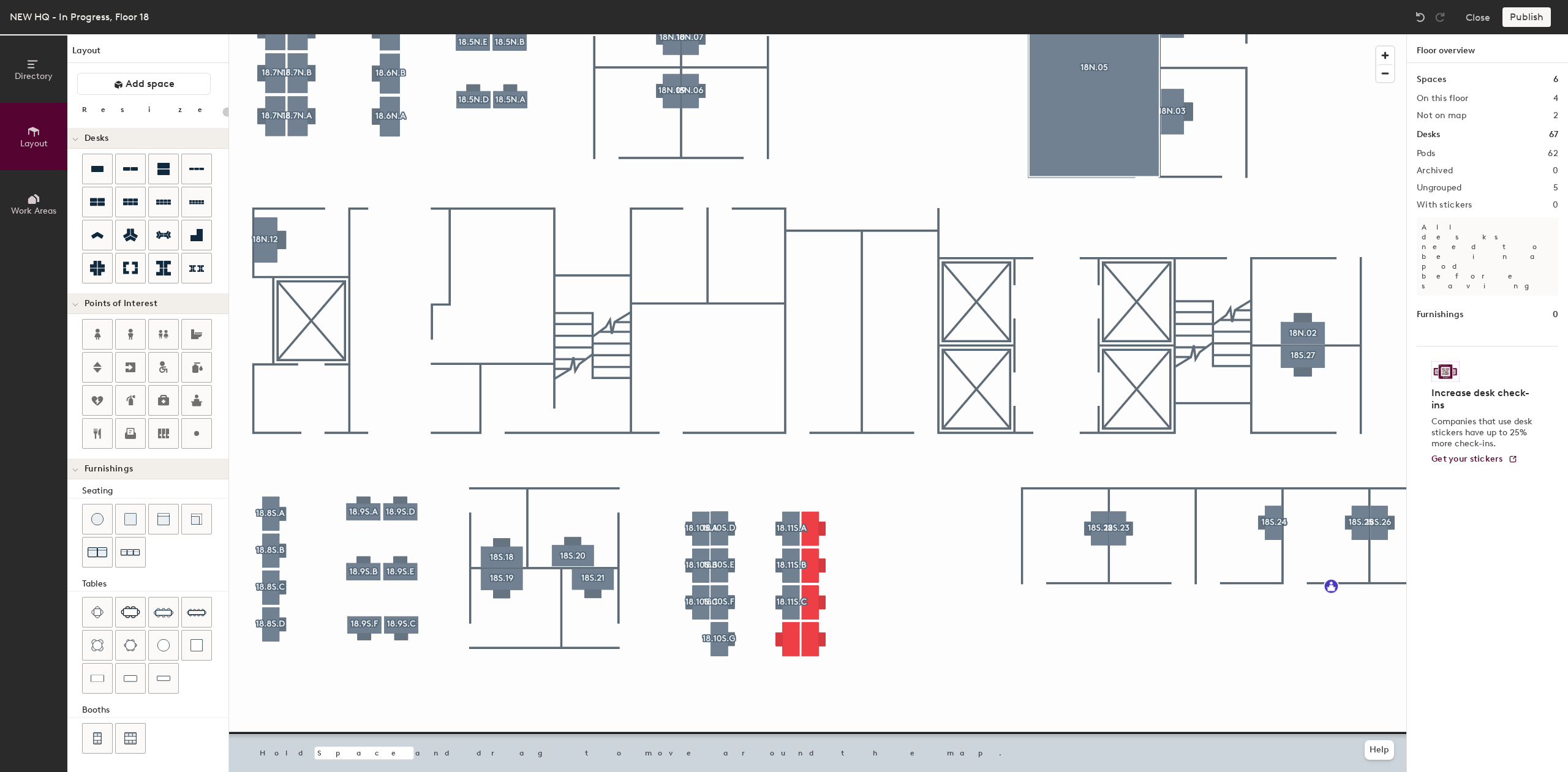
click at [1008, 34] on div at bounding box center [817, 34] width 1177 height 0
click at [785, 34] on div at bounding box center [817, 34] width 1177 height 0
type input "120"
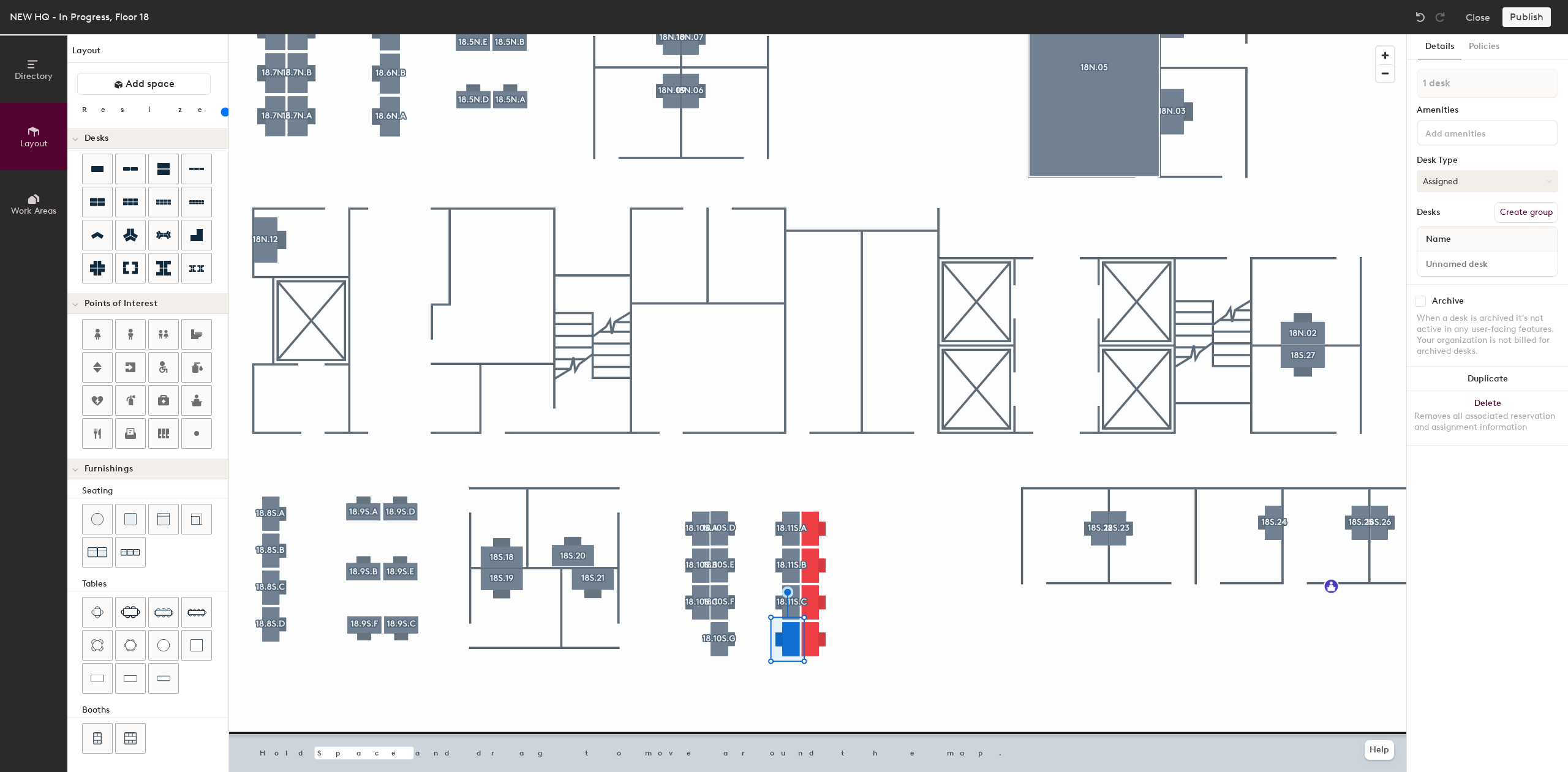
click at [1508, 185] on button "Assigned" at bounding box center [1487, 181] width 142 height 22
click at [1483, 256] on div "Hoteled" at bounding box center [1478, 255] width 123 height 18
click at [1515, 212] on button "Create group" at bounding box center [1526, 212] width 63 height 21
type input "P"
type input "18.11S.D"
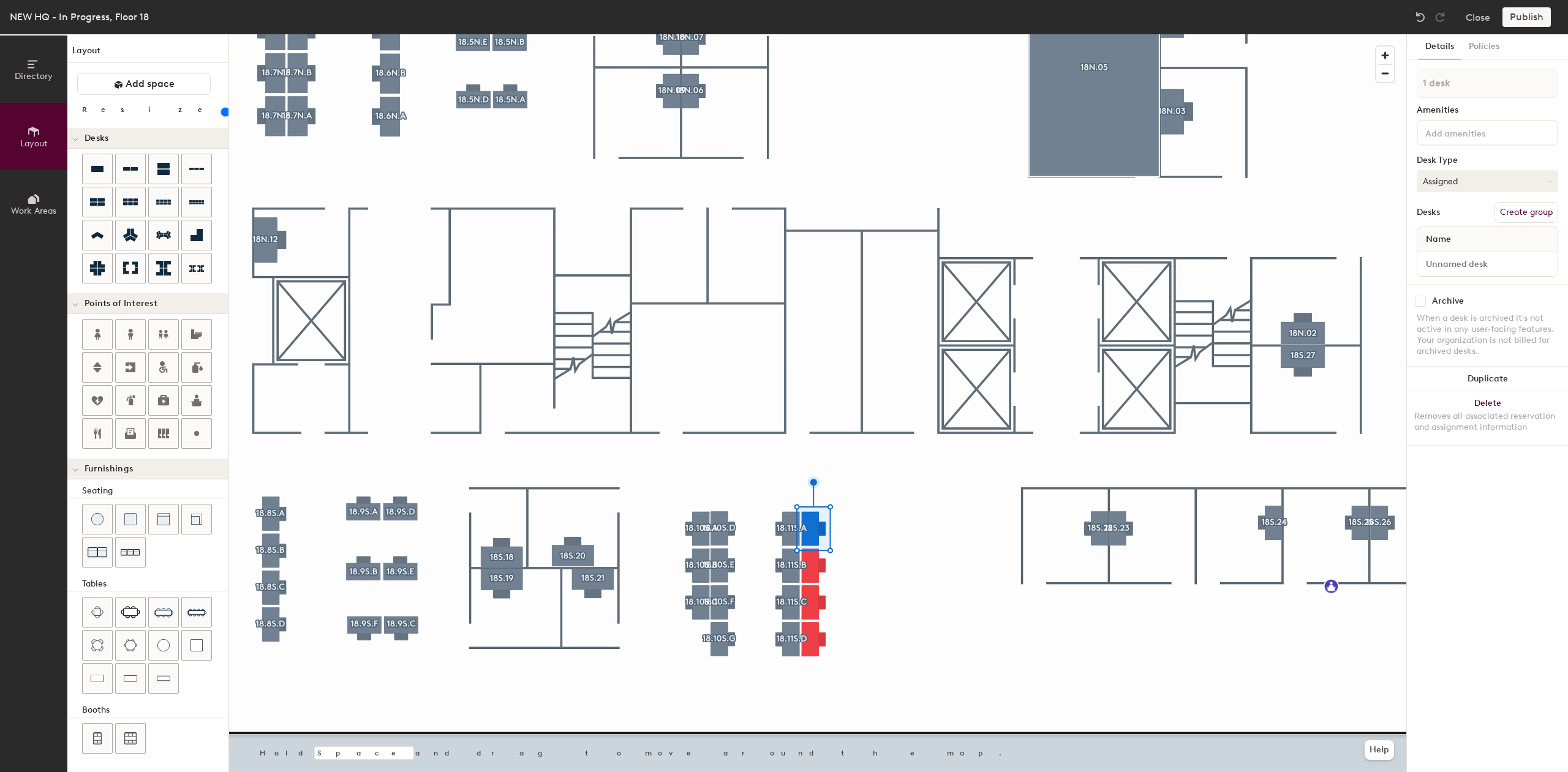
click at [1520, 184] on button "Assigned" at bounding box center [1487, 181] width 142 height 22
click at [1487, 255] on div "Hoteled" at bounding box center [1478, 255] width 123 height 18
click at [1523, 213] on button "Create group" at bounding box center [1526, 212] width 63 height 21
type input "P"
click at [1480, 90] on input "18.11S.A" at bounding box center [1487, 83] width 142 height 29
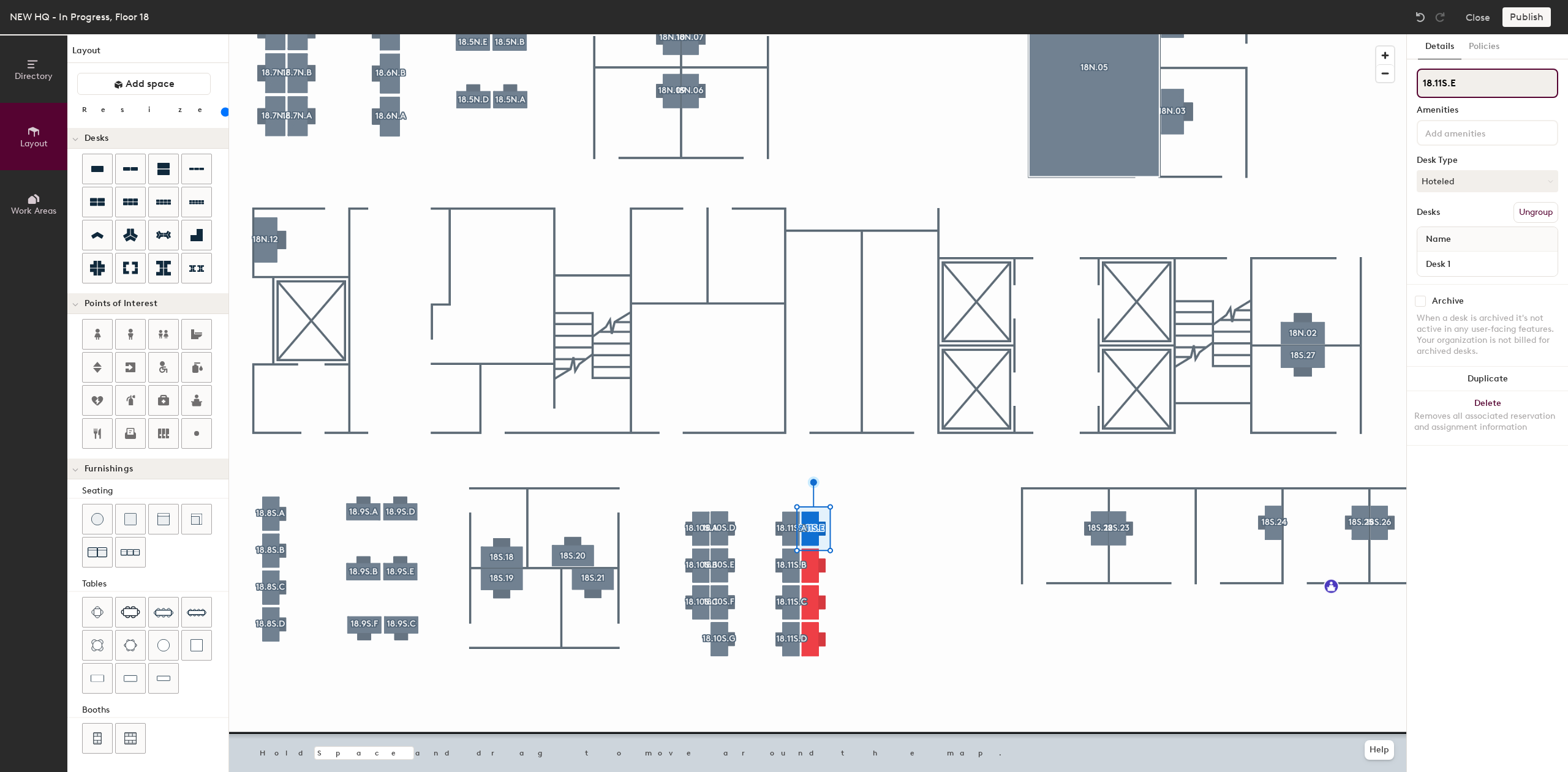
type input "18.11S.E"
drag, startPoint x: 817, startPoint y: 565, endPoint x: 1480, endPoint y: 179, distance: 767.2
click at [1480, 179] on button "Assigned" at bounding box center [1487, 181] width 142 height 22
click at [1467, 258] on div "Hoteled" at bounding box center [1478, 255] width 123 height 18
click at [1520, 212] on button "Create group" at bounding box center [1526, 212] width 63 height 21
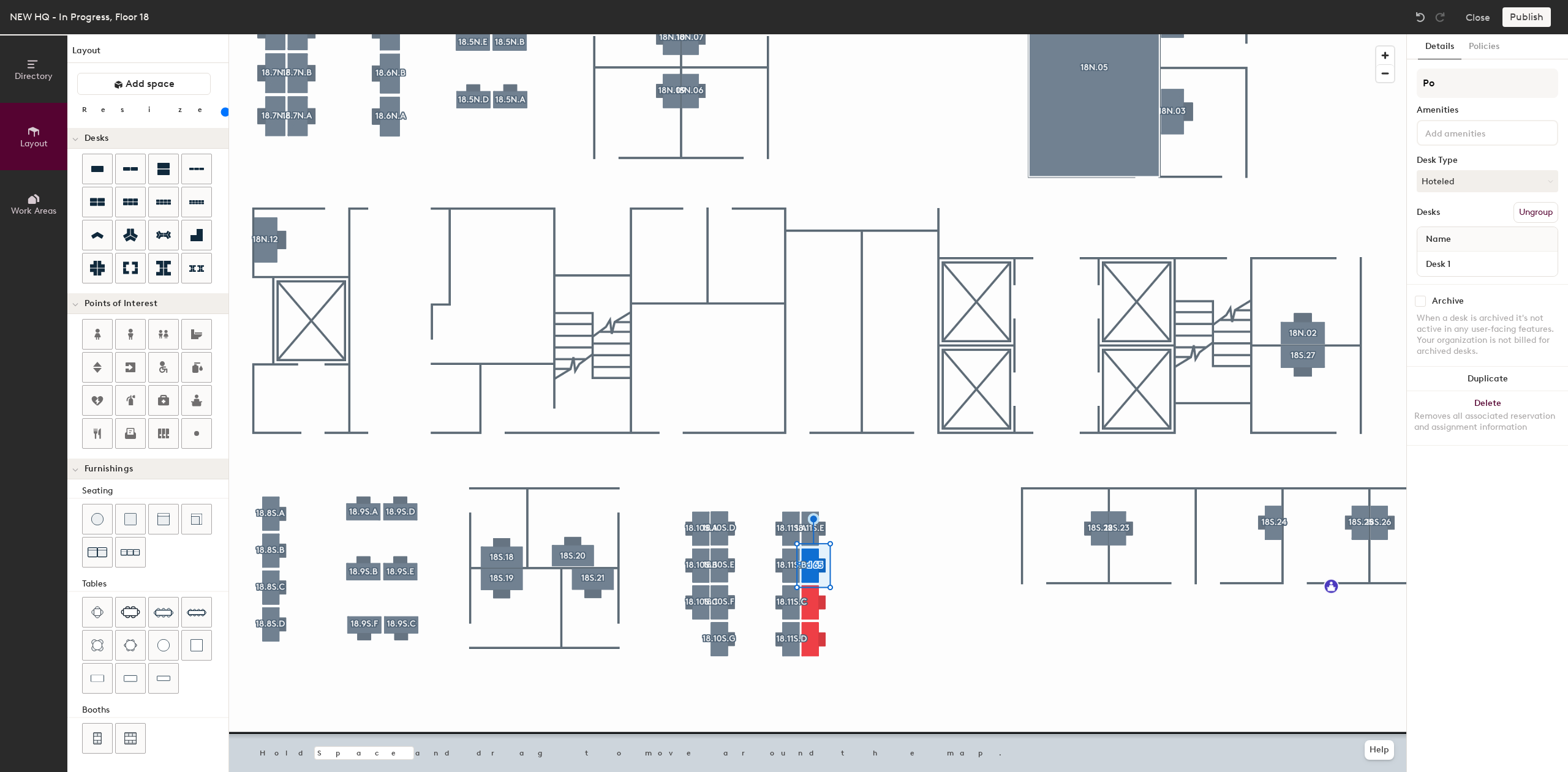
type input "P"
type input "18.11S."
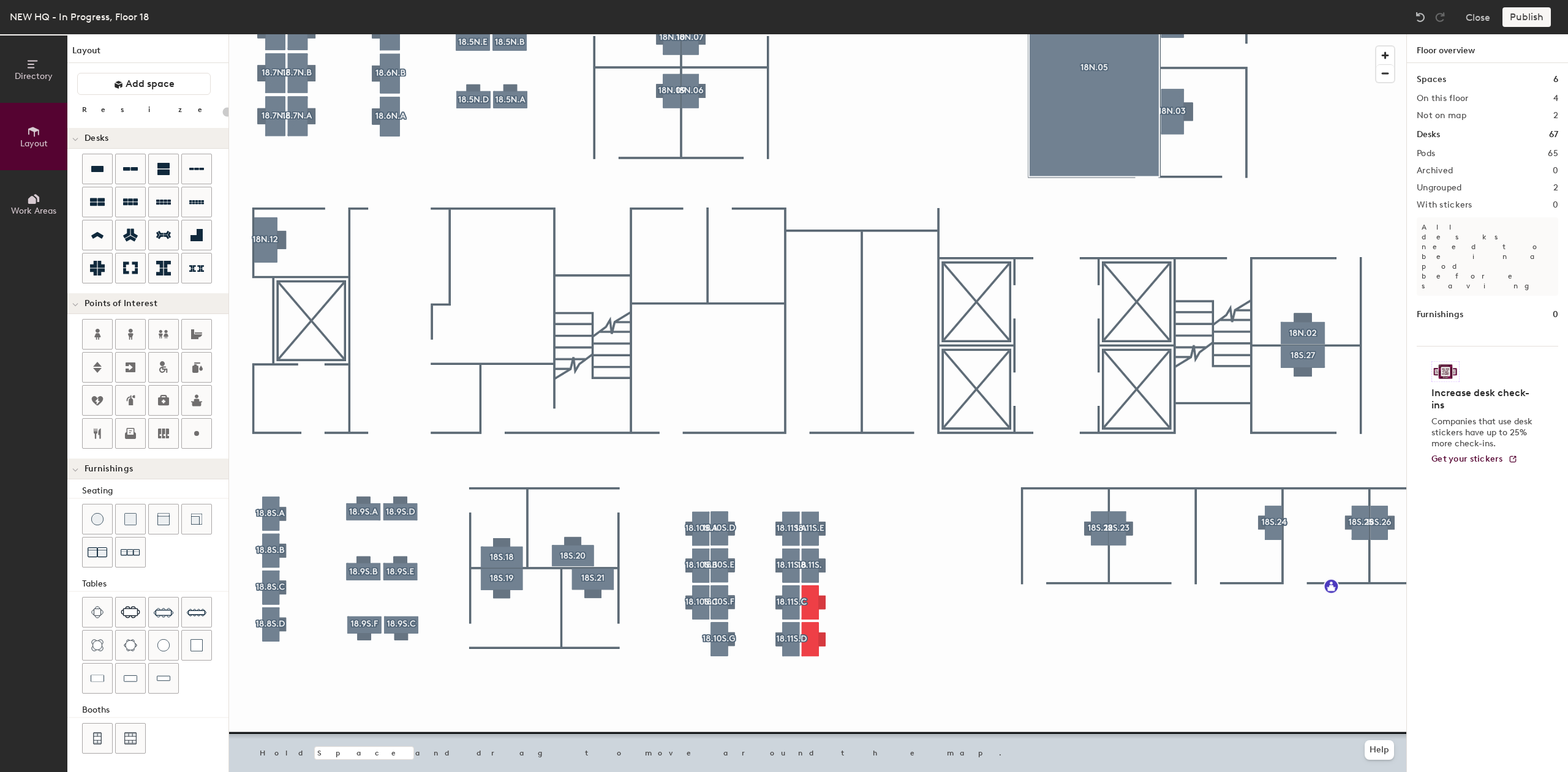
type input "120"
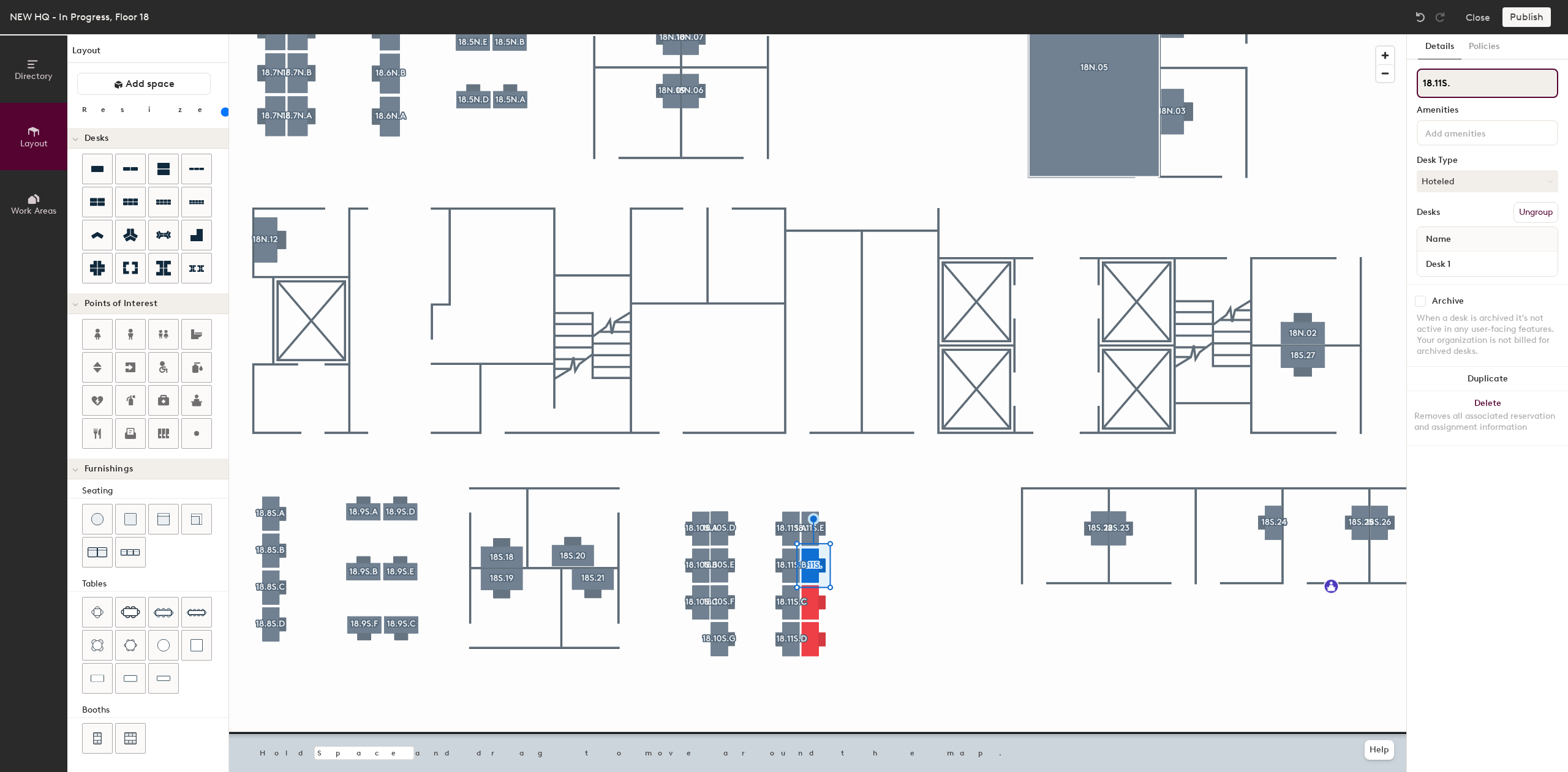
click at [1480, 90] on input "18.11S." at bounding box center [1487, 83] width 142 height 29
type input "18.11S.F"
click at [1539, 212] on button "Create group" at bounding box center [1526, 212] width 63 height 21
type input "P"
type input "18.11S.G"
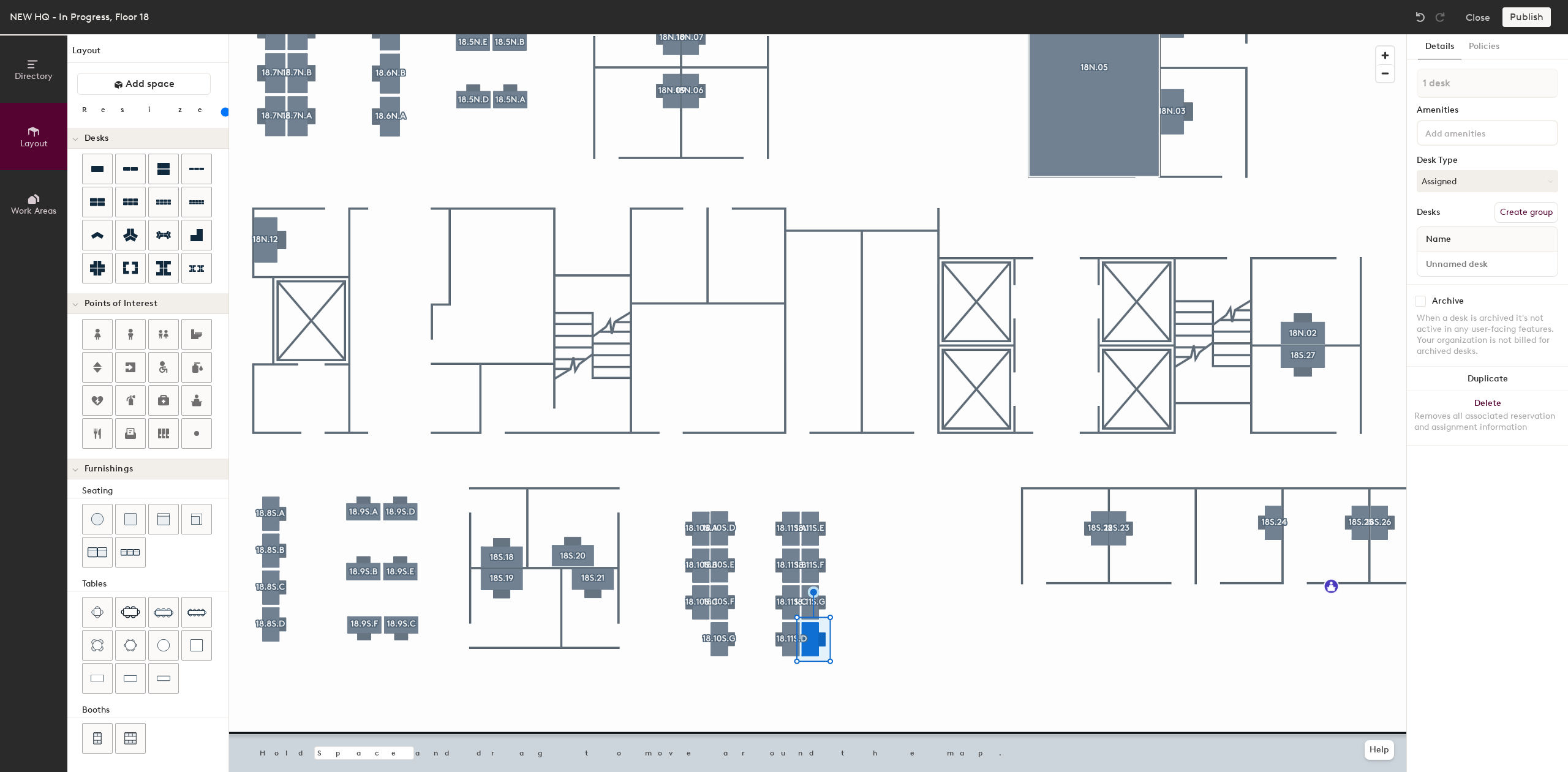
click at [1538, 215] on button "Create group" at bounding box center [1526, 212] width 63 height 21
type input "P"
type input "18.11S.H"
click at [1488, 180] on button "Assigned" at bounding box center [1487, 181] width 142 height 22
click at [1442, 255] on div "Hoteled" at bounding box center [1478, 255] width 123 height 18
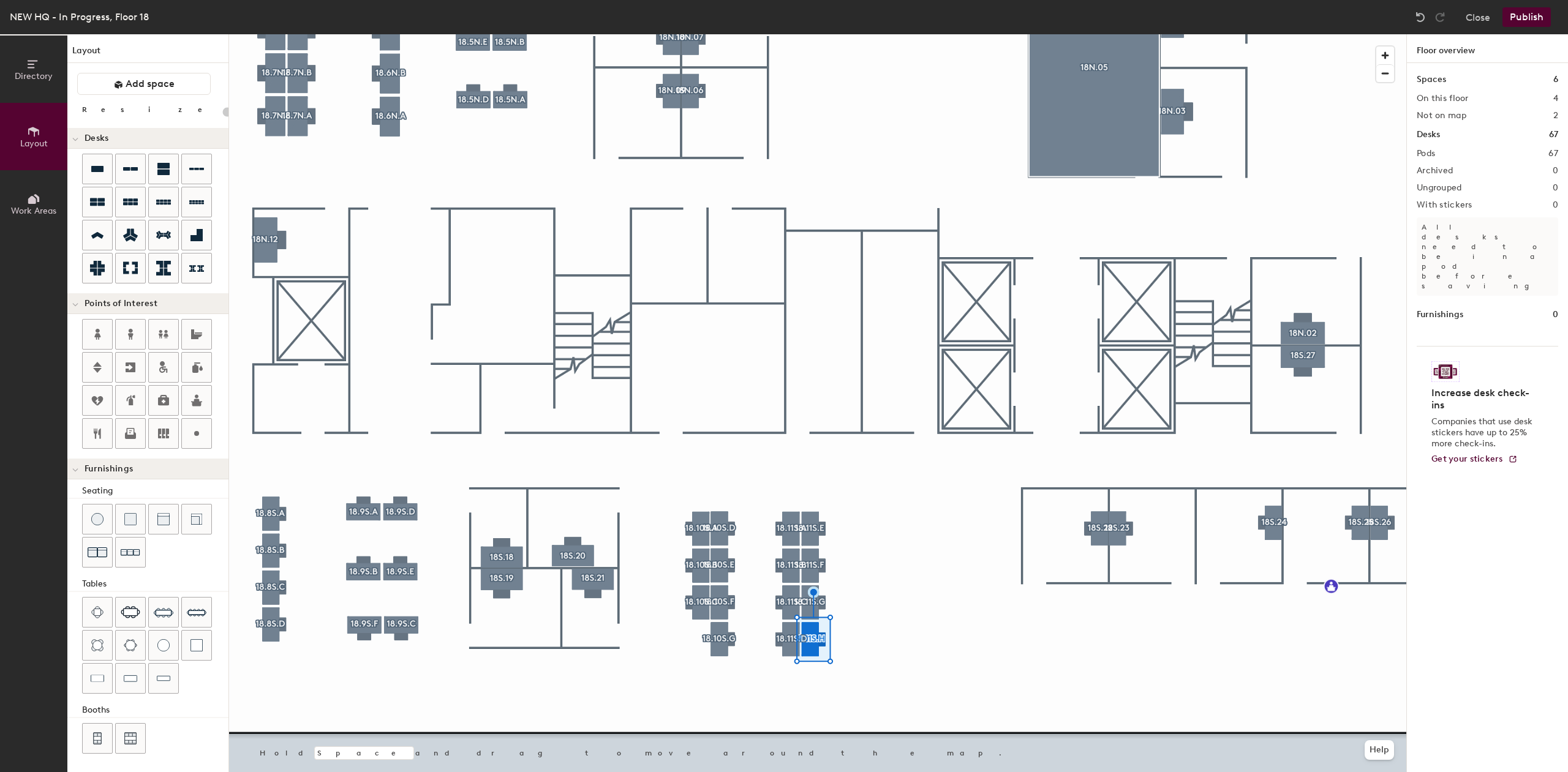
click at [806, 34] on div at bounding box center [817, 34] width 1177 height 0
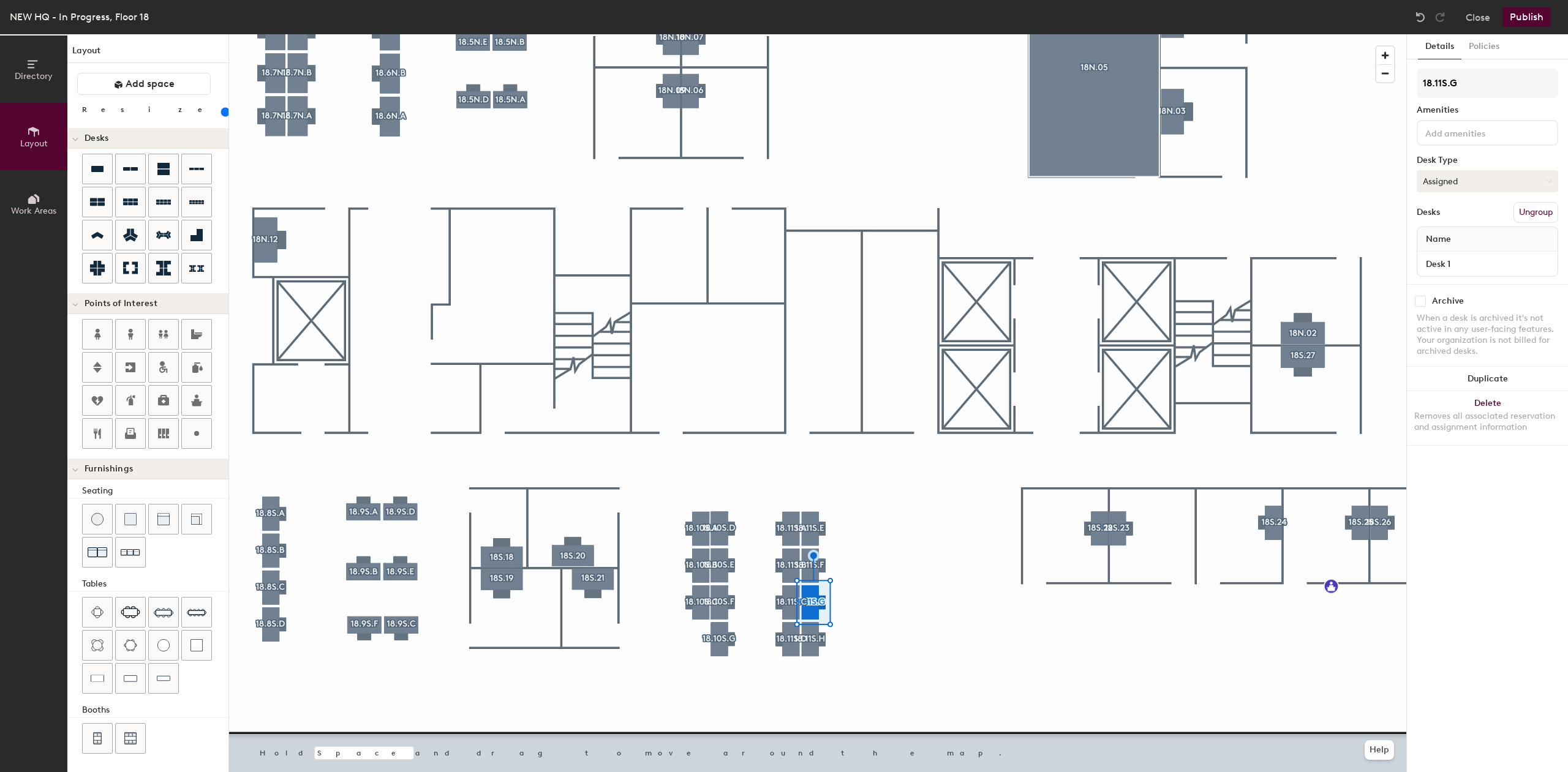
click at [1423, 180] on button "Assigned" at bounding box center [1487, 181] width 142 height 22
click at [1443, 257] on div "Hoteled" at bounding box center [1478, 255] width 123 height 18
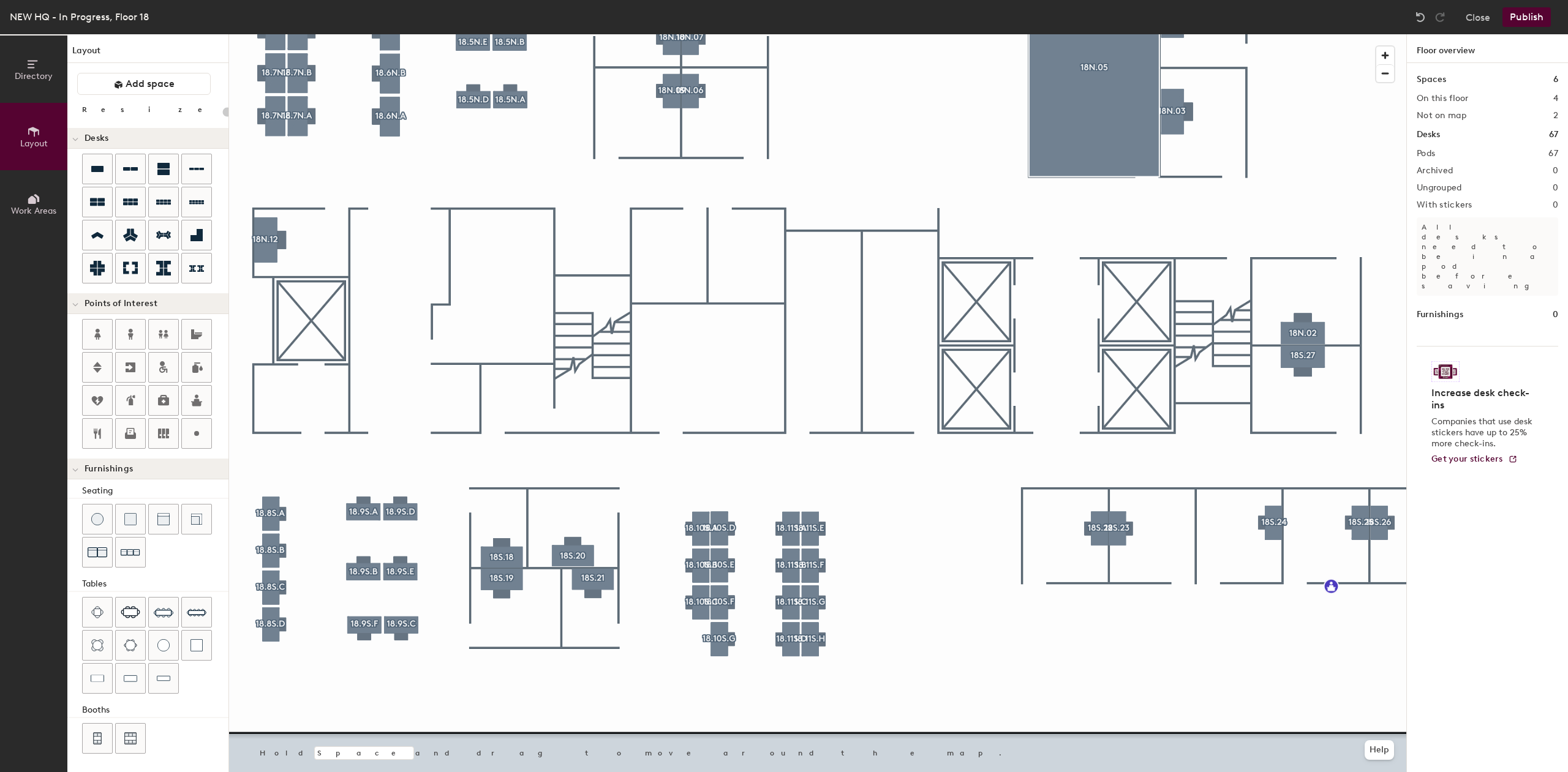
click at [1543, 16] on button "Publish" at bounding box center [1526, 17] width 48 height 20
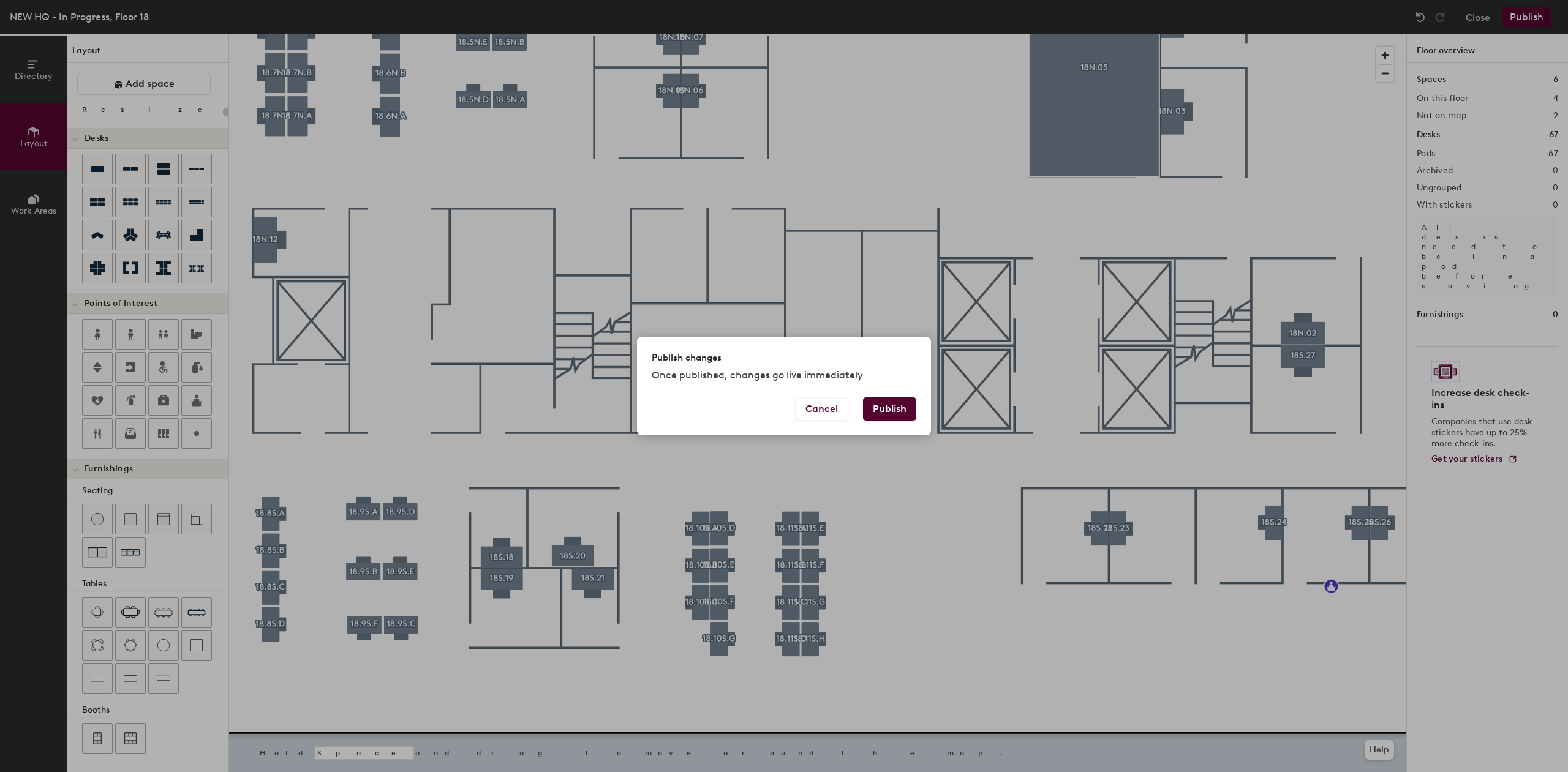
click at [905, 406] on button "Publish" at bounding box center [889, 409] width 53 height 23
type input "20"
